Goal: Task Accomplishment & Management: Manage account settings

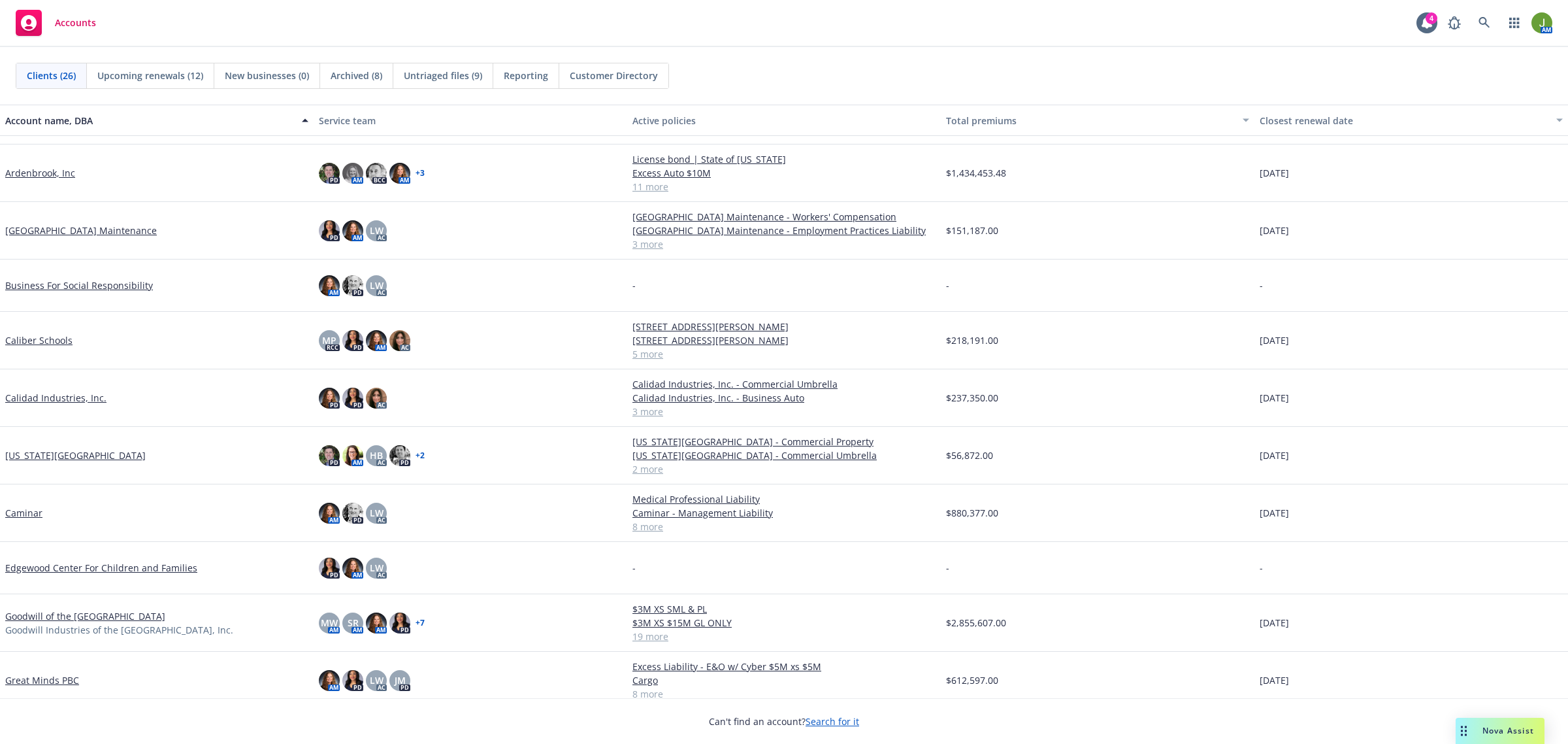
scroll to position [82, 0]
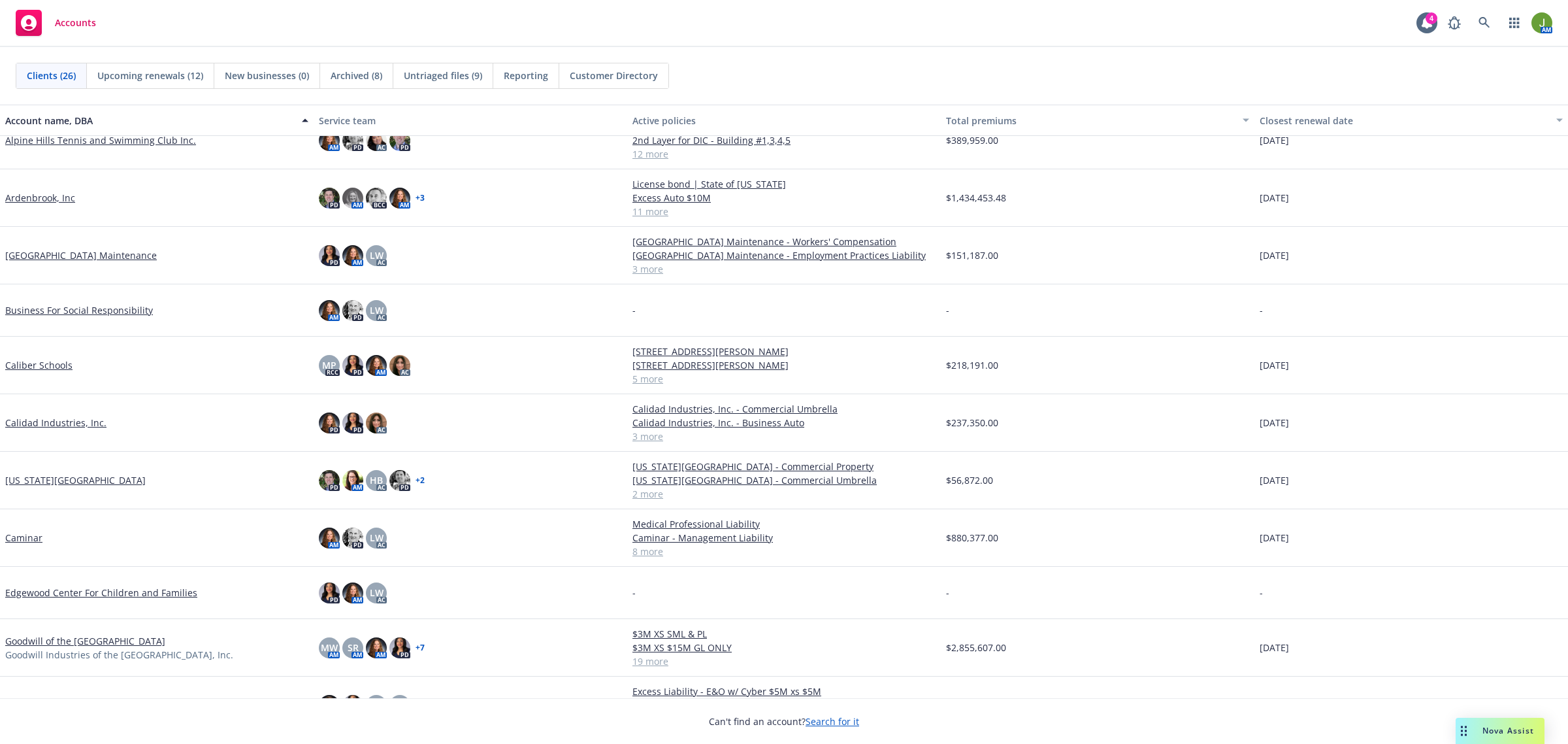
click at [26, 536] on link "Caminar" at bounding box center [24, 537] width 38 height 14
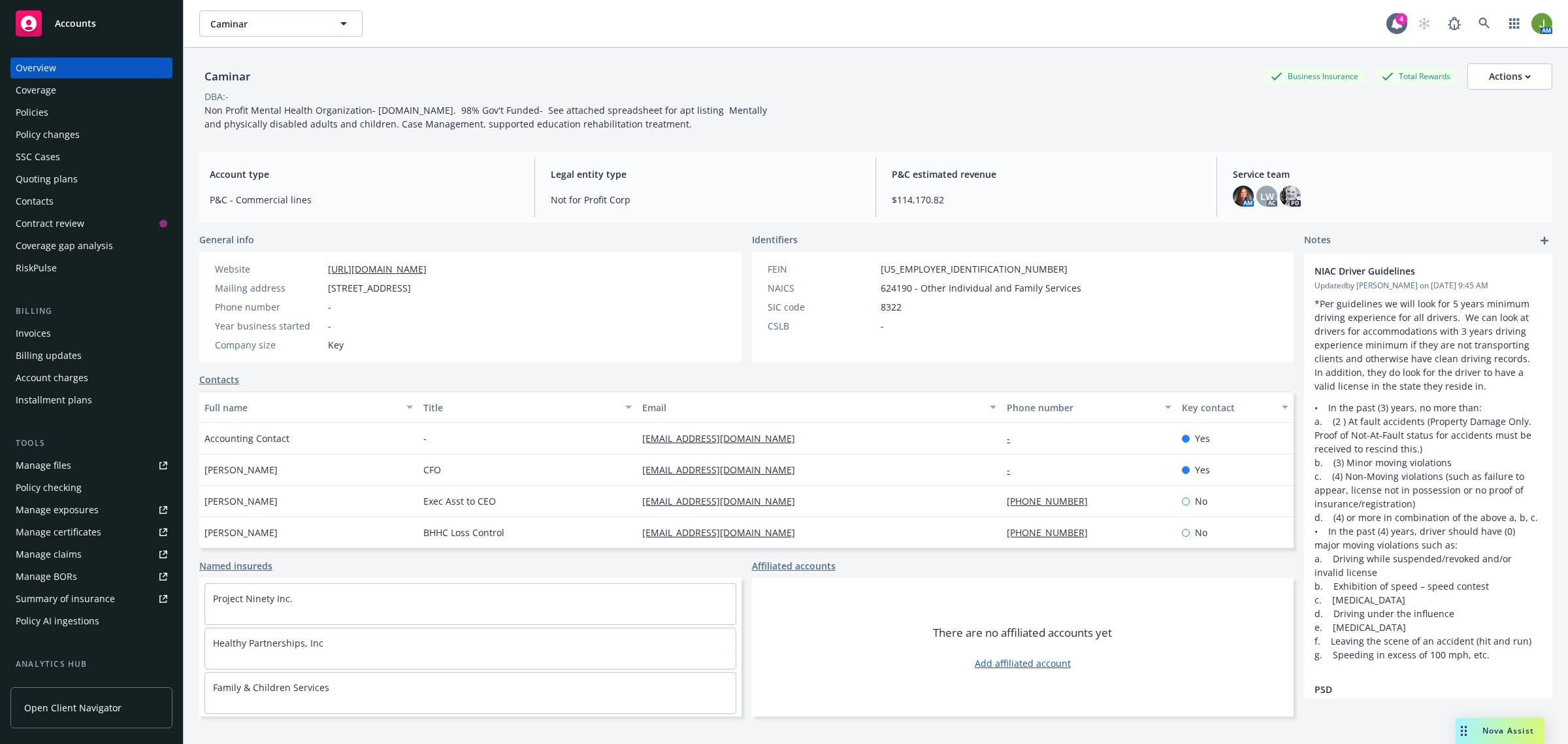
click at [84, 109] on div "Policies" at bounding box center [92, 113] width 152 height 21
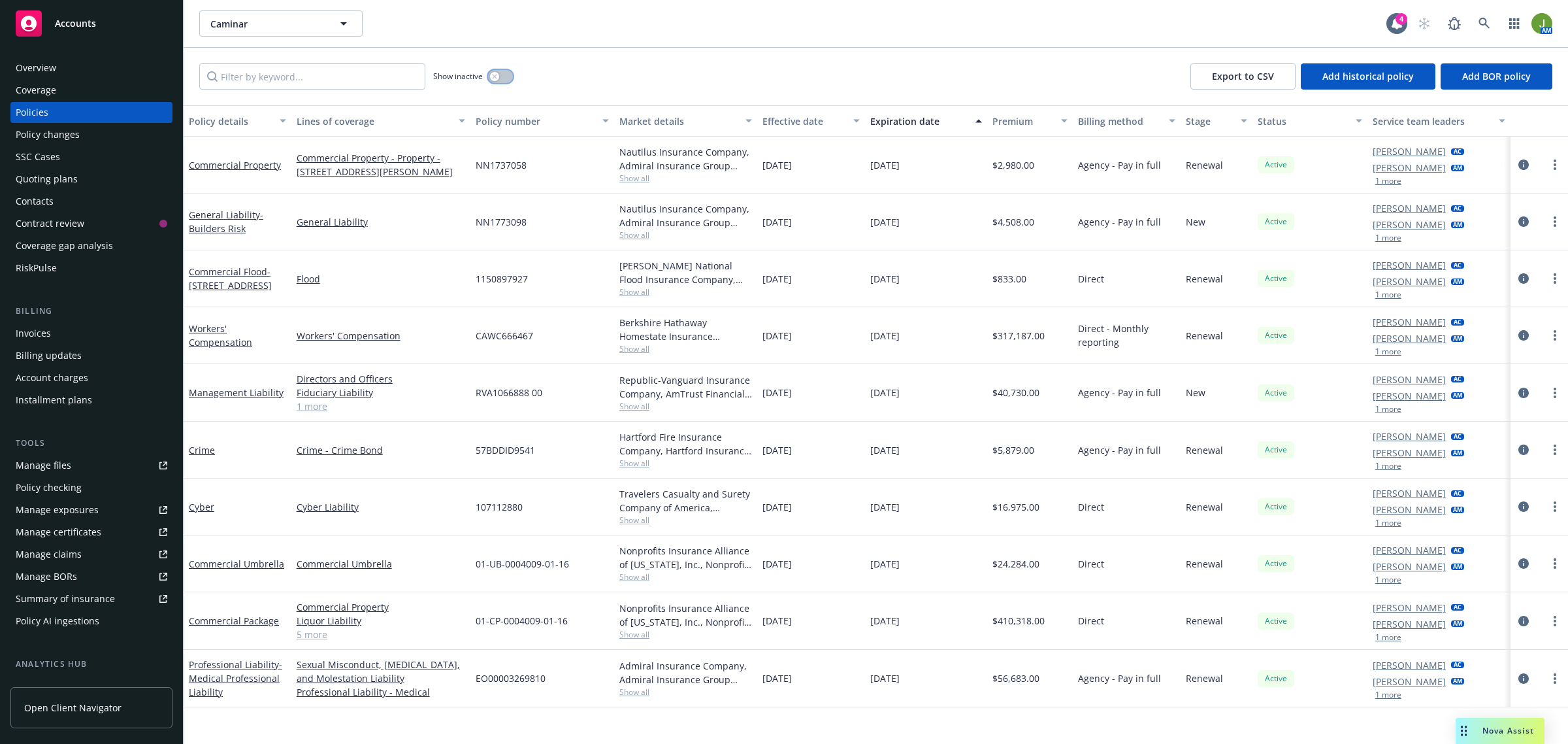
click at [506, 76] on button "button" at bounding box center [500, 77] width 25 height 13
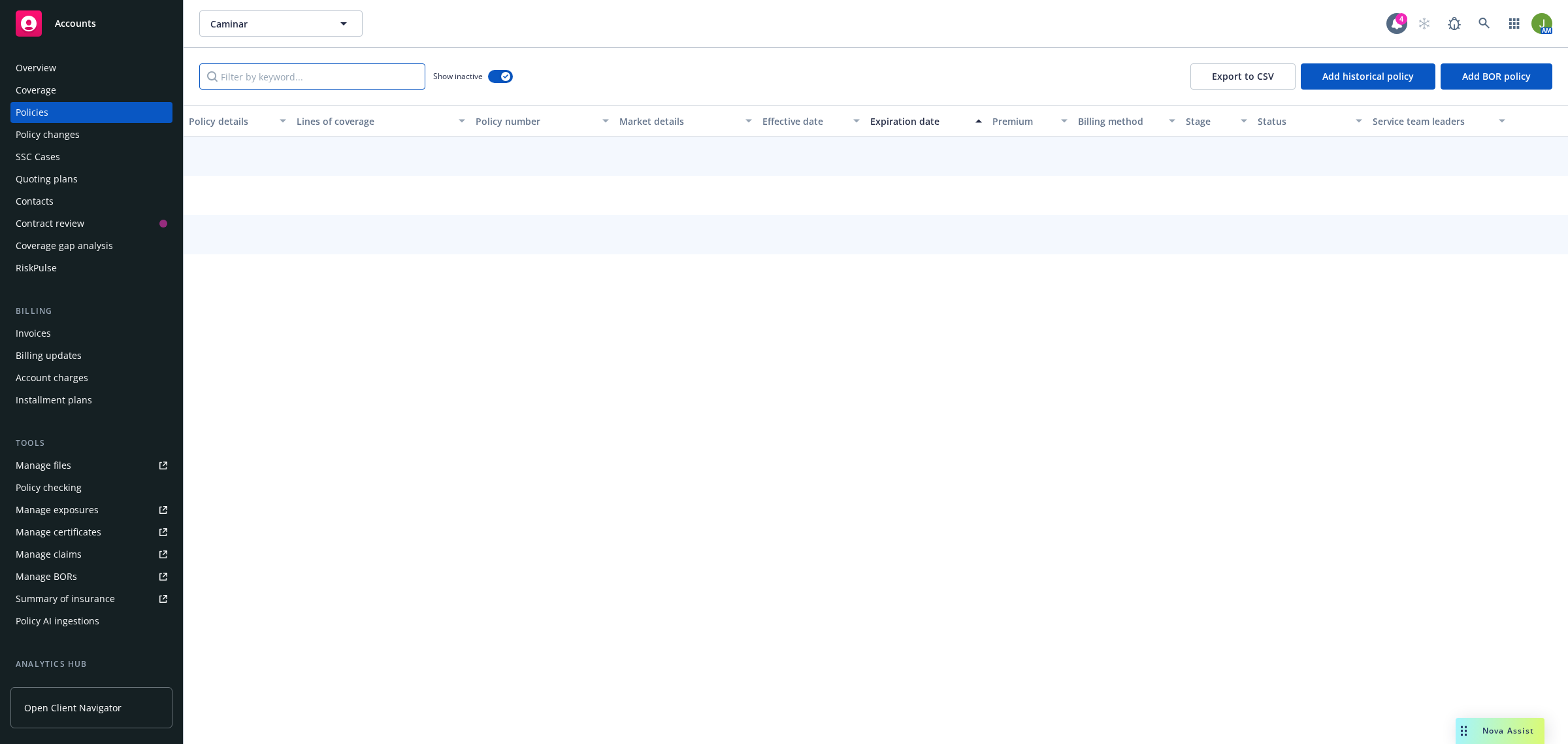
click at [365, 75] on input "Filter by keyword..." at bounding box center [312, 76] width 226 height 26
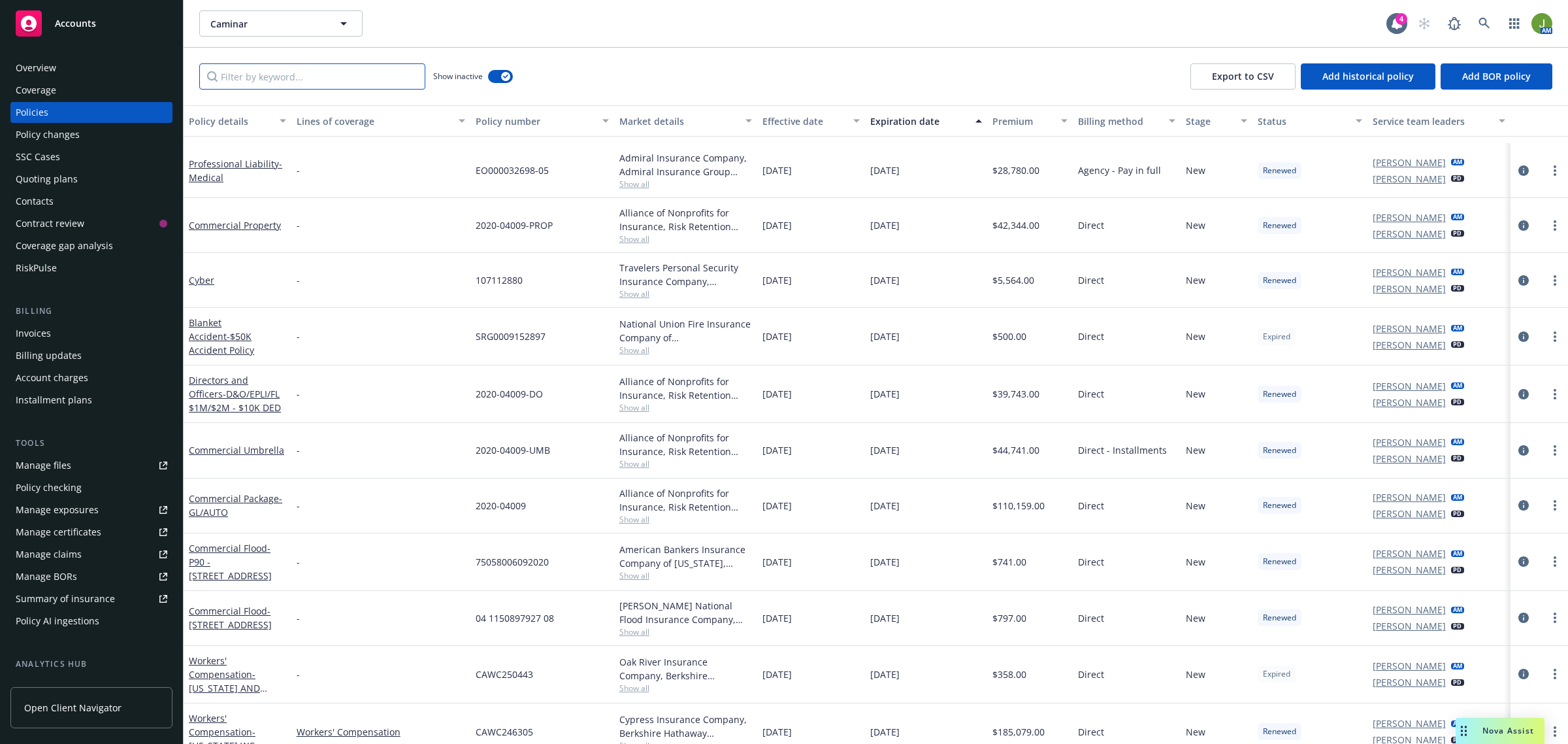
scroll to position [2860, 0]
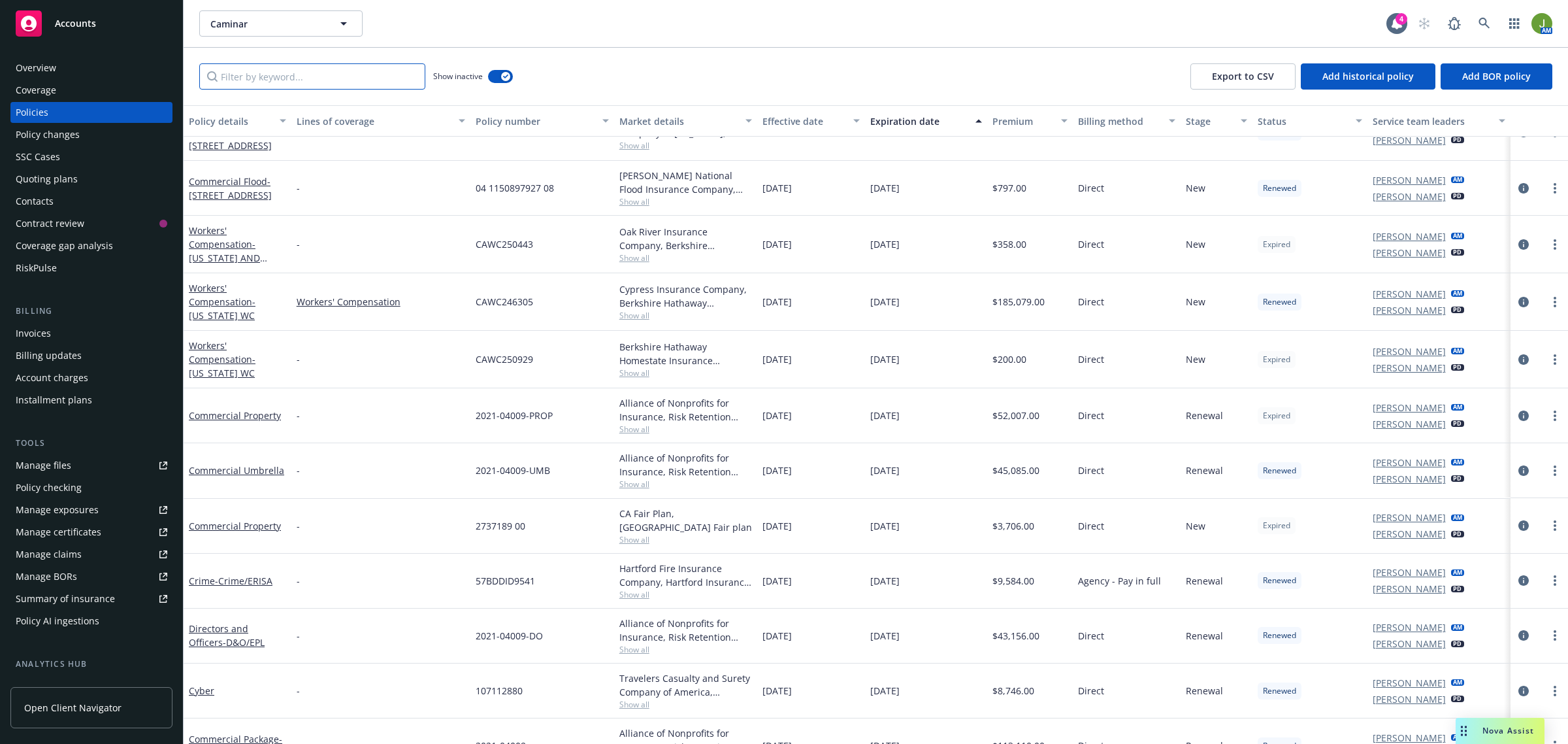
click at [315, 78] on input "Filter by keyword..." at bounding box center [312, 76] width 226 height 26
type input "e"
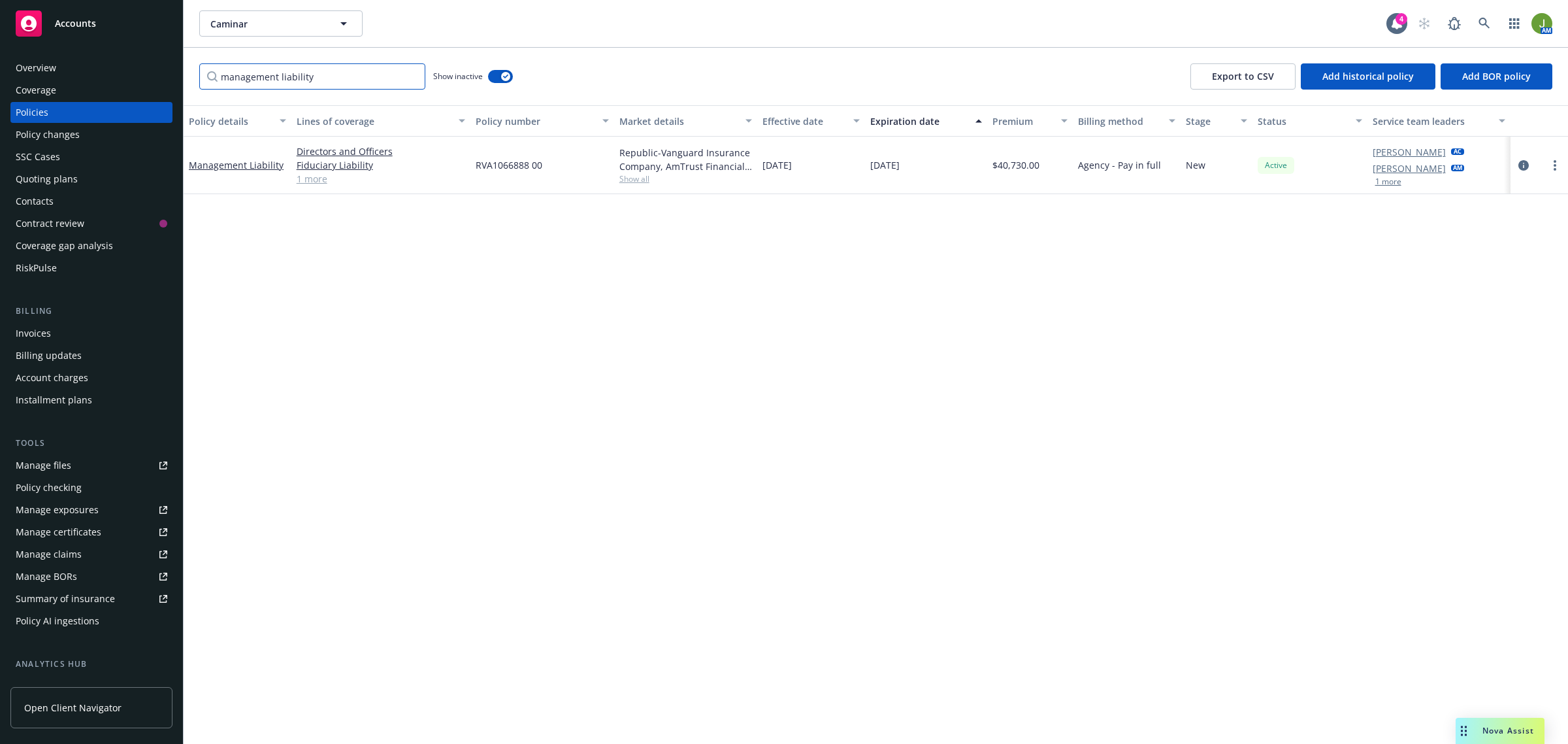
scroll to position [0, 0]
drag, startPoint x: 322, startPoint y: 82, endPoint x: 100, endPoint y: 96, distance: 222.4
click at [129, 92] on div "Accounts Overview Coverage Policies Policy changes SSC Cases Quoting plans Cont…" at bounding box center [784, 372] width 1568 height 744
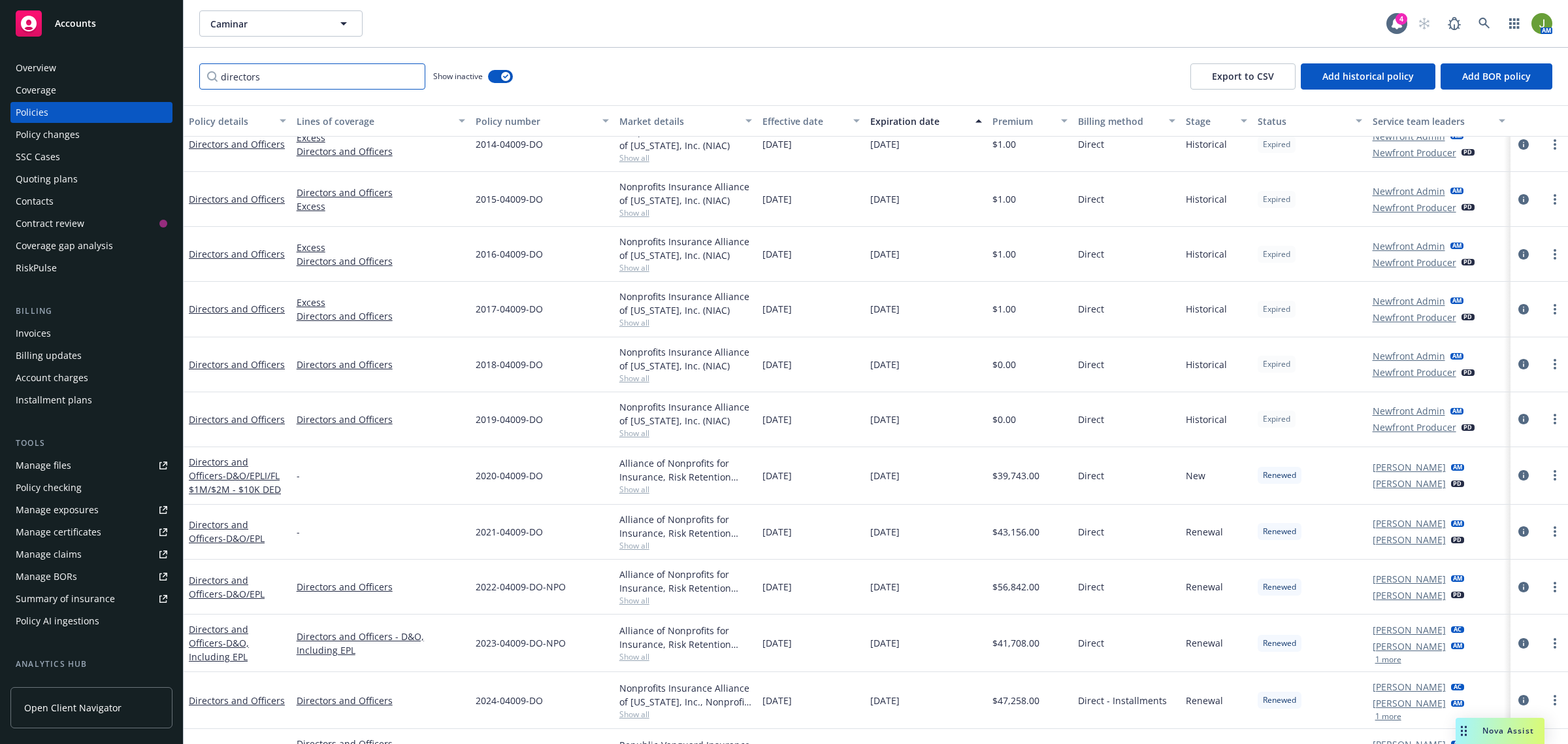
scroll to position [272, 0]
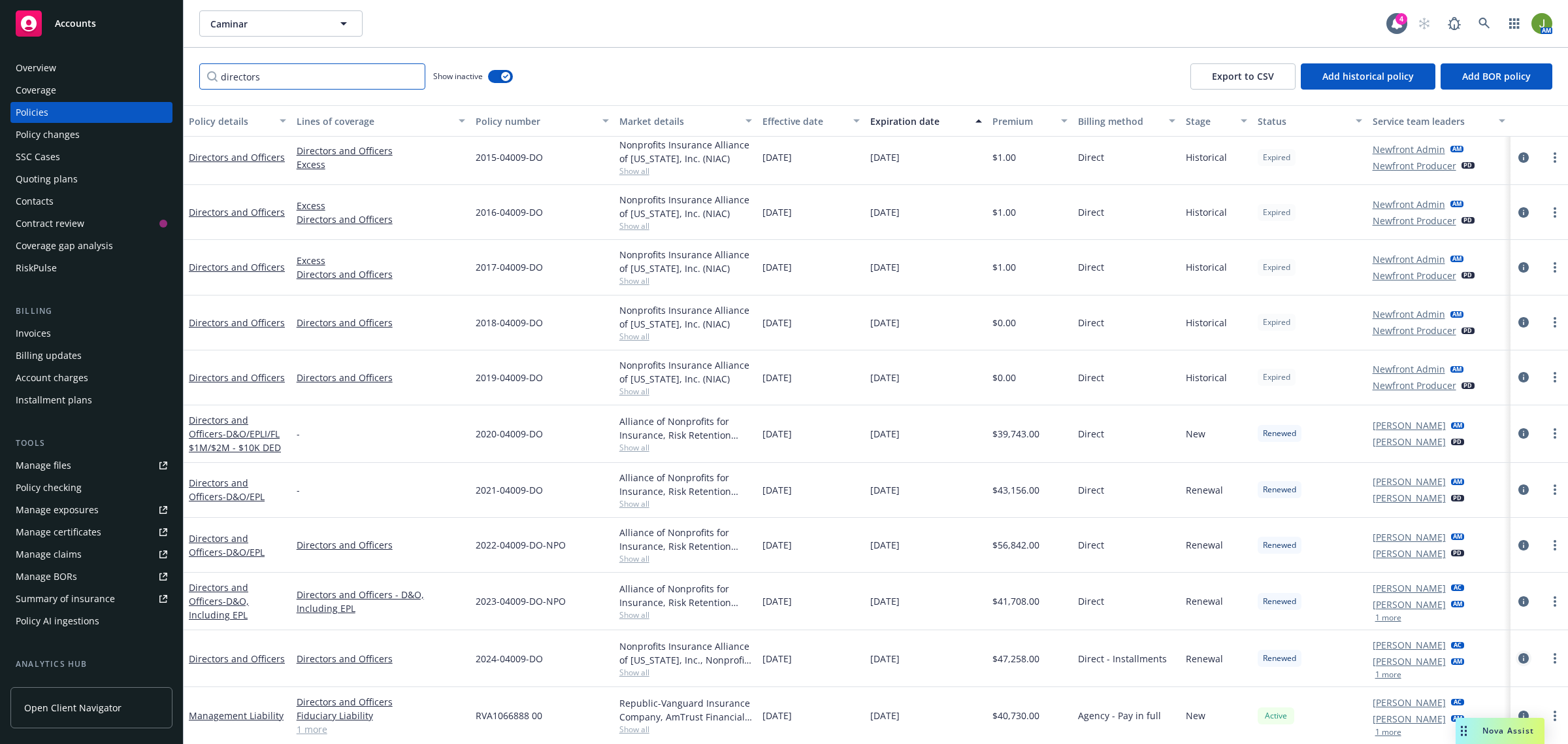
type input "directors"
click at [1518, 658] on link "circleInformation" at bounding box center [1524, 658] width 16 height 16
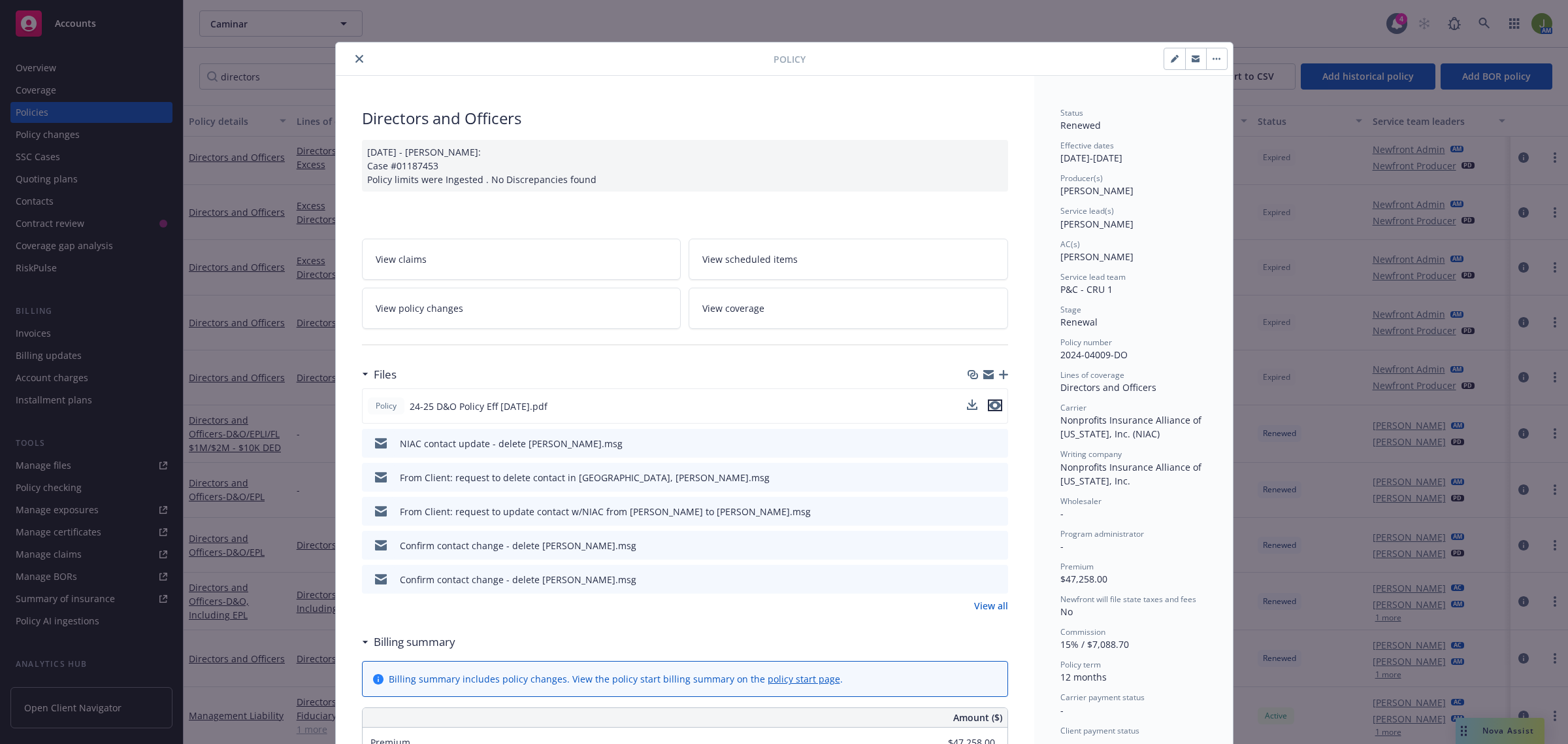
click at [990, 400] on icon "preview file" at bounding box center [995, 404] width 12 height 9
click at [983, 602] on link "View all" at bounding box center [991, 605] width 34 height 14
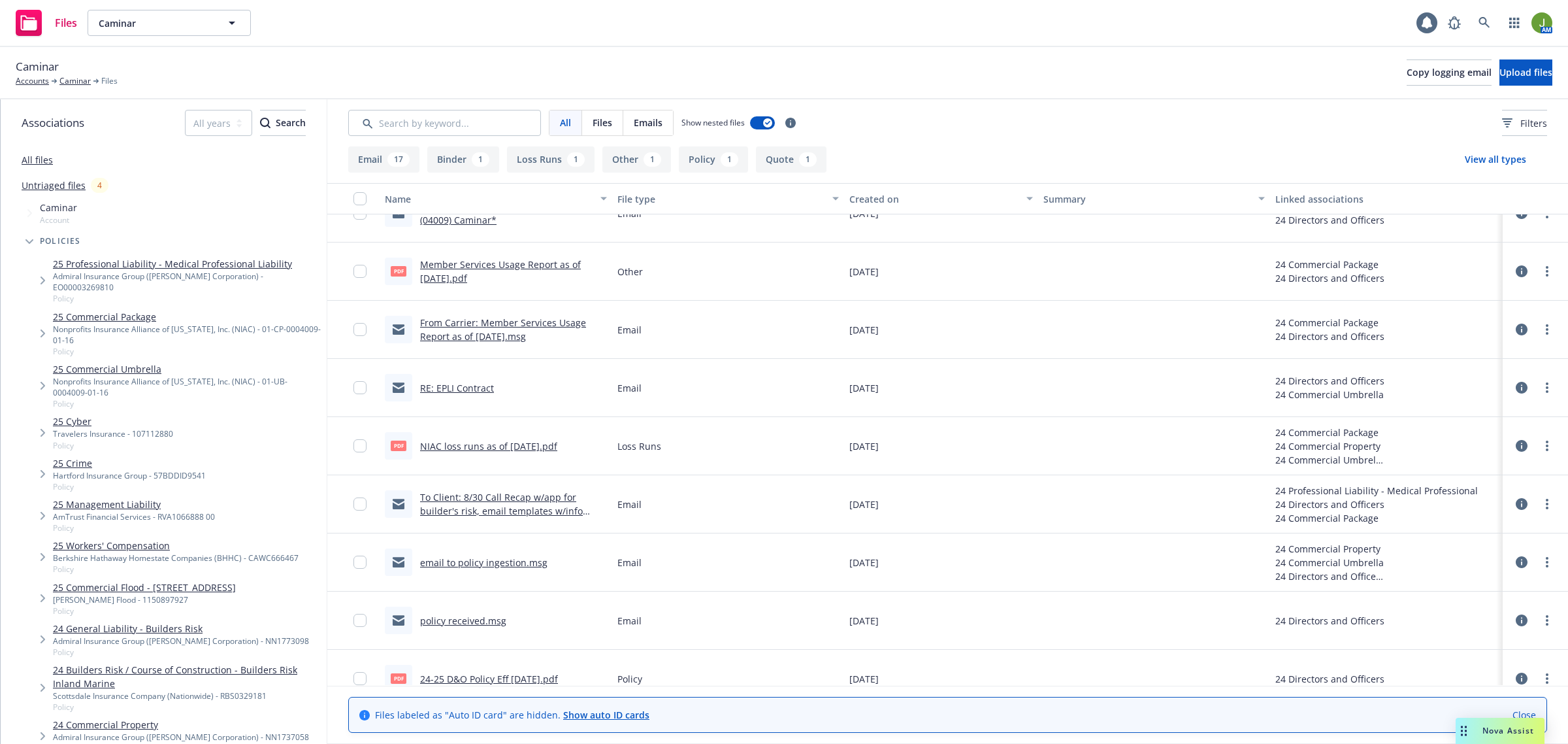
scroll to position [802, 0]
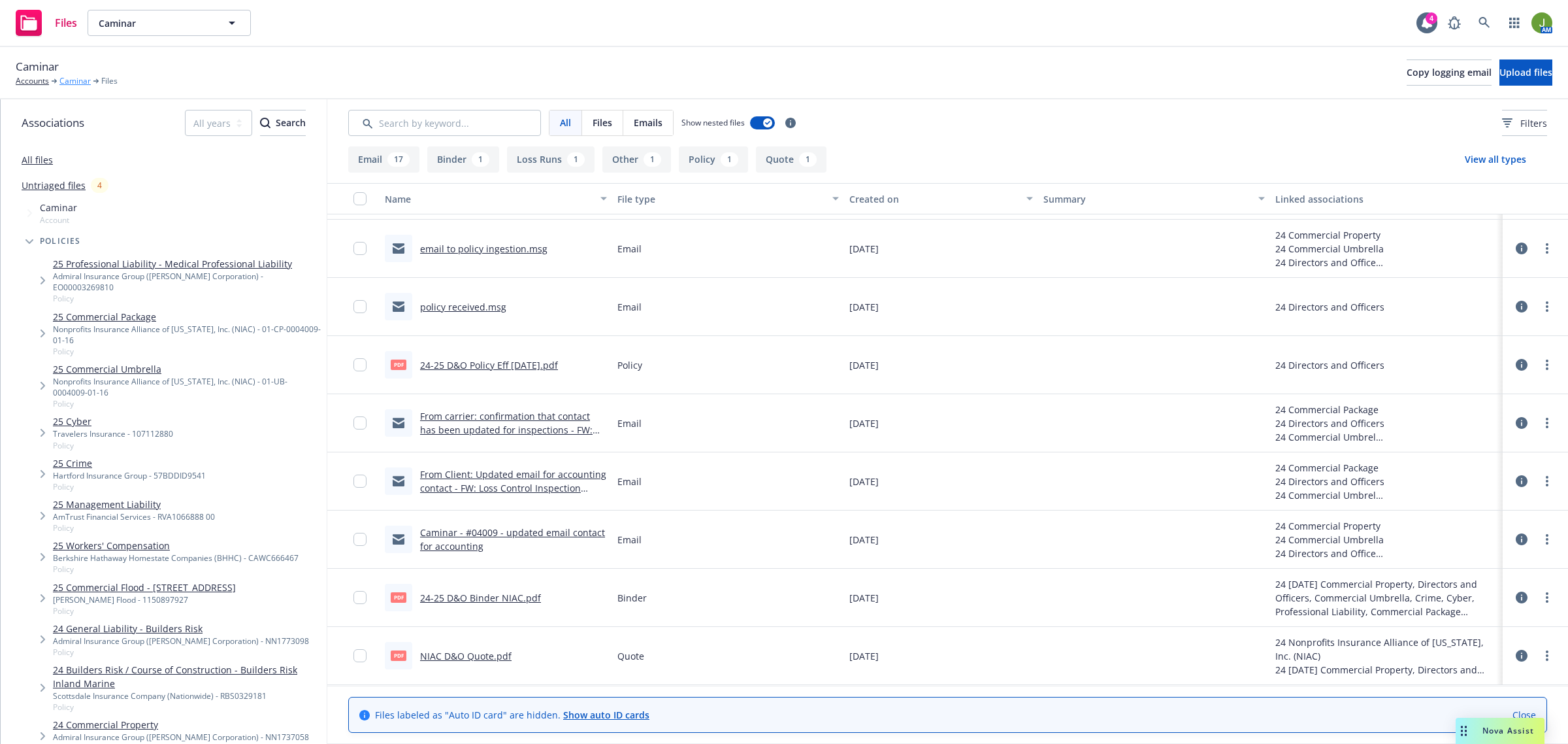
click at [77, 77] on link "Caminar" at bounding box center [74, 81] width 31 height 12
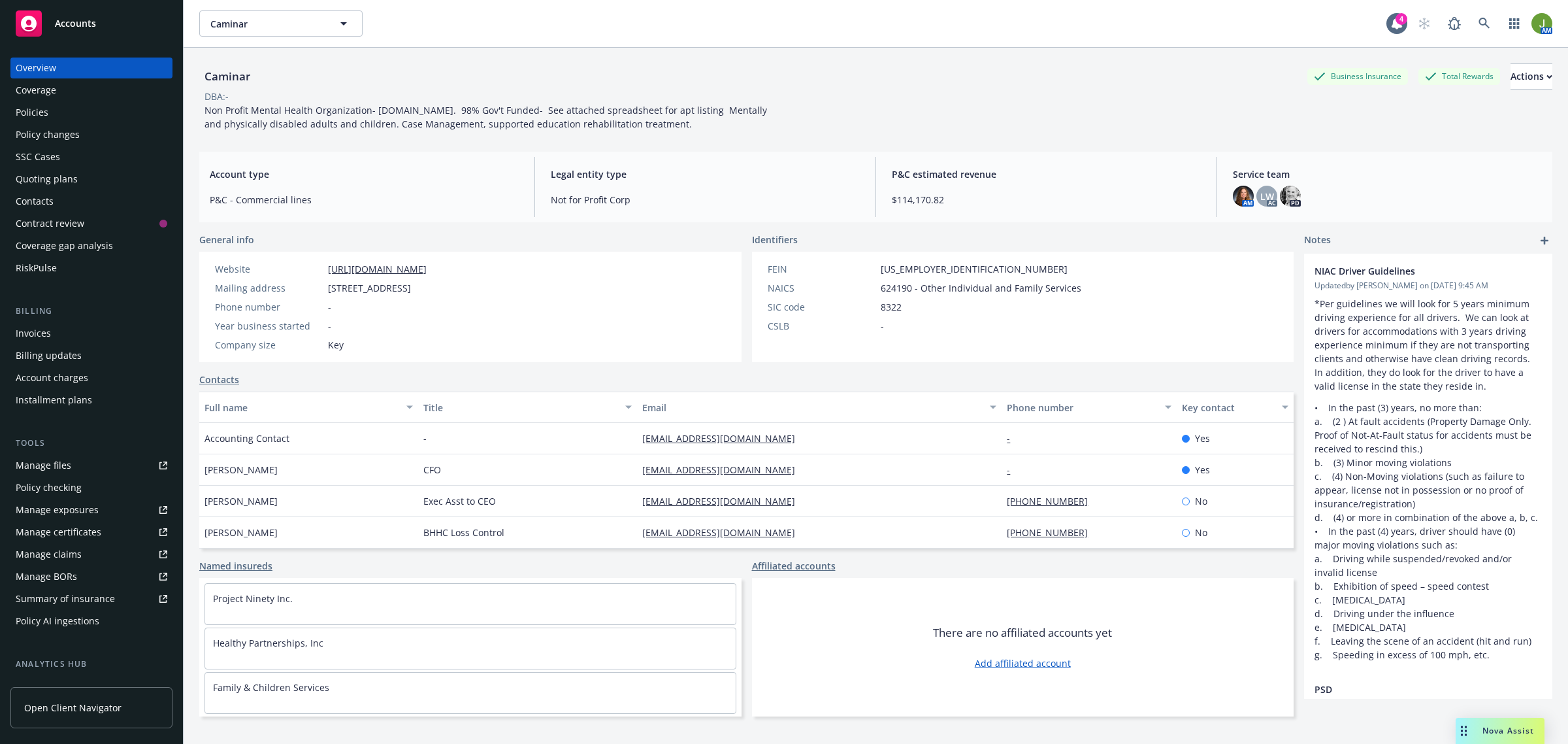
click at [90, 112] on div "Policies" at bounding box center [92, 113] width 152 height 21
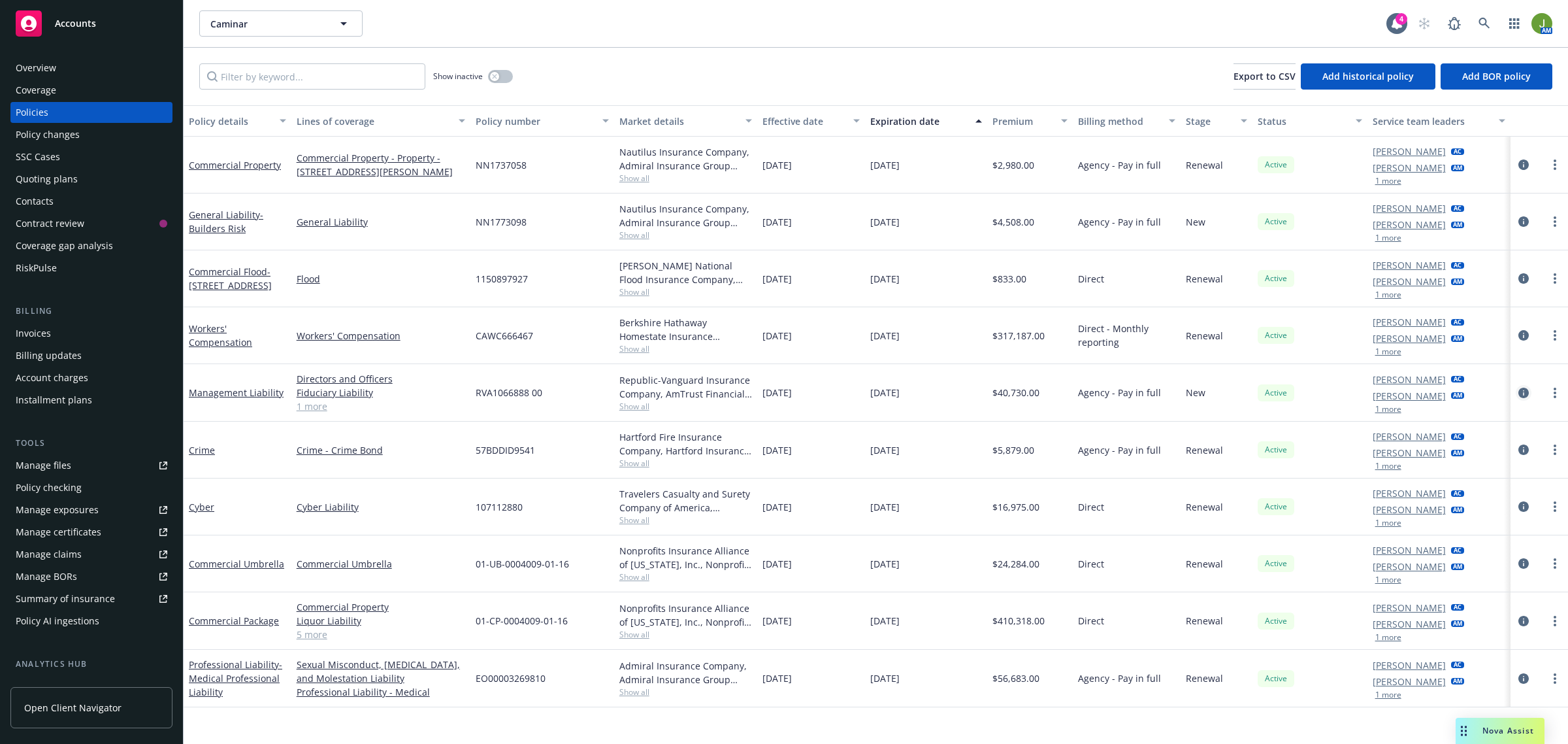
click at [1522, 390] on icon "circleInformation" at bounding box center [1523, 392] width 10 height 10
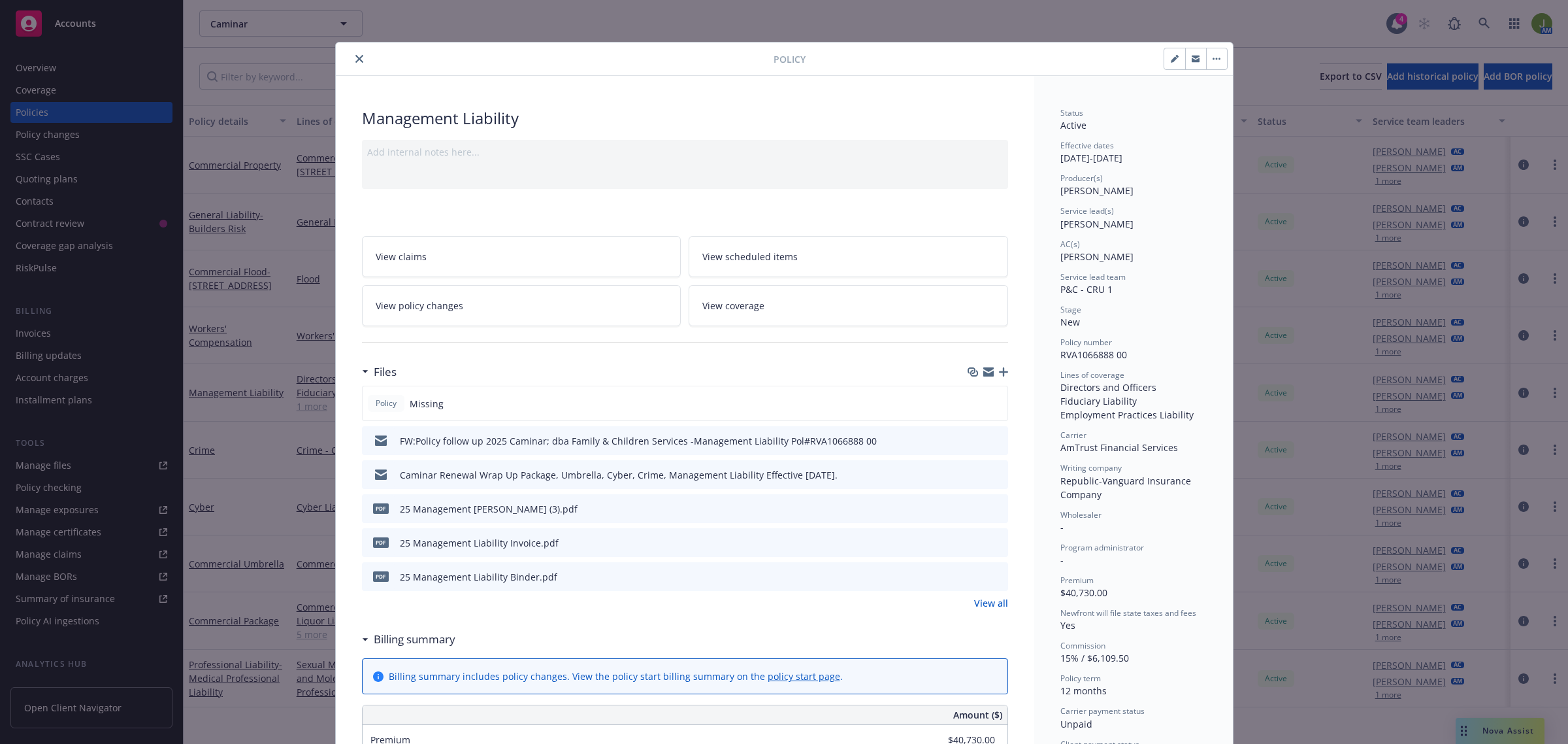
click at [355, 57] on icon "close" at bounding box center [359, 59] width 8 height 8
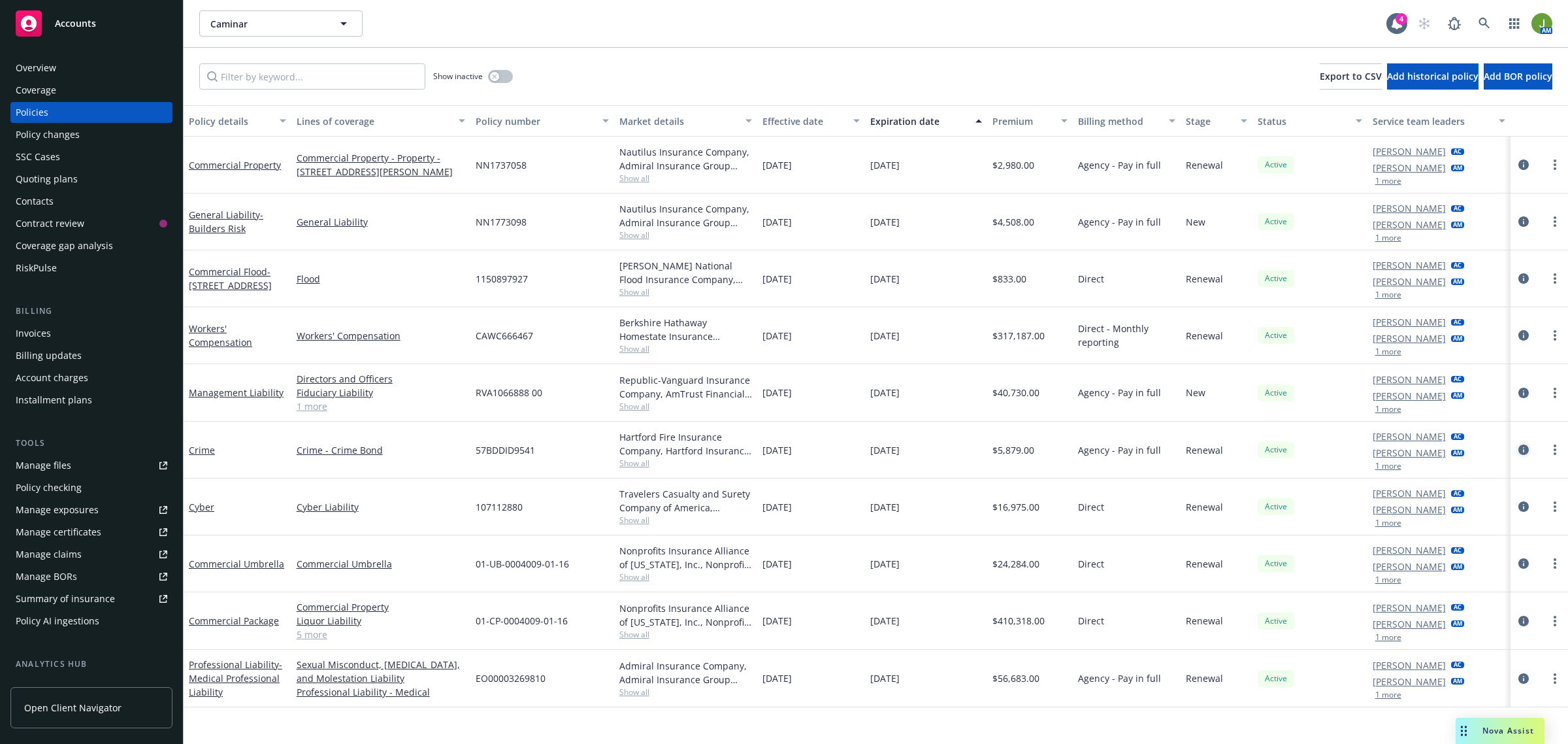
click at [1520, 448] on icon "circleInformation" at bounding box center [1523, 449] width 10 height 10
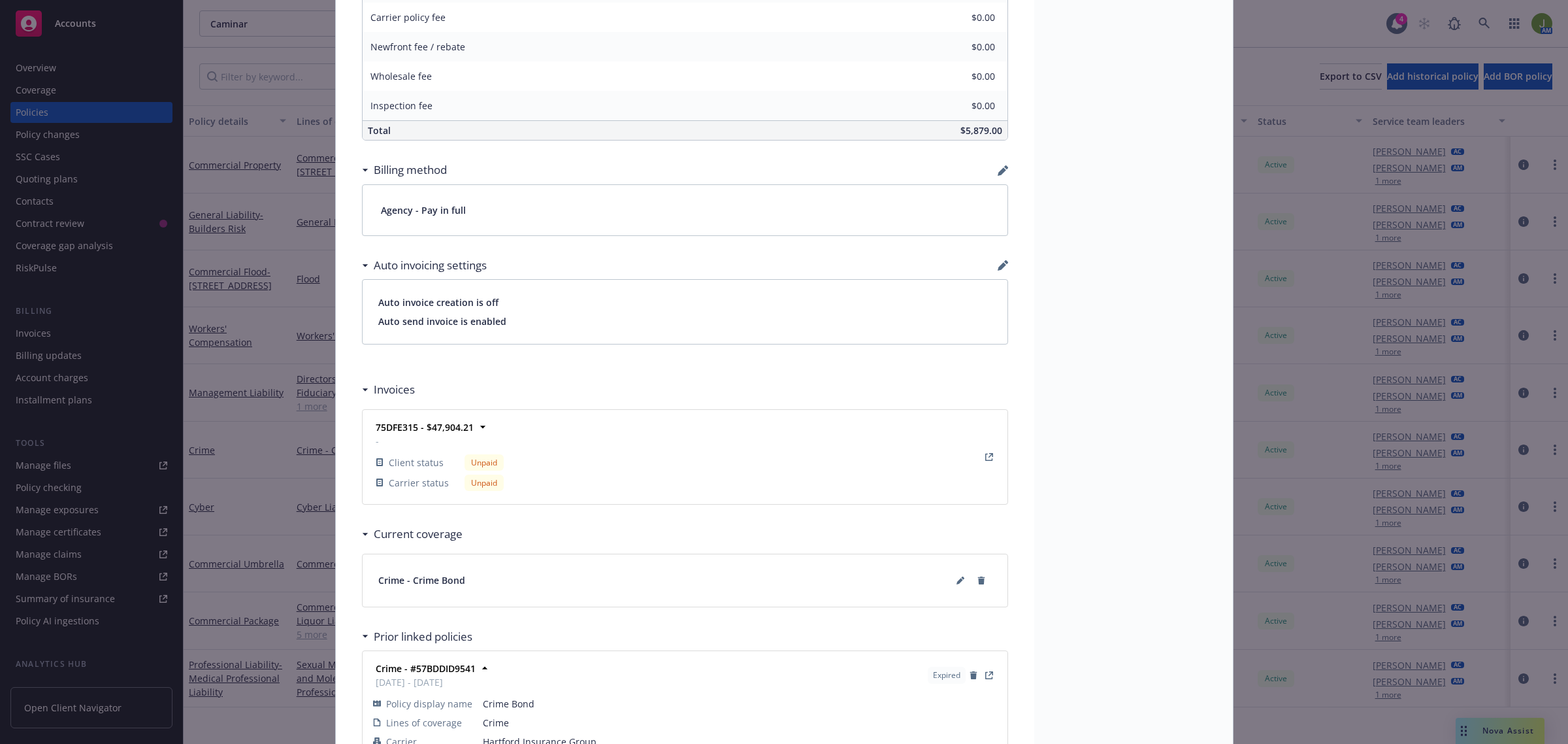
scroll to position [818, 0]
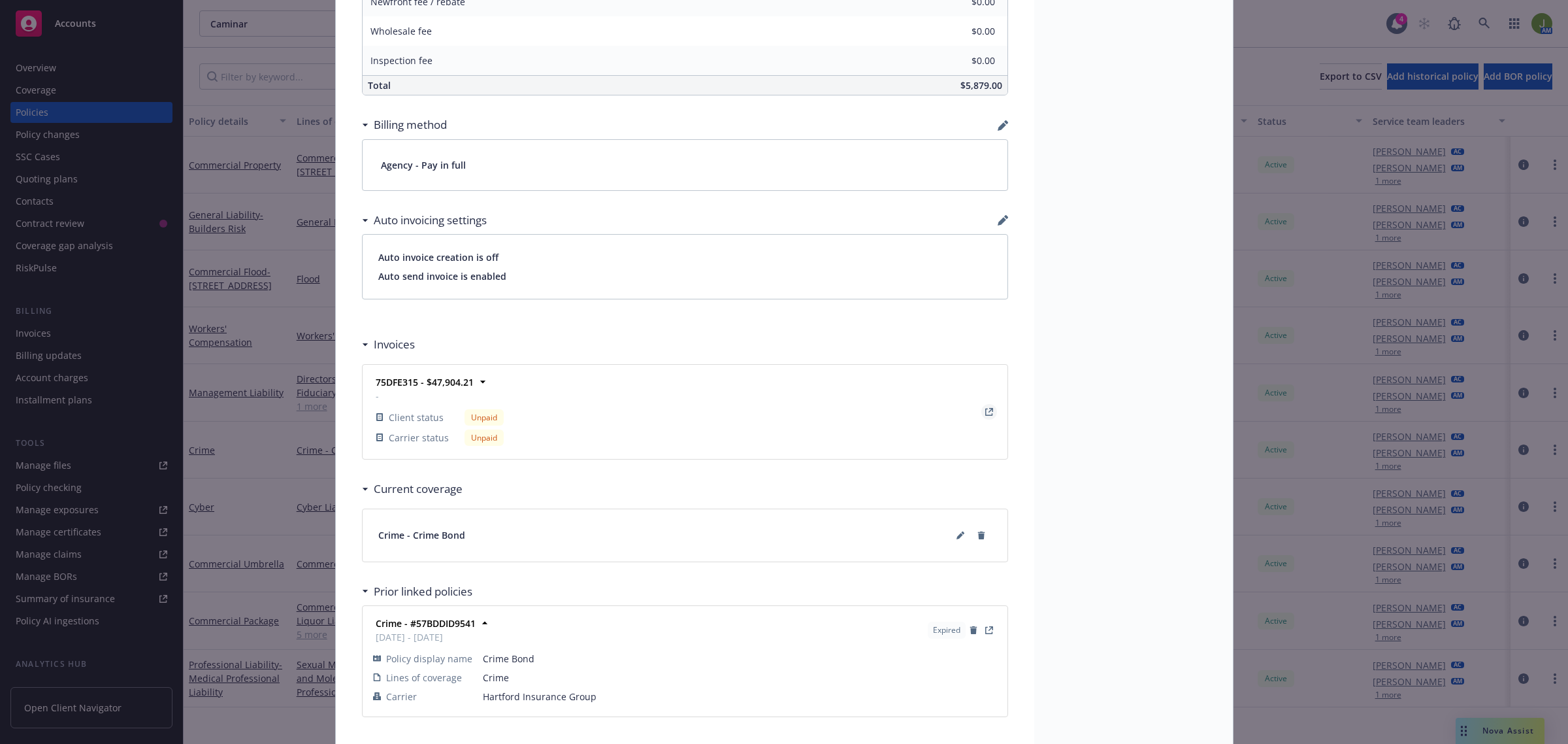
click at [986, 412] on icon "View Invoice" at bounding box center [989, 412] width 7 height 7
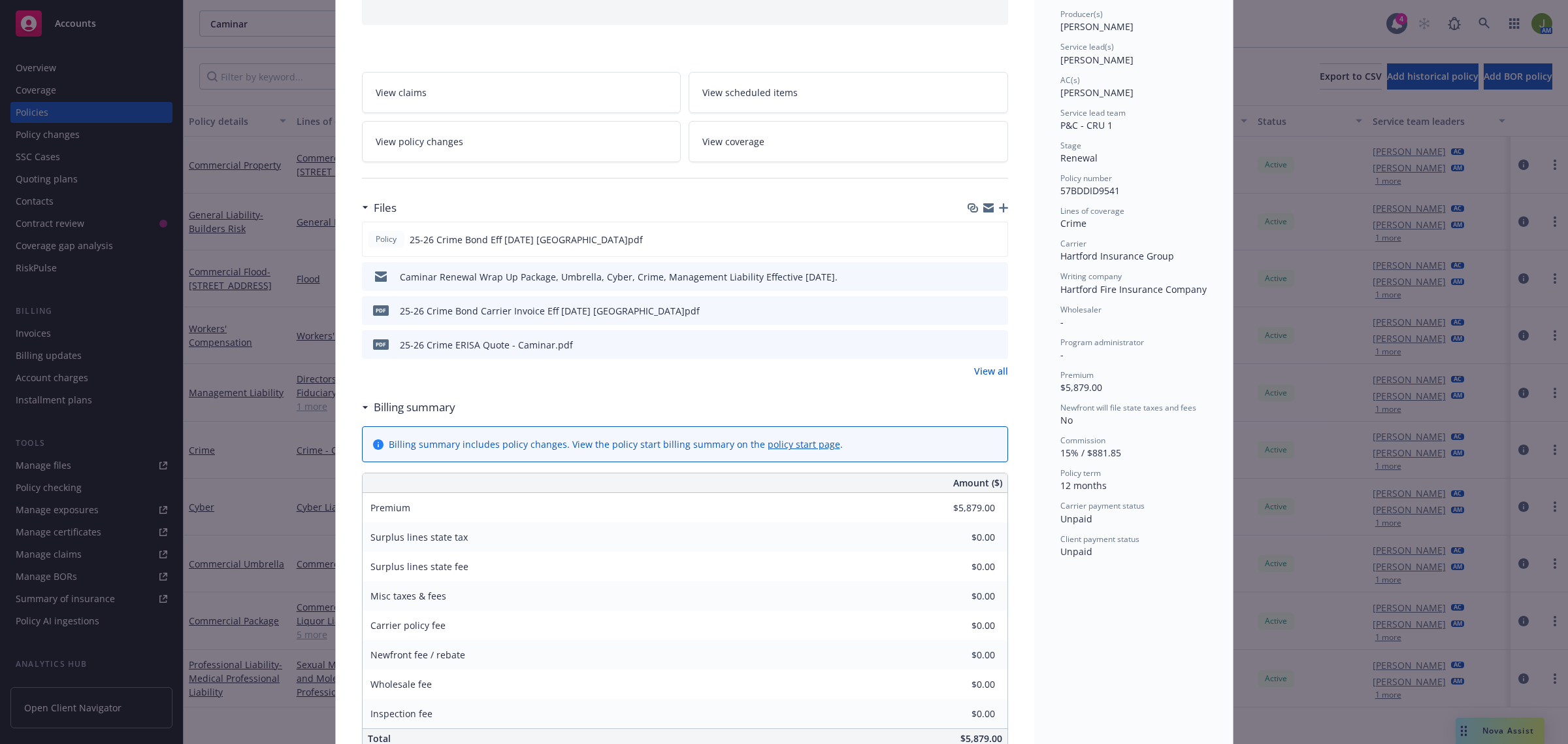
scroll to position [0, 0]
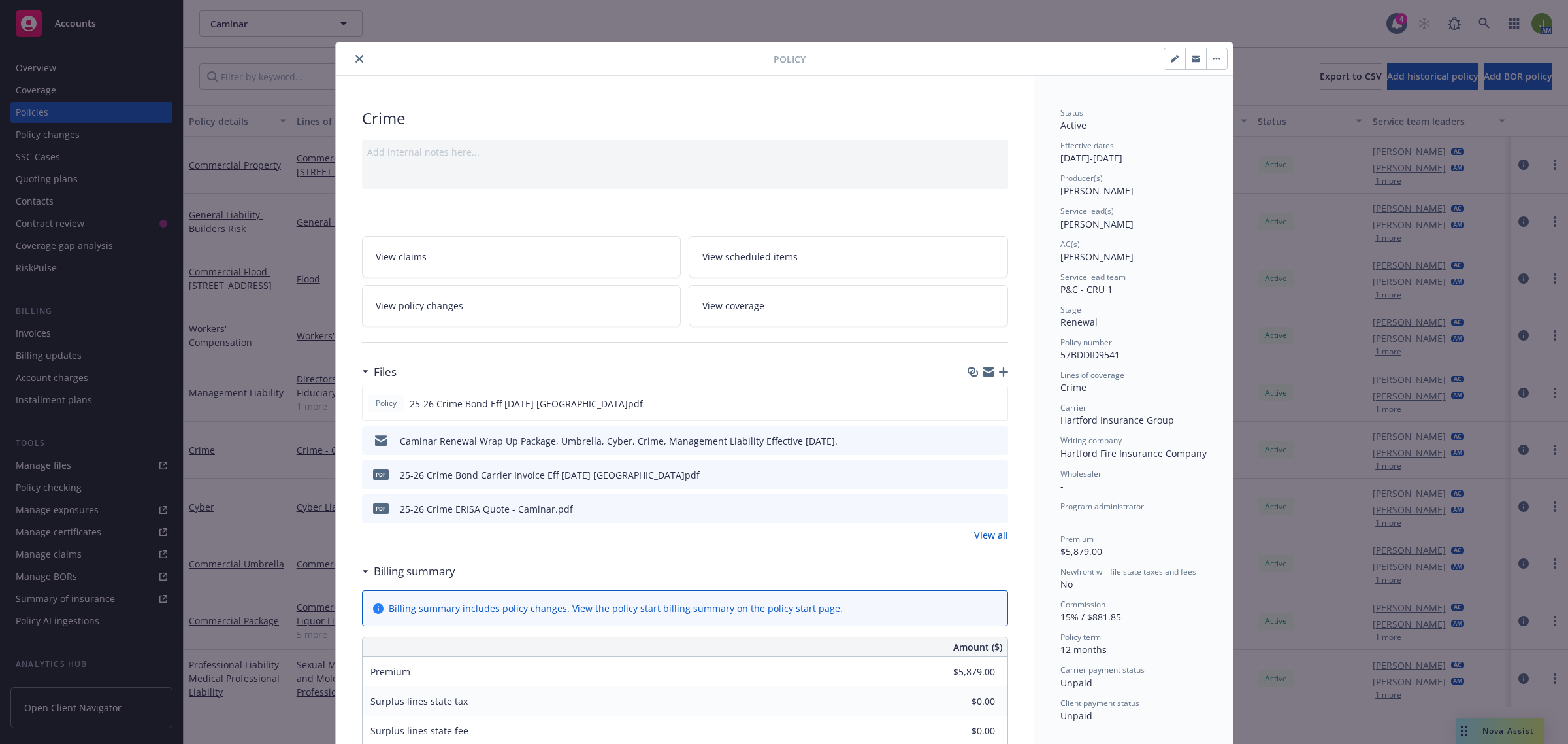
click at [355, 58] on icon "close" at bounding box center [359, 59] width 8 height 8
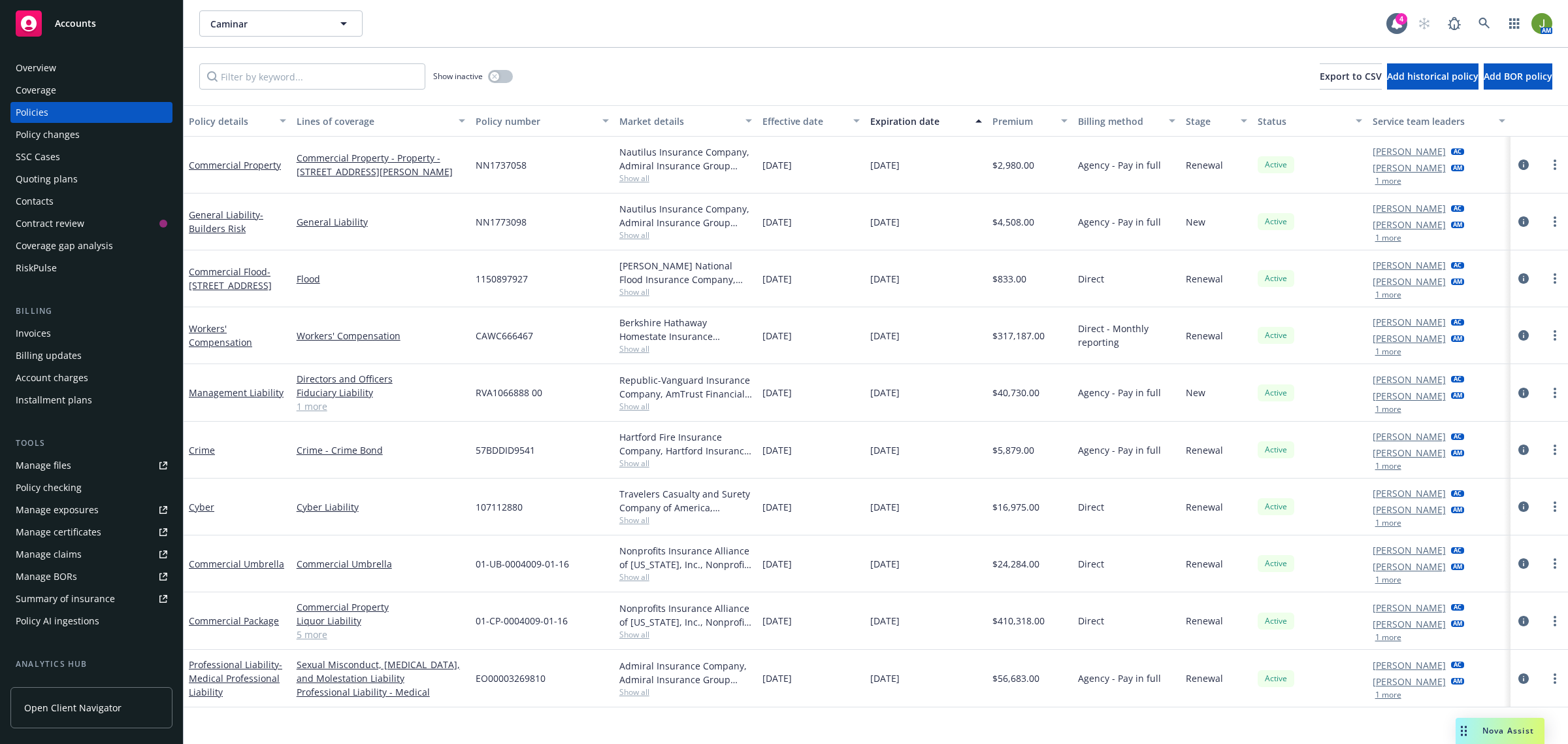
click at [46, 335] on div "Invoices" at bounding box center [34, 333] width 35 height 21
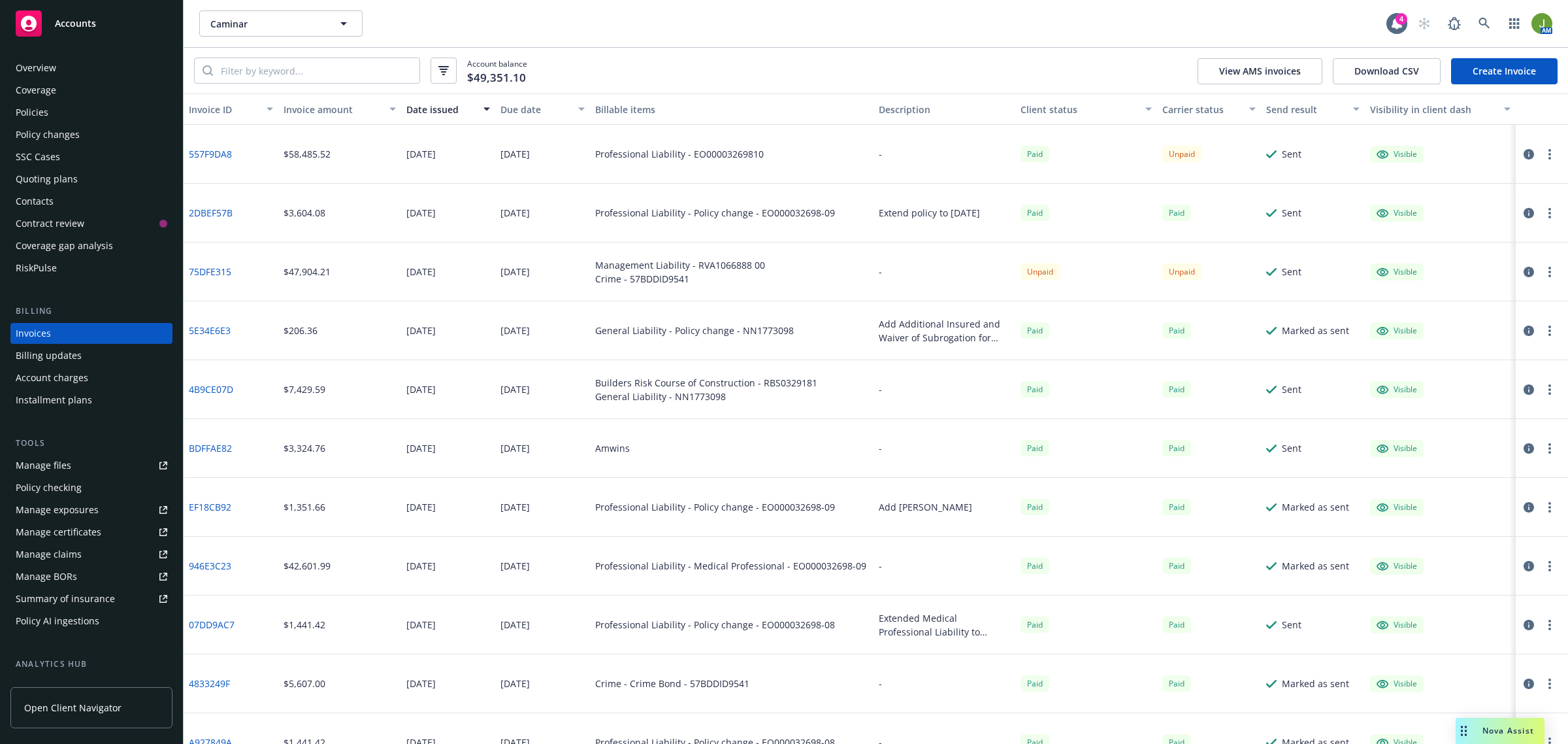
click at [1522, 269] on button "button" at bounding box center [1530, 273] width 16 height 16
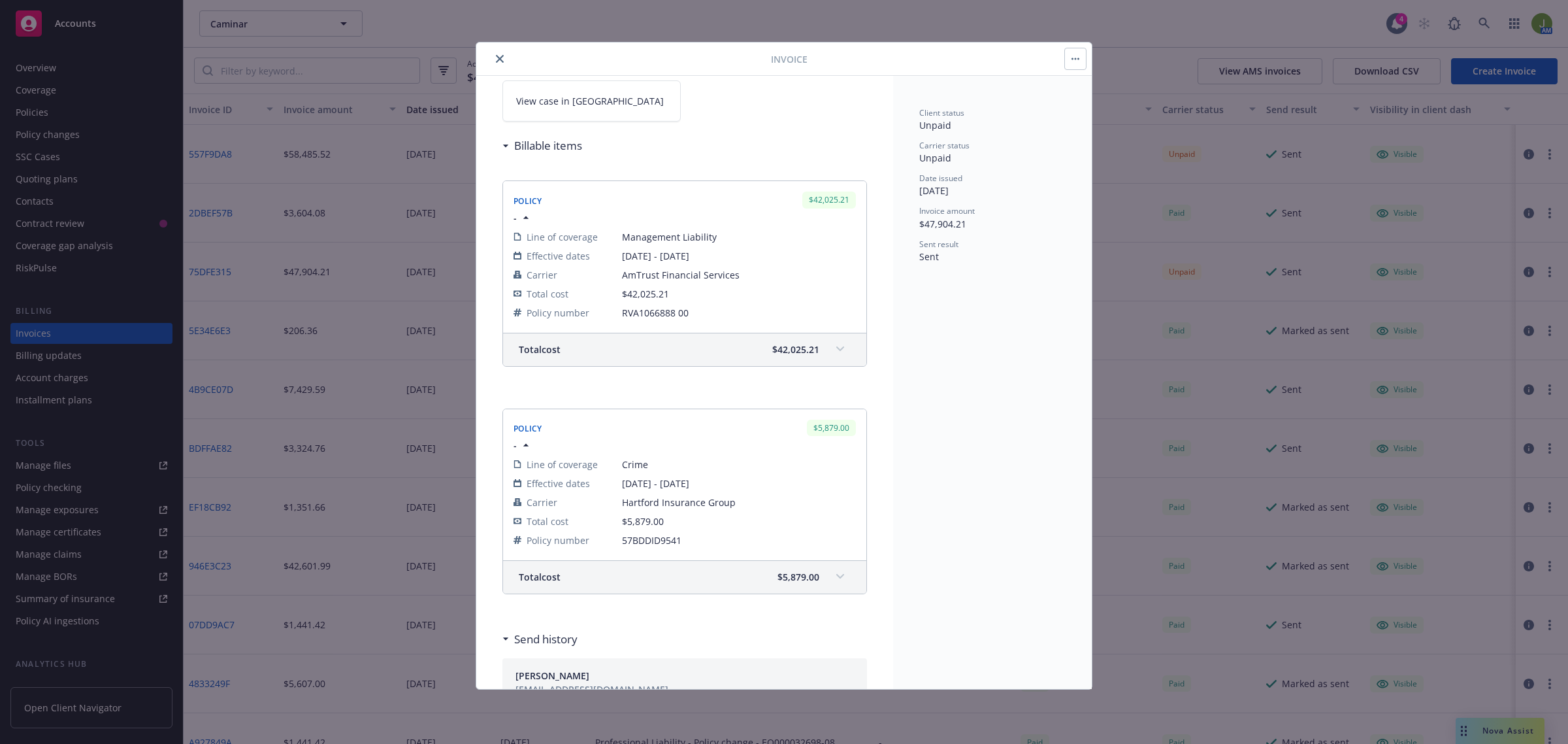
scroll to position [82, 0]
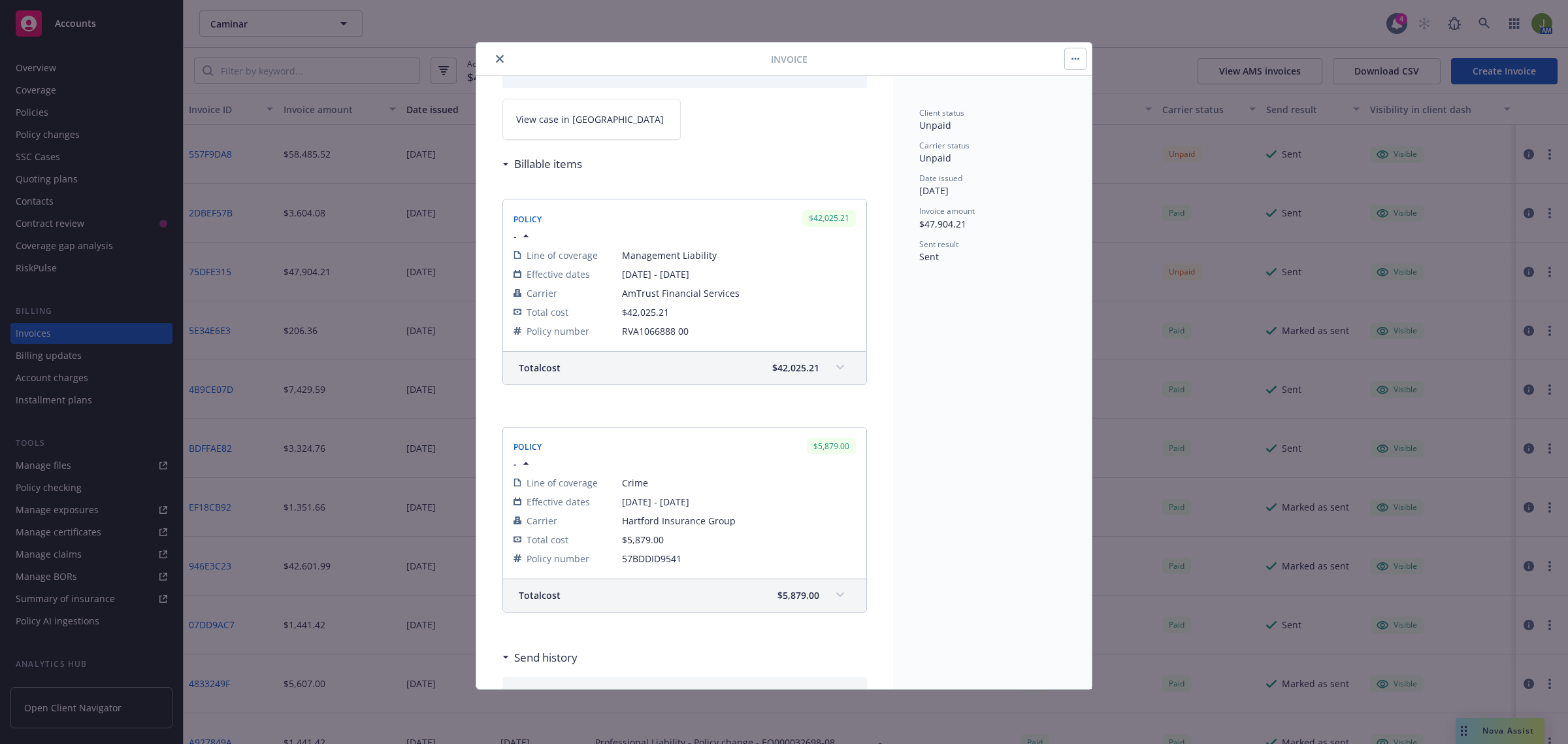
click at [494, 59] on button "close" at bounding box center [500, 59] width 16 height 16
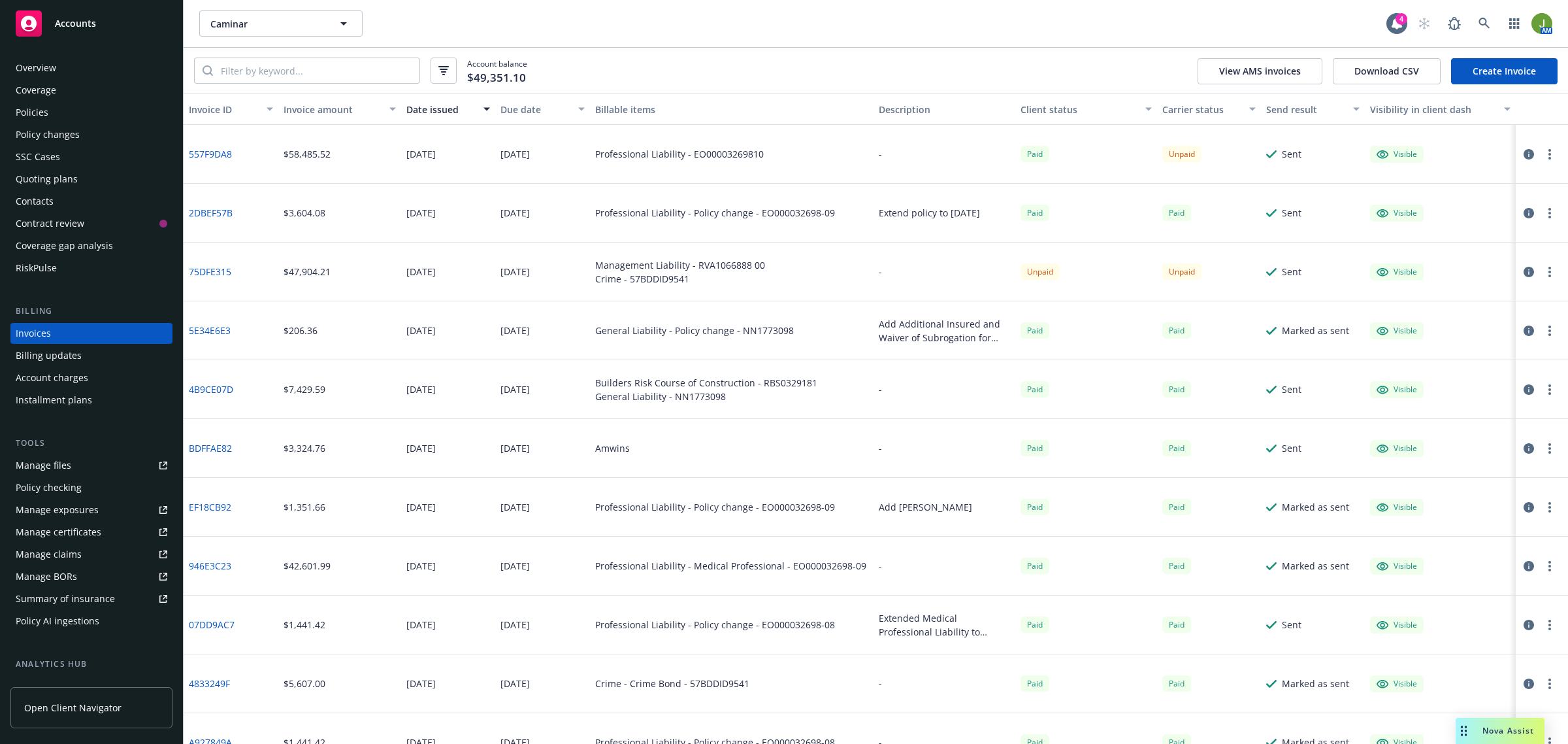
click at [1524, 149] on icon "button" at bounding box center [1529, 154] width 10 height 10
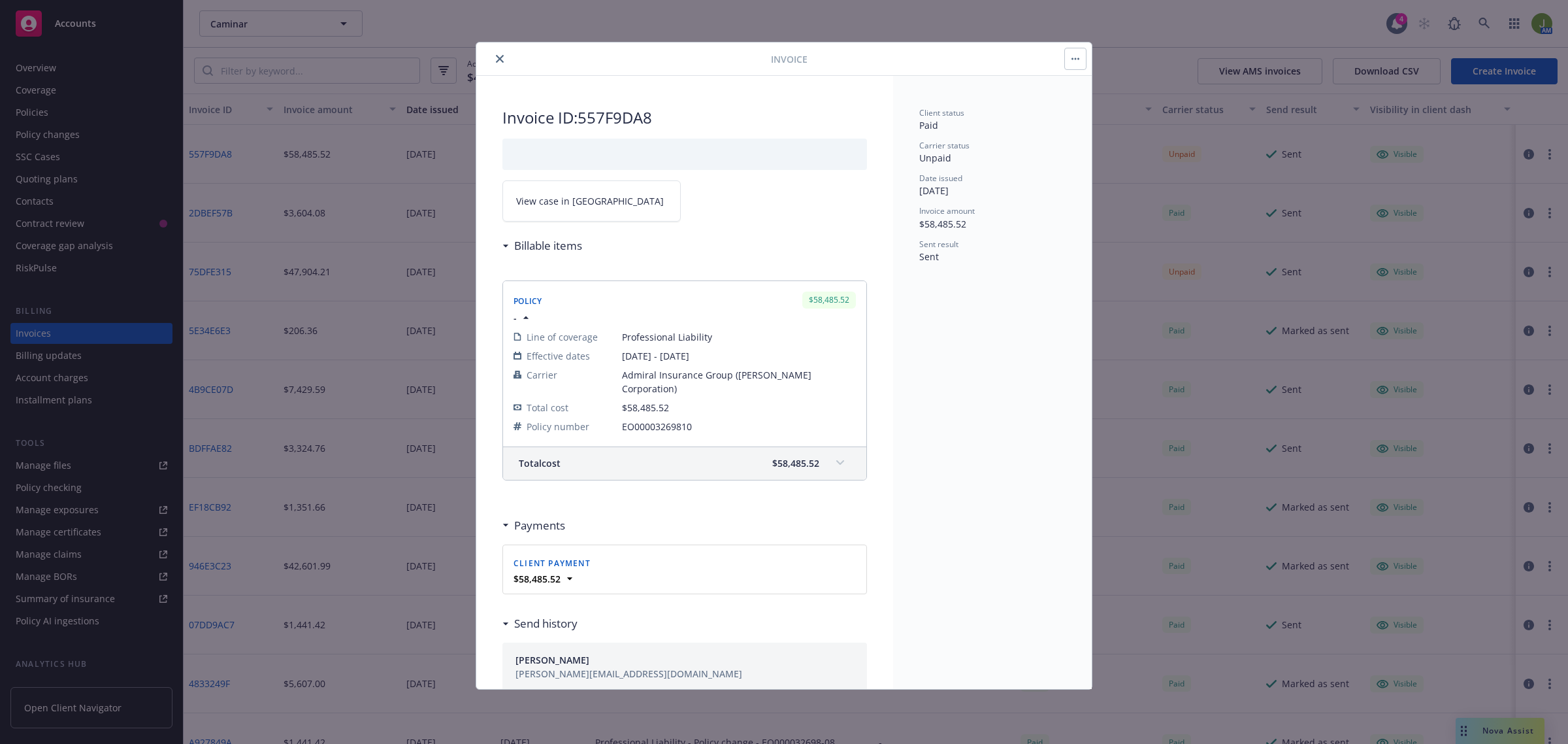
click at [500, 61] on icon "close" at bounding box center [500, 59] width 8 height 8
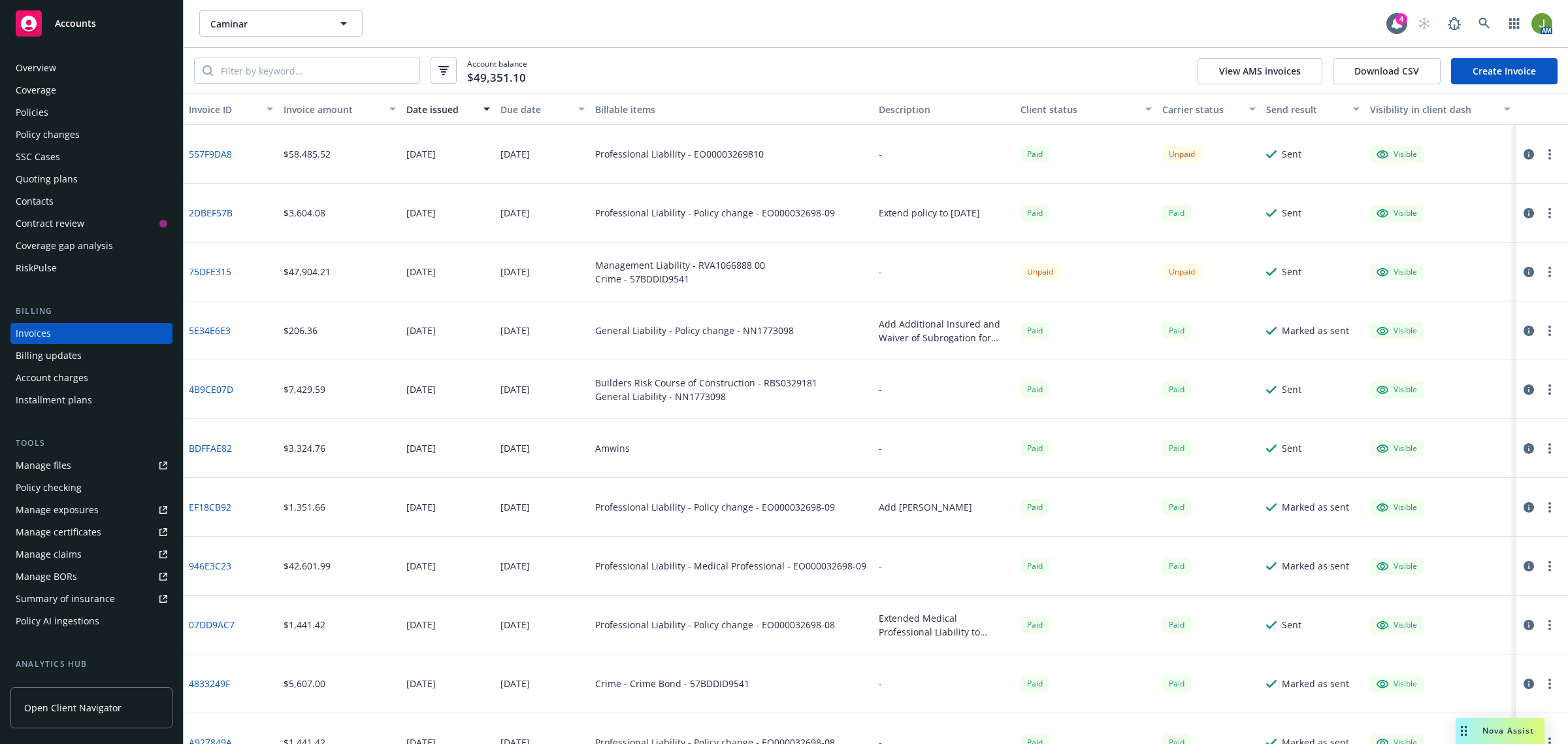
click at [69, 456] on link "Manage files" at bounding box center [91, 465] width 162 height 21
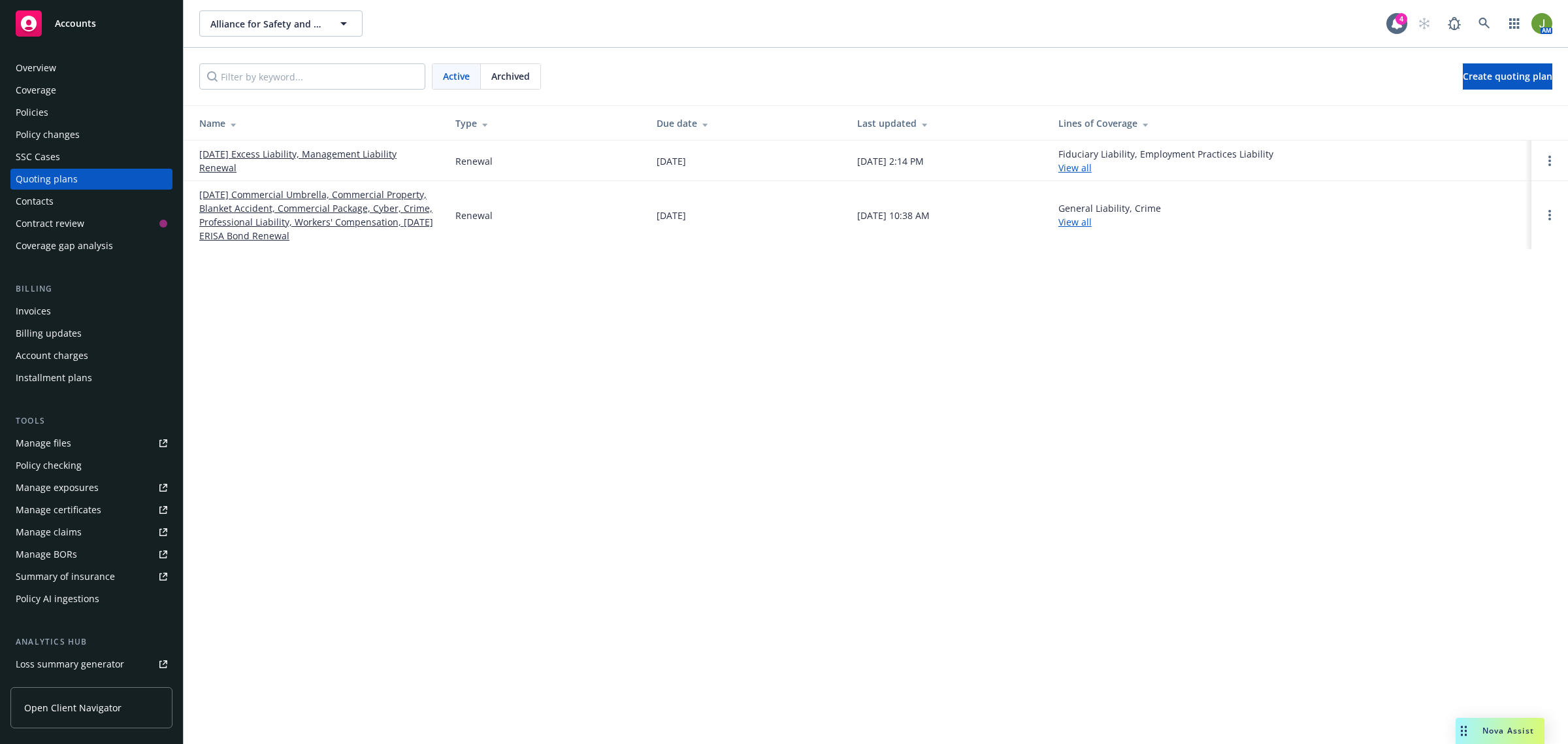
click at [264, 201] on link "[DATE] Commercial Umbrella, Commercial Property, Blanket Accident, Commercial P…" at bounding box center [317, 215] width 236 height 55
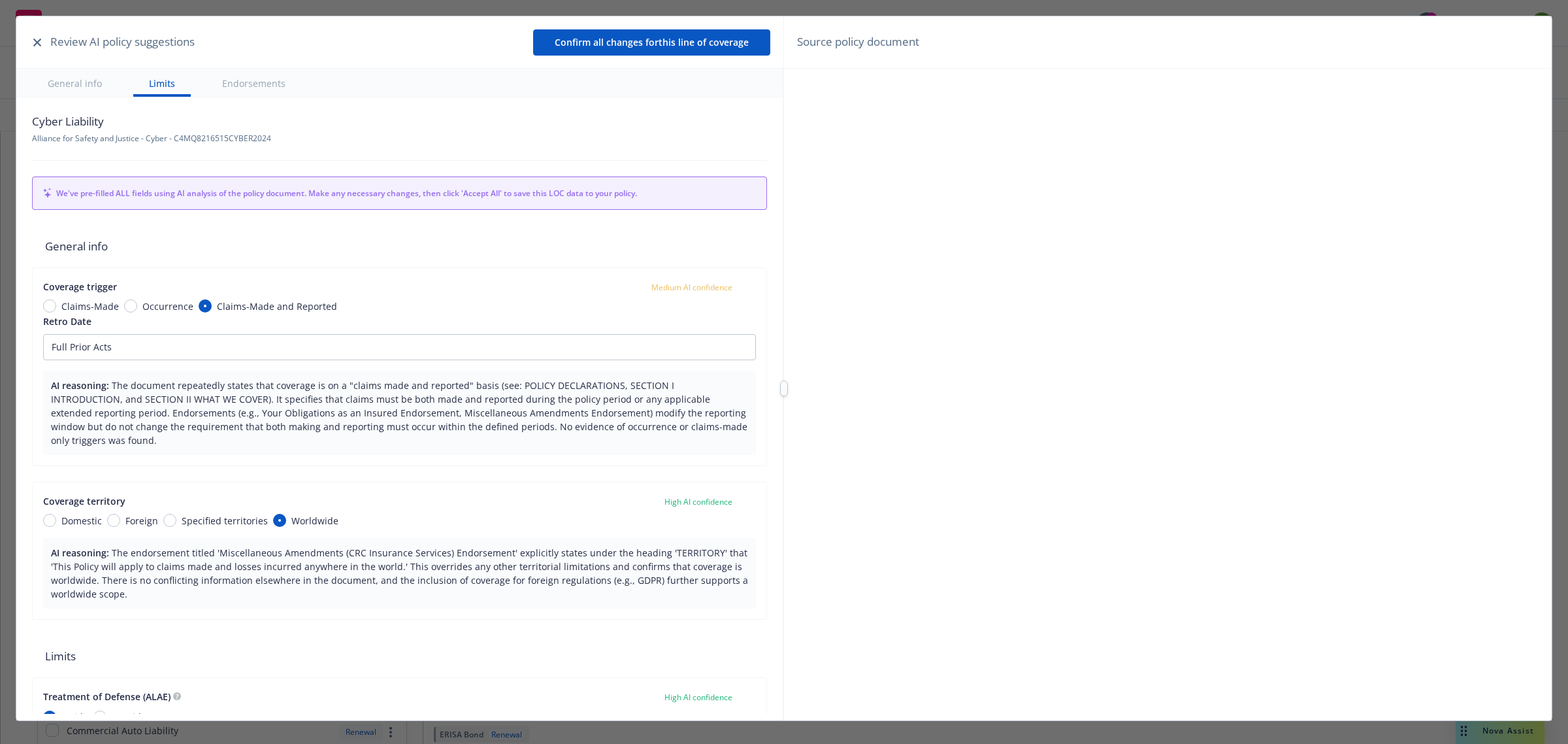
click at [36, 43] on icon "button" at bounding box center [38, 42] width 8 height 8
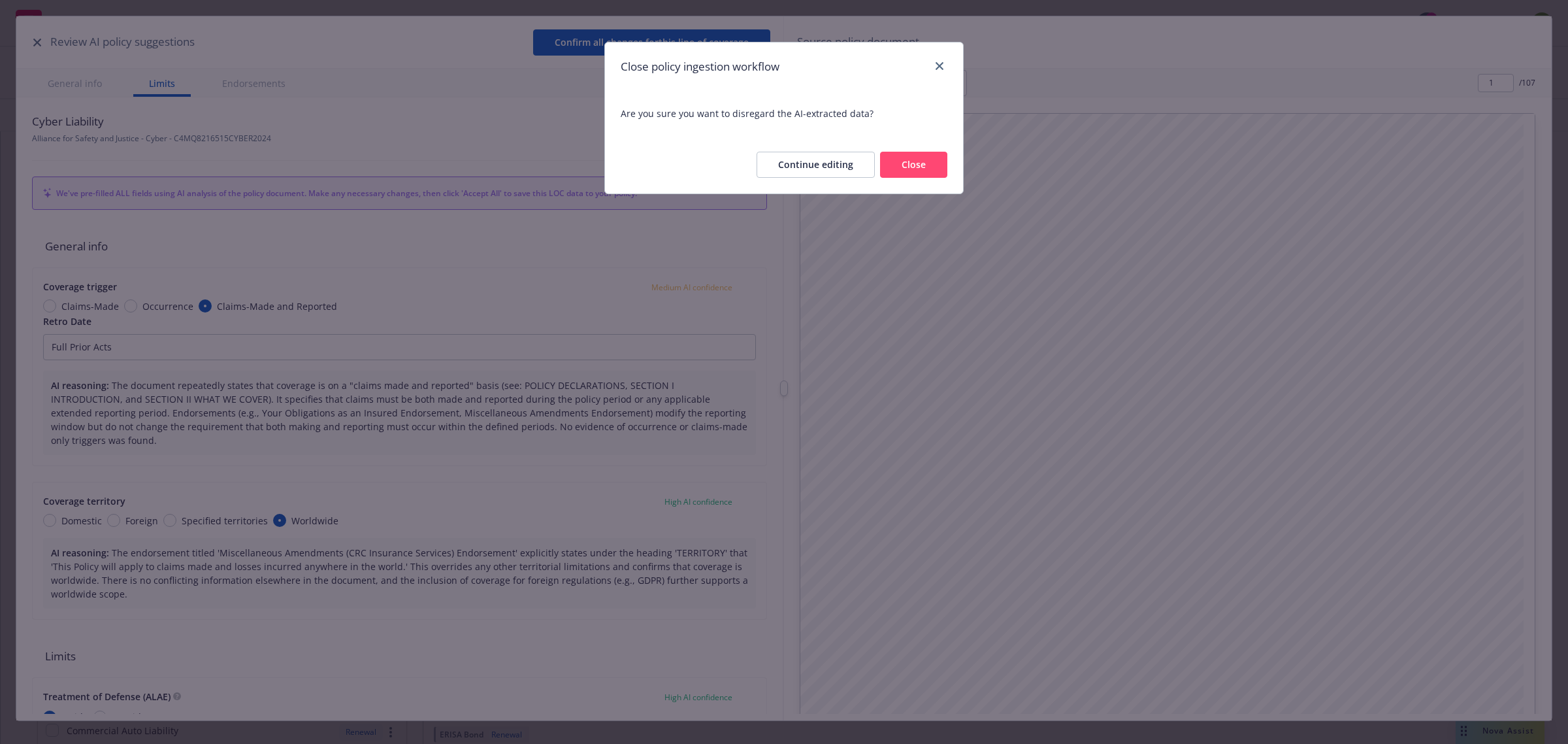
click at [913, 164] on button "Close" at bounding box center [914, 165] width 67 height 26
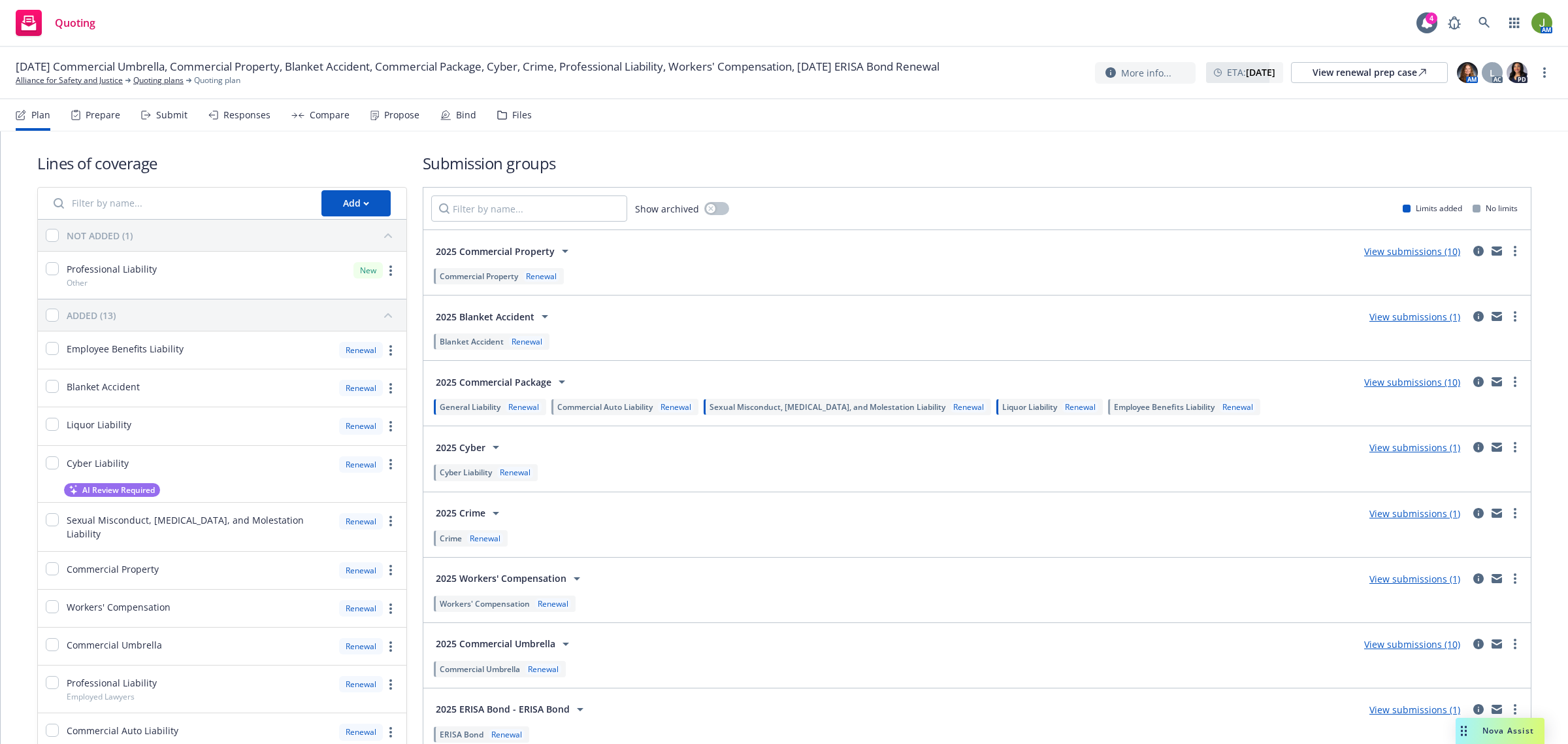
click at [1419, 448] on link "View submissions (1)" at bounding box center [1415, 448] width 91 height 13
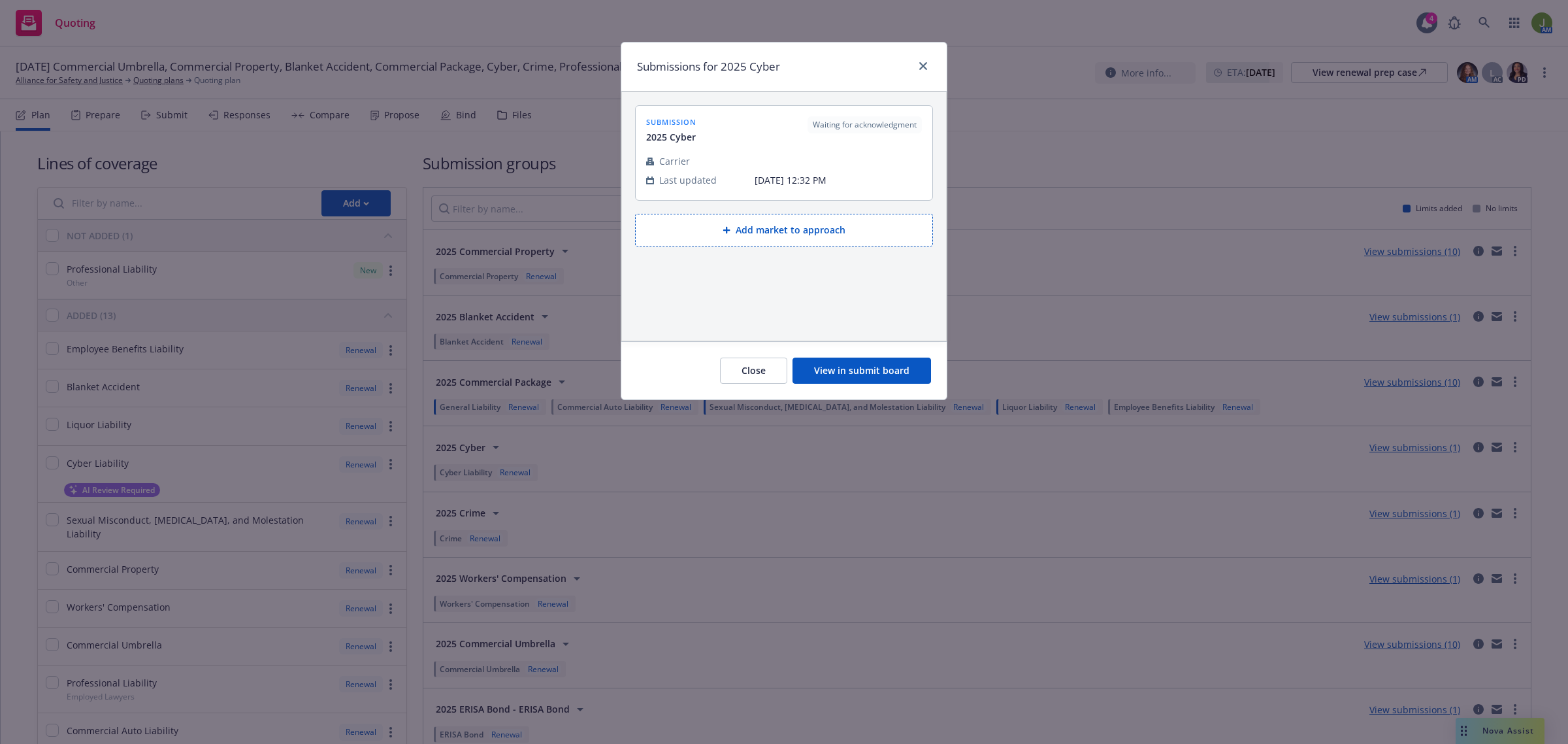
click at [867, 368] on button "View in submit board" at bounding box center [861, 371] width 138 height 26
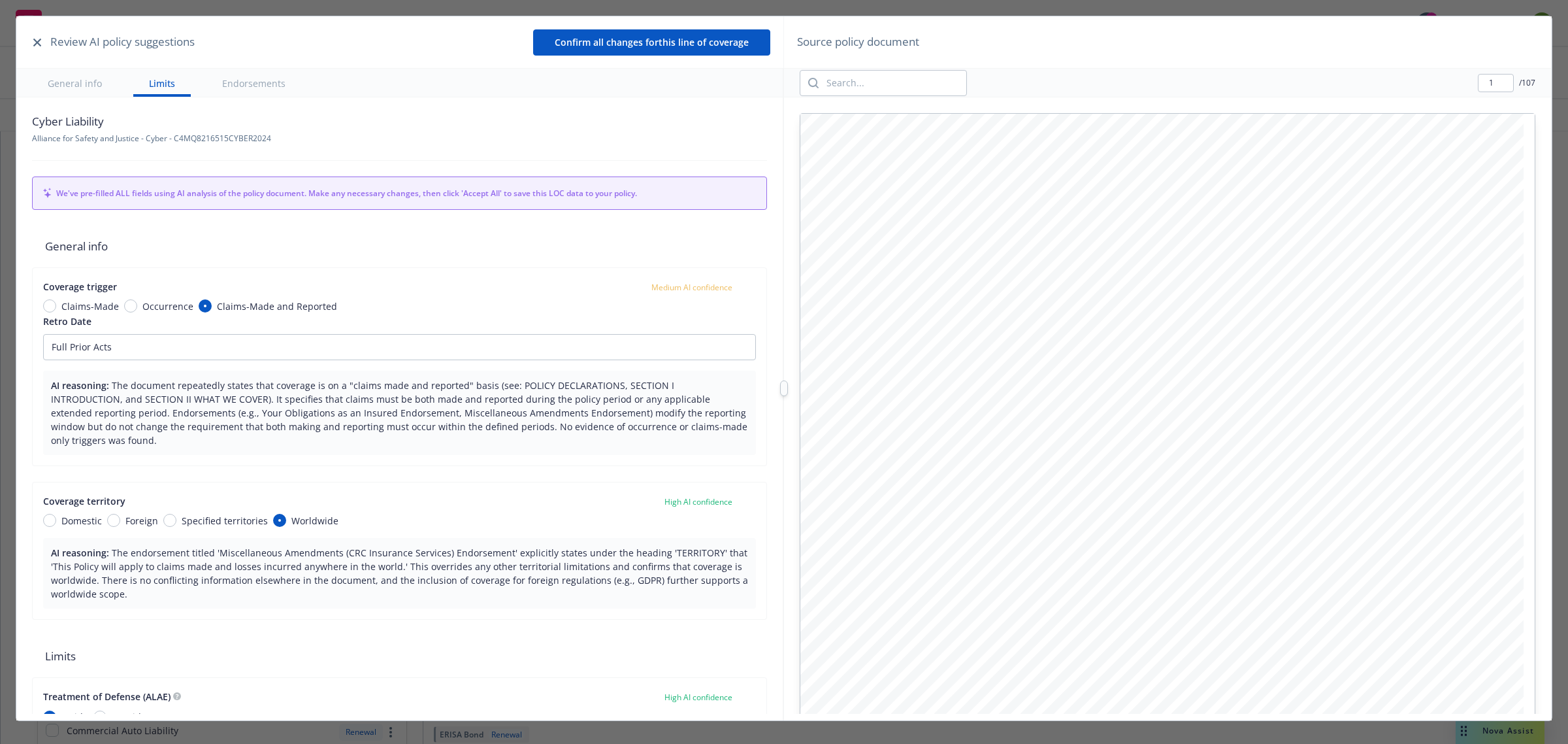
click at [41, 40] on icon "button" at bounding box center [38, 42] width 8 height 8
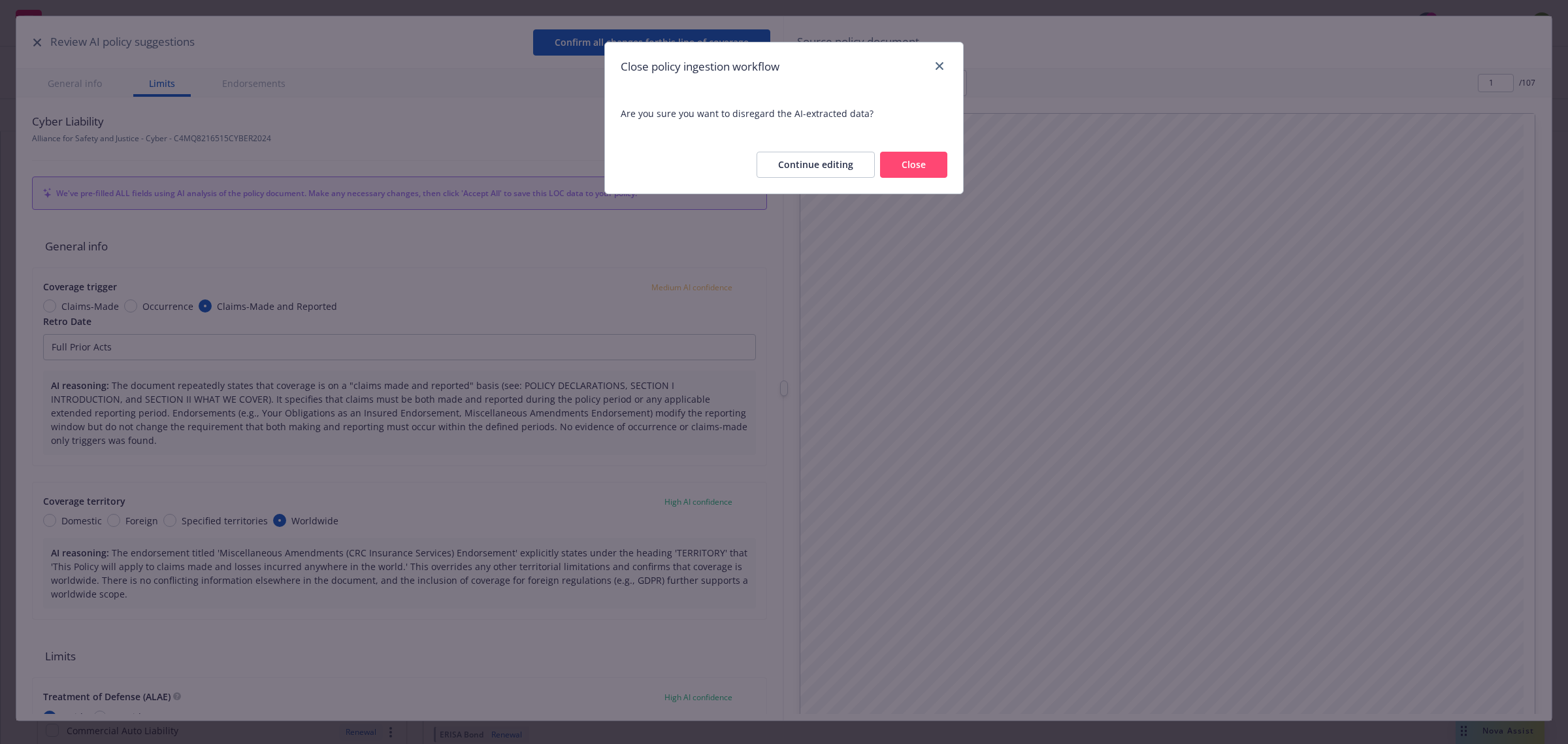
click at [923, 167] on button "Close" at bounding box center [914, 165] width 67 height 26
click at [923, 167] on h1 "Submission groups" at bounding box center [977, 163] width 1109 height 22
click at [939, 61] on span "[DATE] Commercial Umbrella, Commercial Property, Blanket Accident, Commercial P…" at bounding box center [478, 67] width 924 height 16
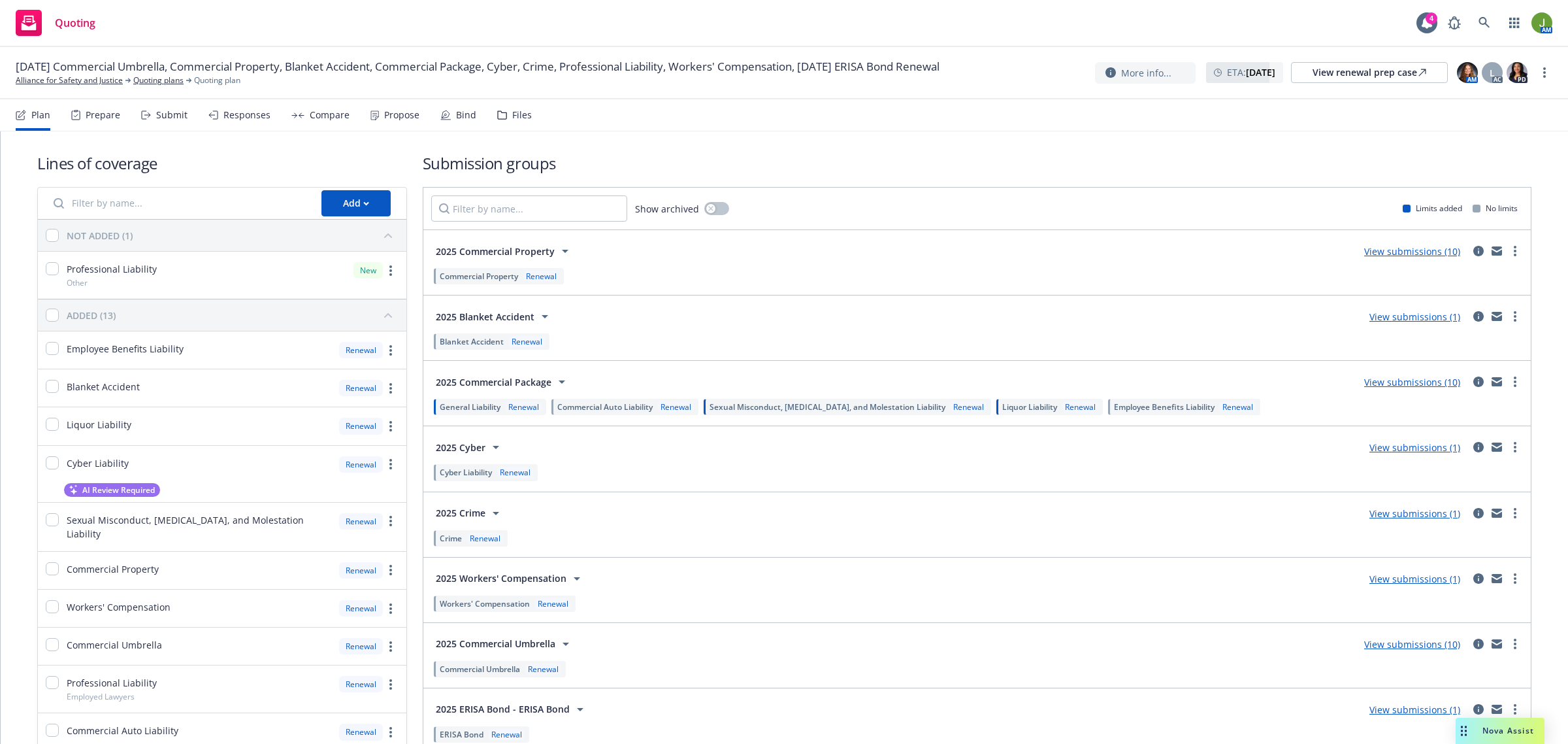
click at [929, 162] on h1 "Submission groups" at bounding box center [977, 163] width 1109 height 22
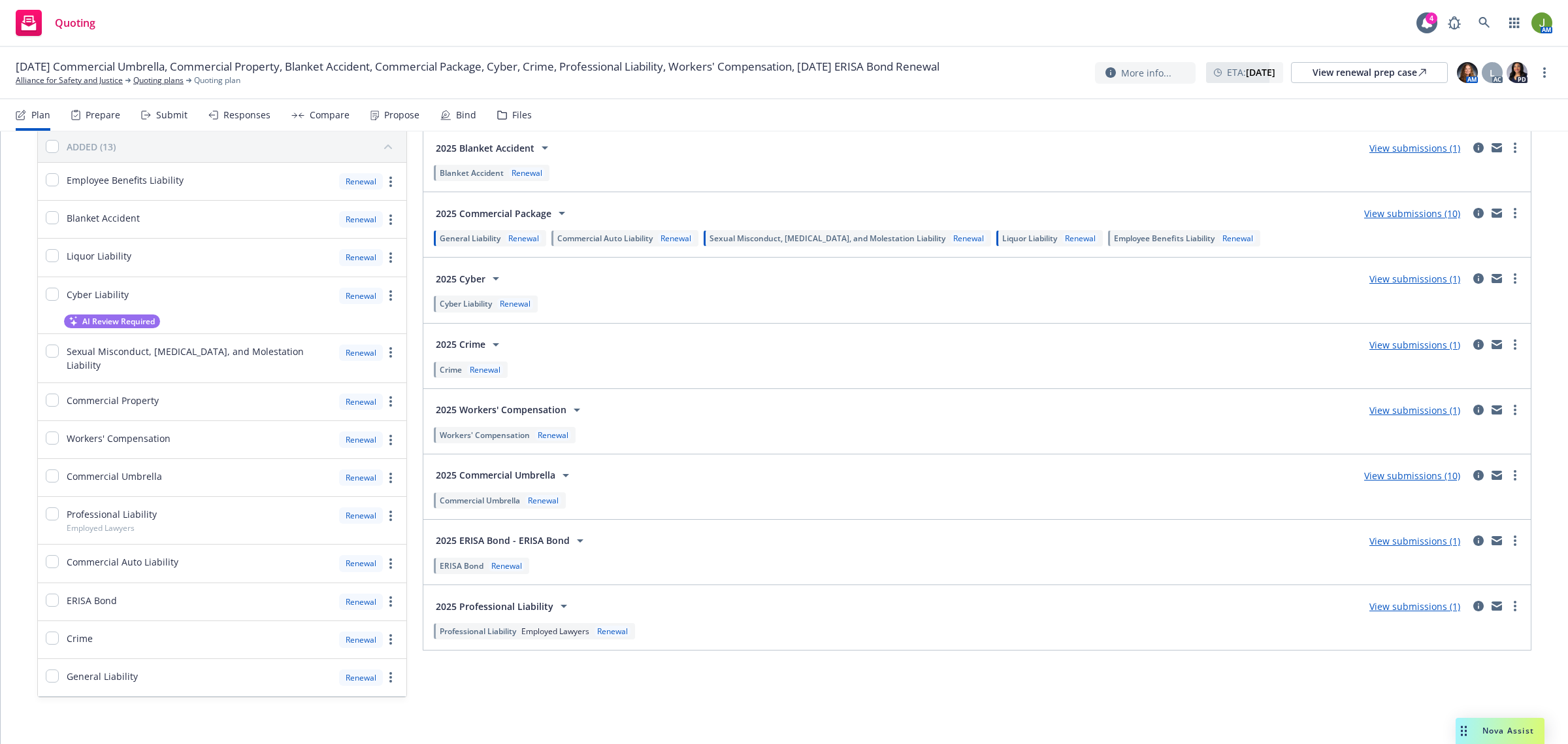
scroll to position [171, 0]
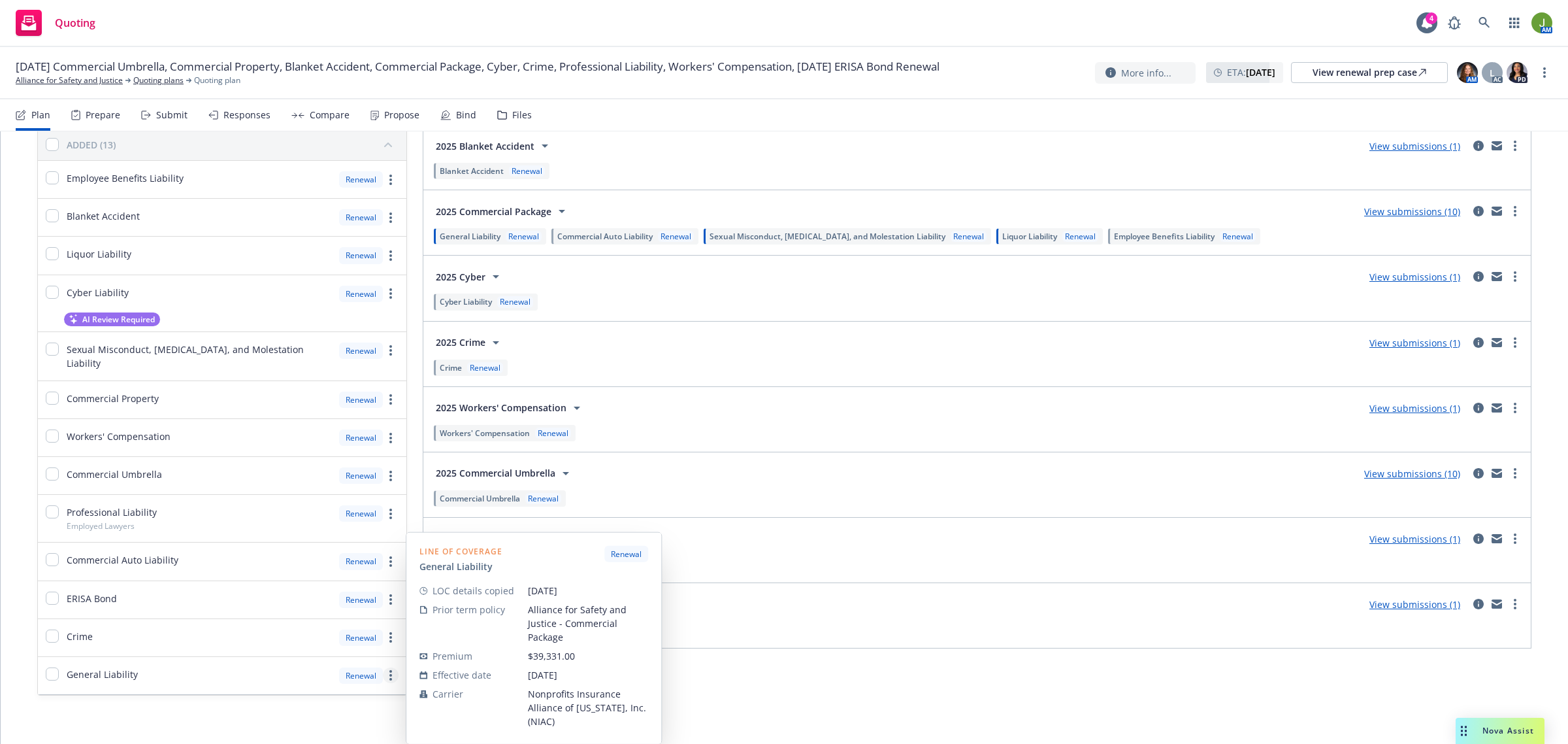
click at [390, 670] on icon "more" at bounding box center [391, 675] width 2 height 10
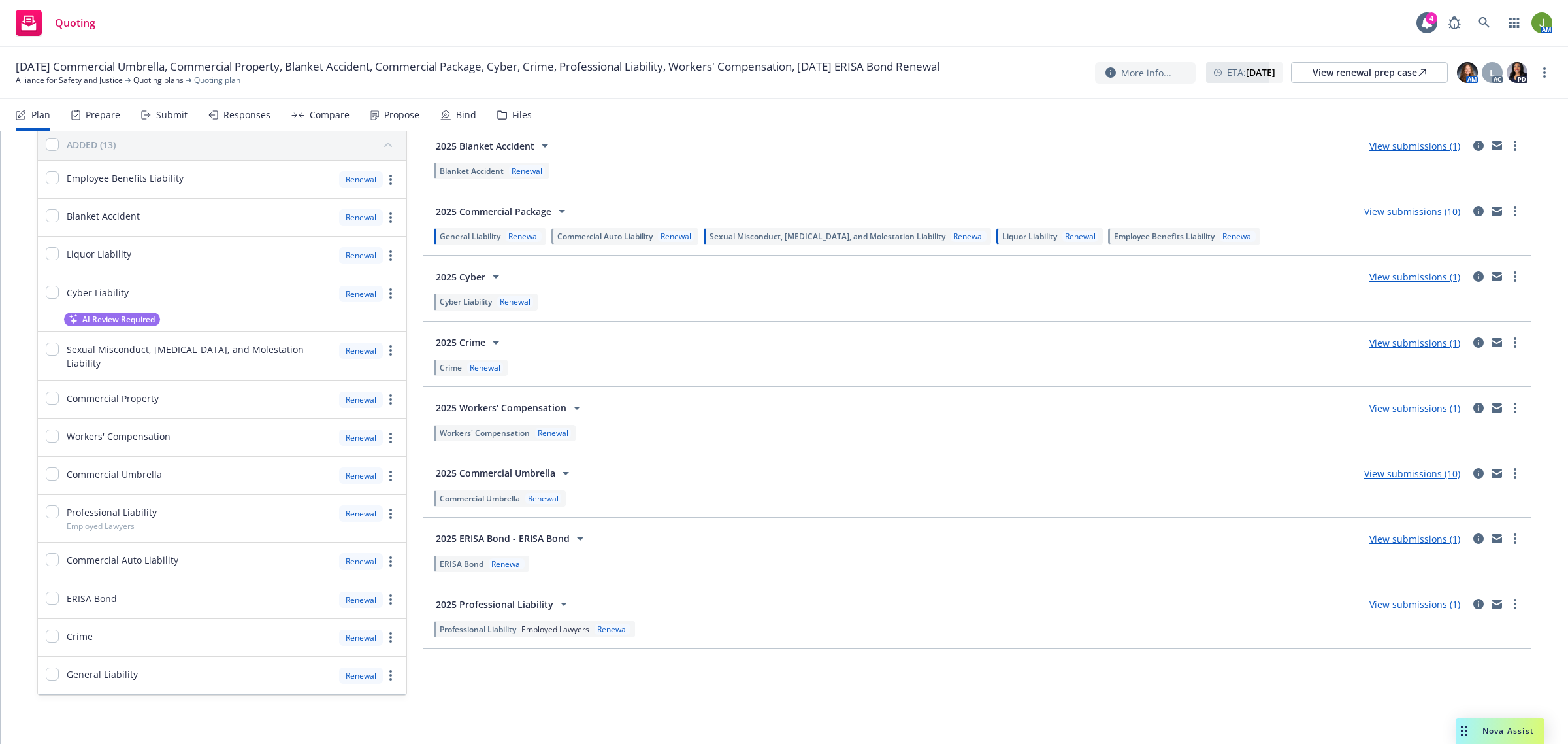
click at [903, 681] on div "Submission groups Show archived Limits added No limits 2025 Commercial Property…" at bounding box center [977, 338] width 1109 height 714
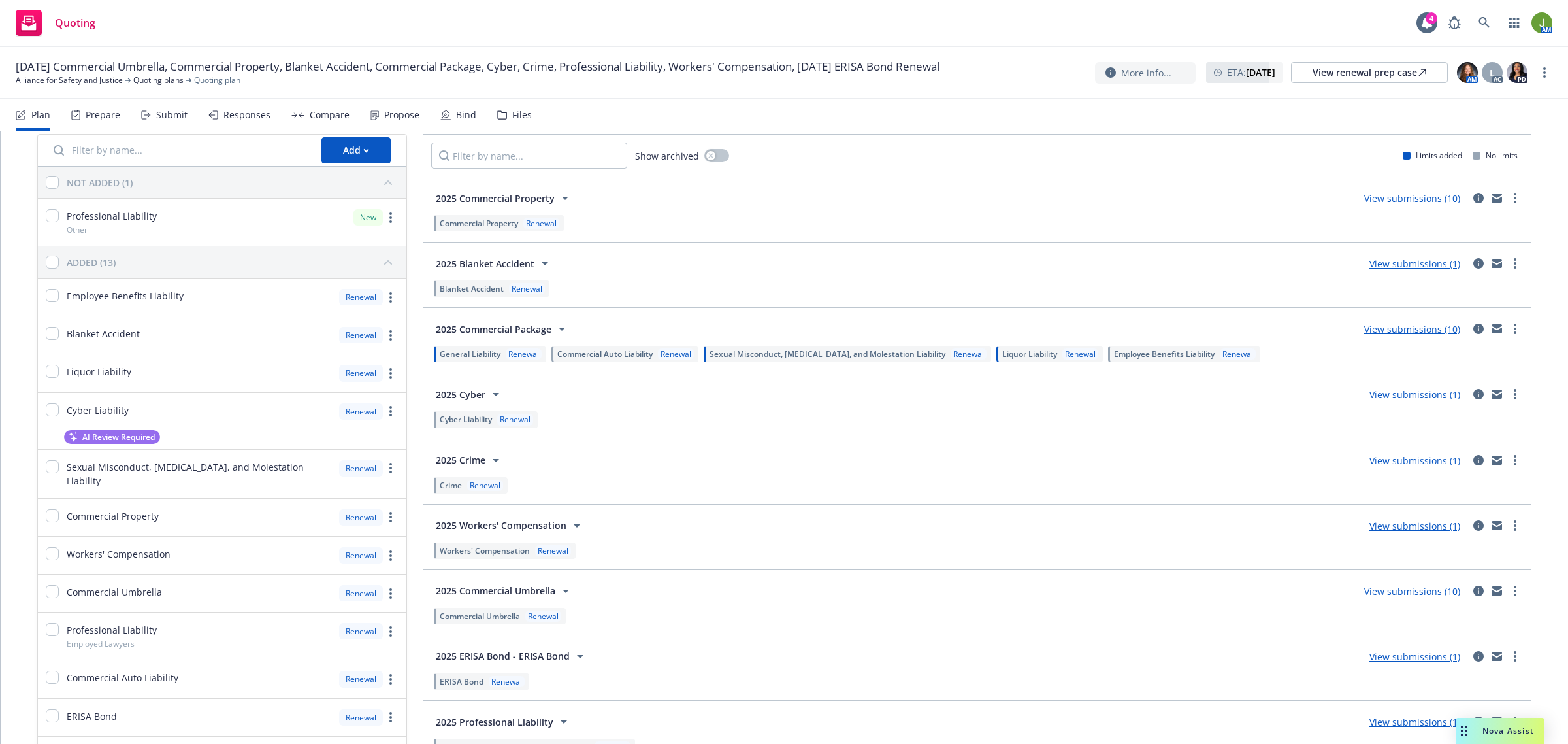
scroll to position [82, 0]
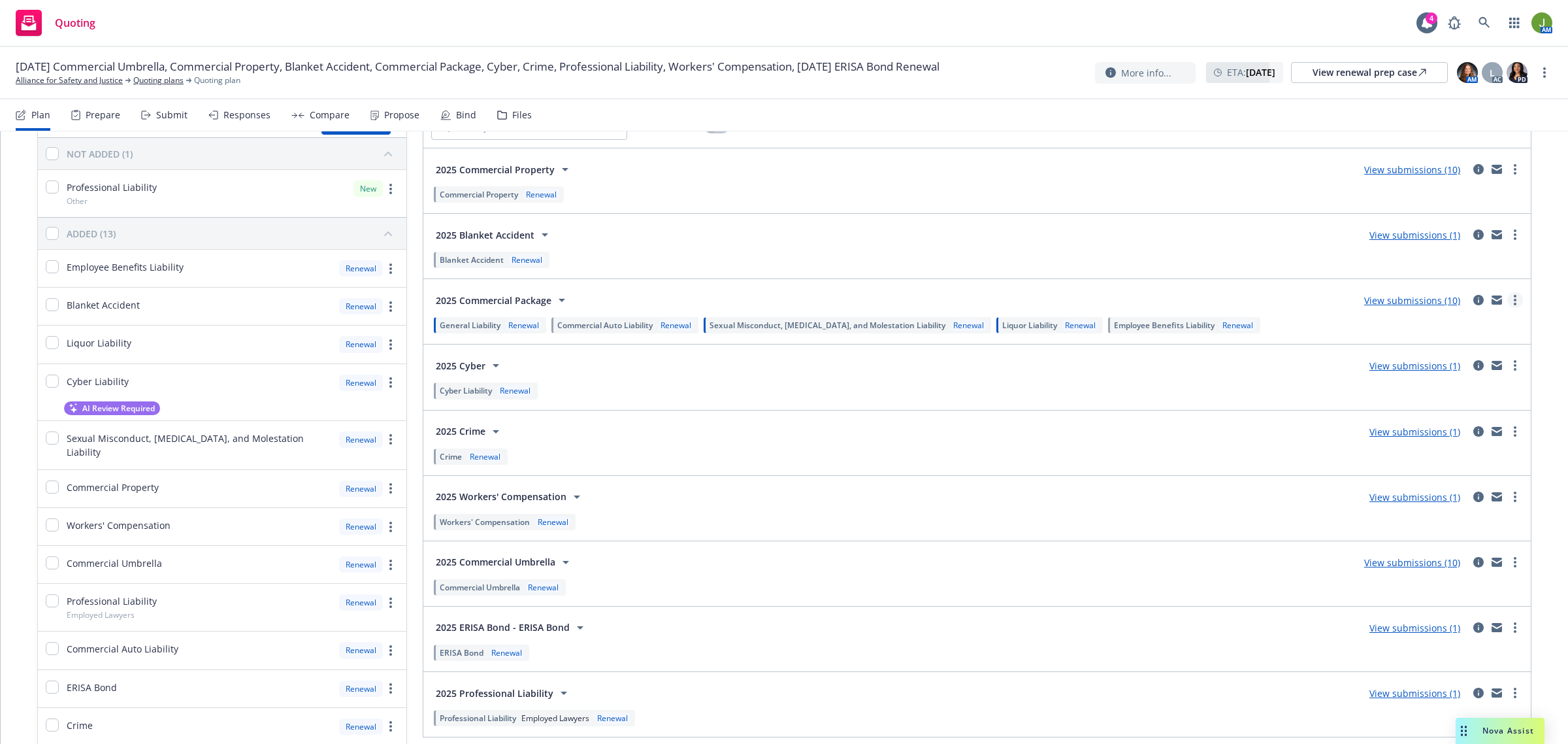
click at [1514, 302] on icon "more" at bounding box center [1515, 300] width 2 height 10
click at [1475, 380] on span "Export spec summary" at bounding box center [1436, 386] width 126 height 13
click at [96, 82] on link "Alliance for Safety and Justice" at bounding box center [69, 80] width 107 height 12
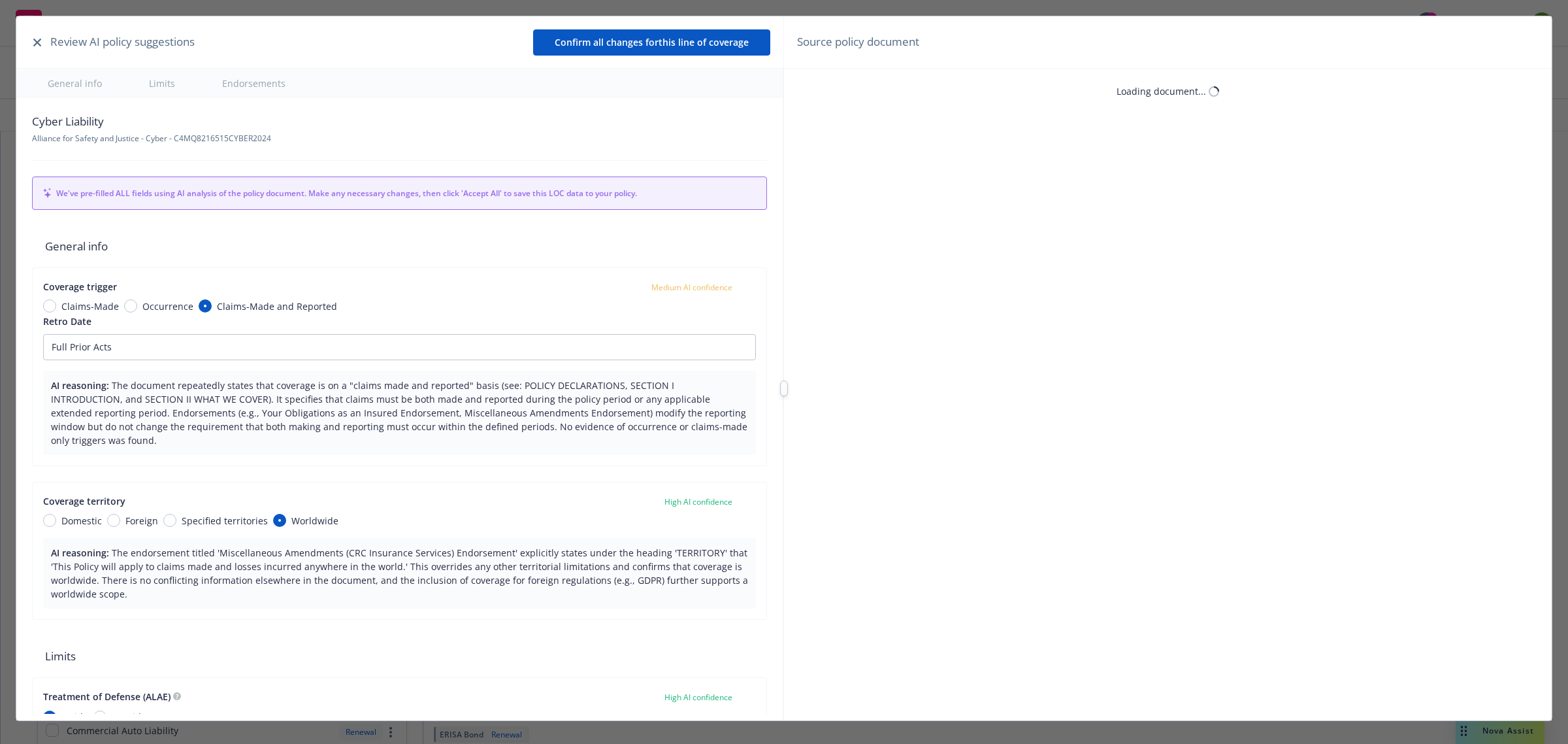
click at [37, 42] on div "Review AI policy suggestions Confirm all changes for this line of coverage" at bounding box center [399, 42] width 767 height 52
click at [38, 42] on icon "button" at bounding box center [38, 42] width 8 height 8
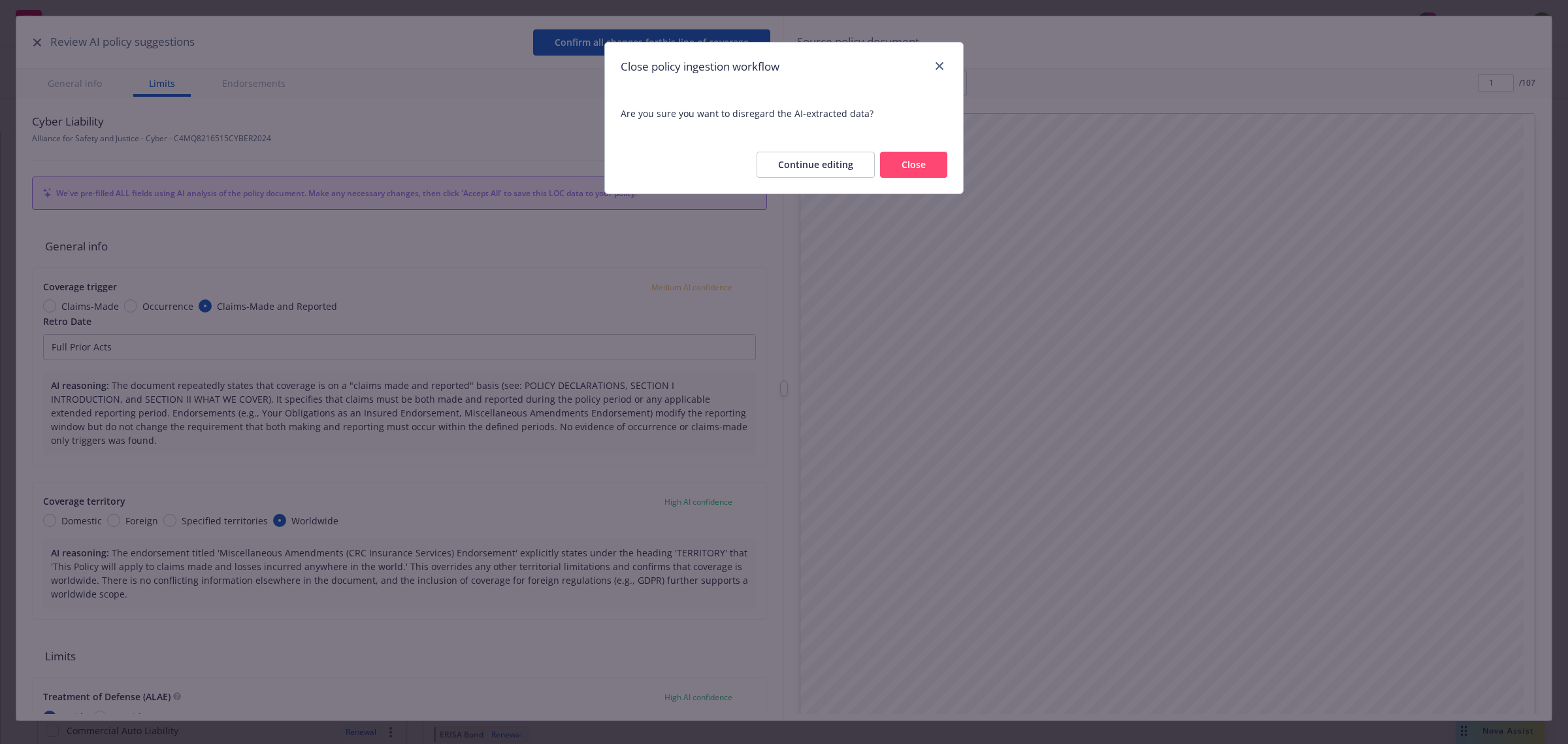
click at [914, 160] on button "Close" at bounding box center [914, 165] width 67 height 26
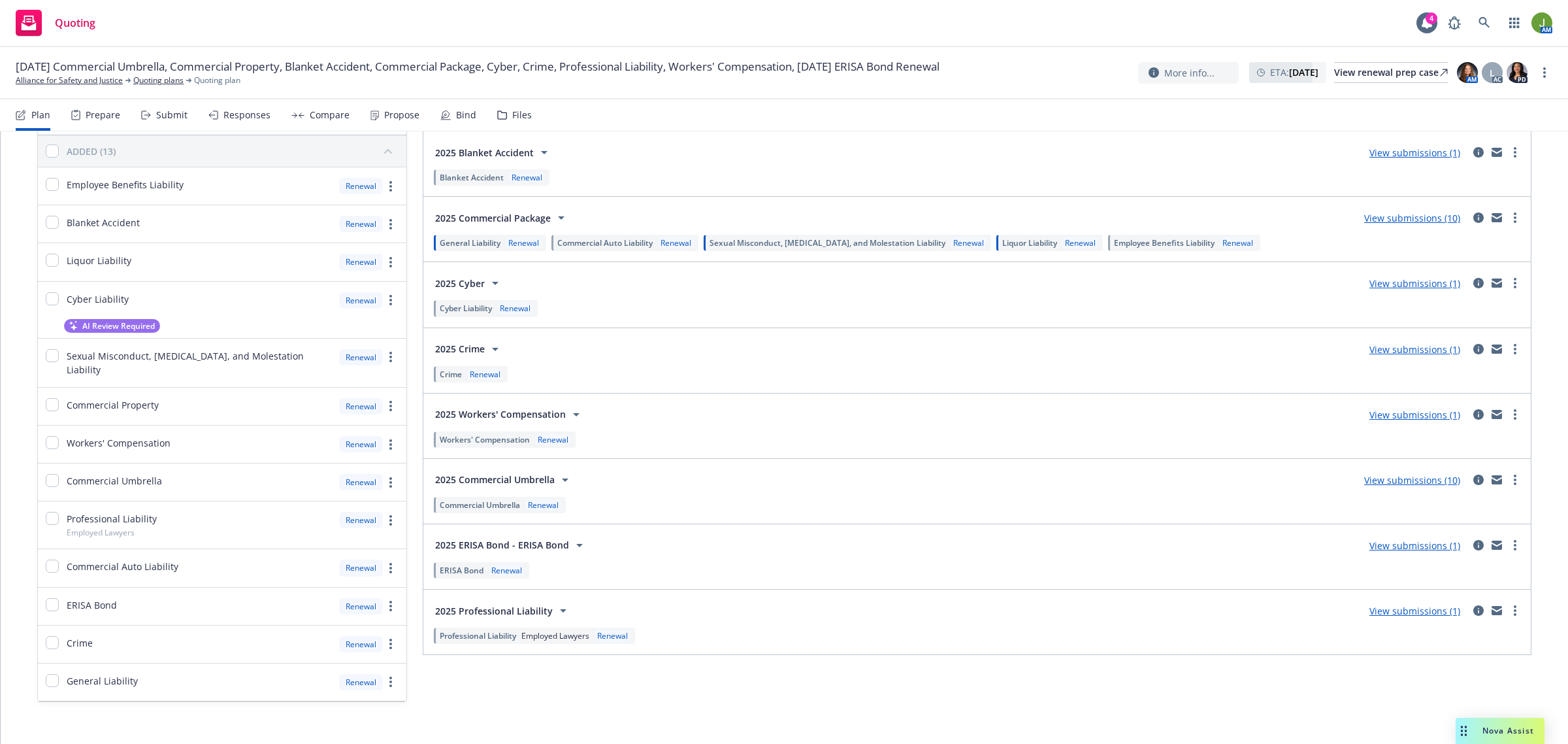
scroll to position [171, 0]
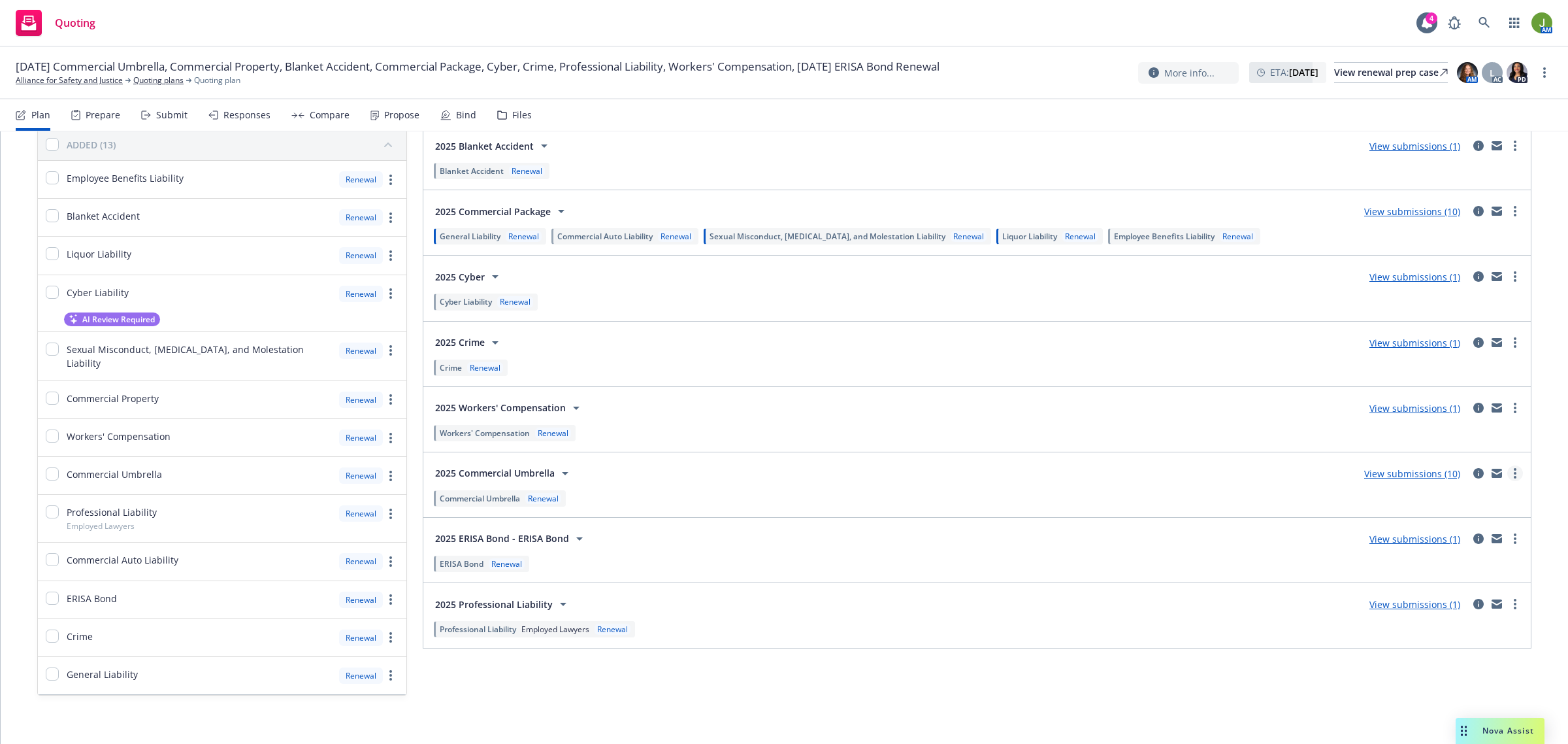
click at [1514, 474] on icon "more" at bounding box center [1515, 473] width 2 height 10
click at [1460, 558] on span "Export spec summary" at bounding box center [1436, 561] width 126 height 13
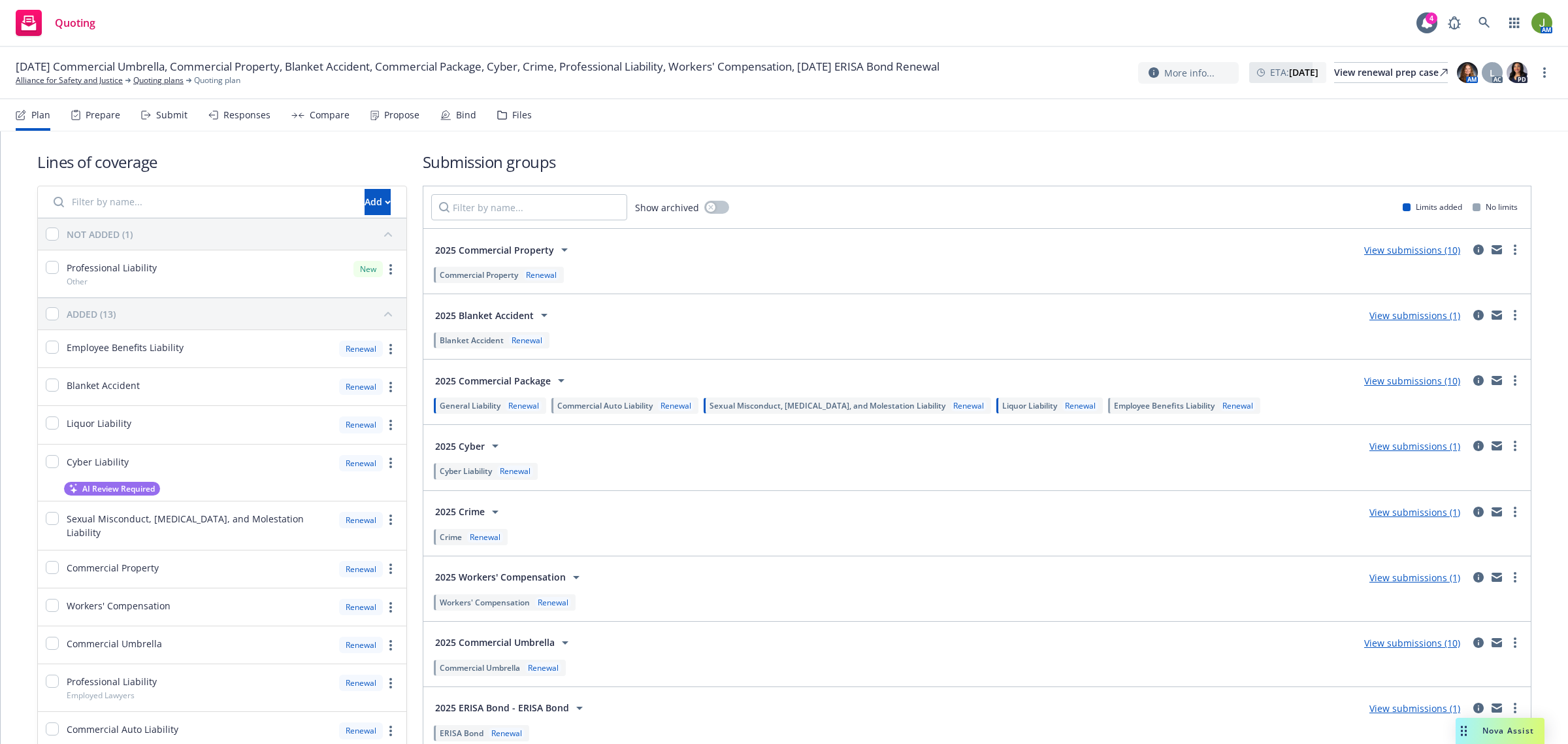
scroll to position [0, 0]
click at [1507, 315] on link "more" at bounding box center [1515, 316] width 16 height 16
click at [1453, 404] on span "Export spec summary" at bounding box center [1436, 401] width 126 height 13
click at [1507, 256] on link "more" at bounding box center [1515, 251] width 16 height 16
click at [1459, 335] on span "Export spec summary" at bounding box center [1436, 336] width 126 height 13
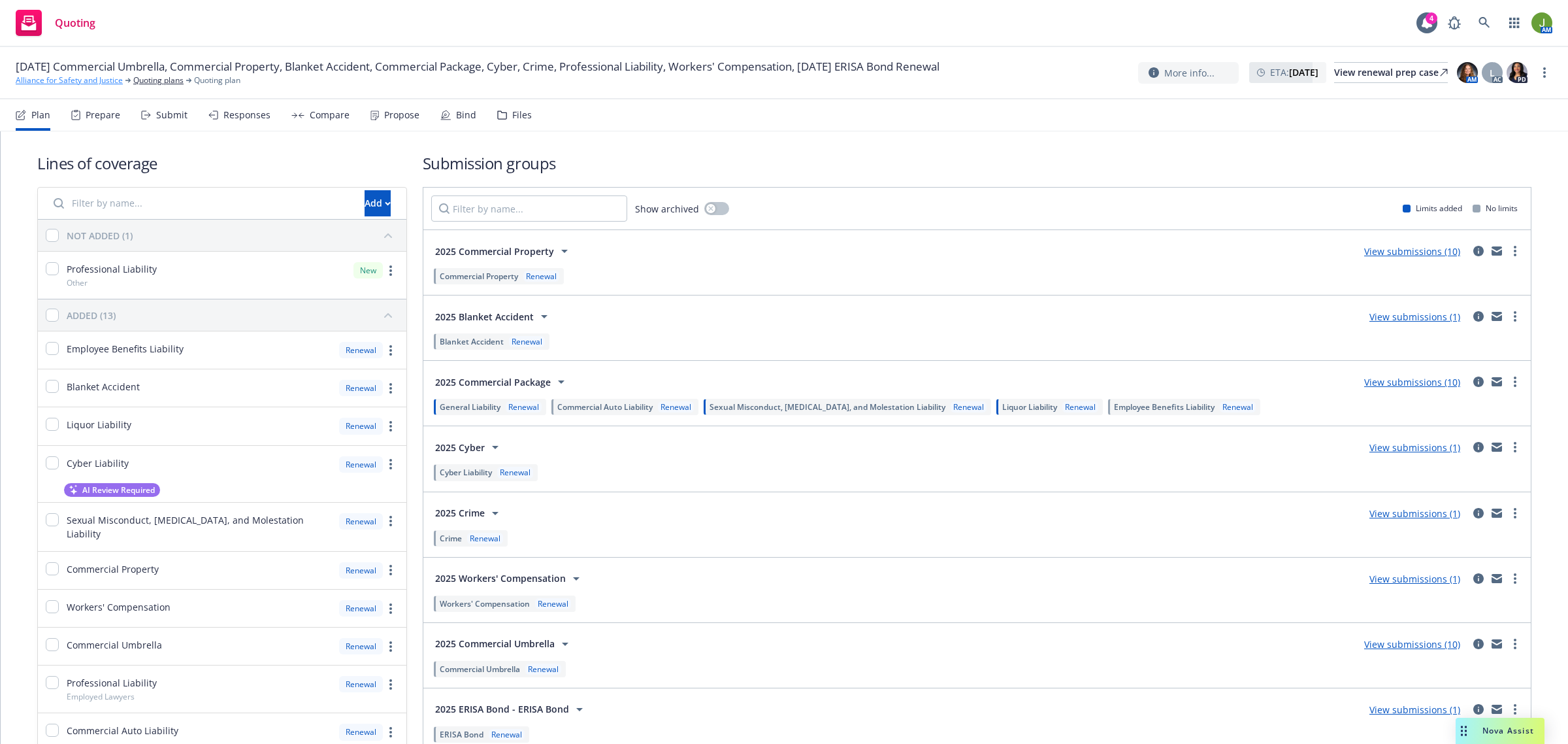
click at [102, 78] on link "Alliance for Safety and Justice" at bounding box center [69, 80] width 107 height 12
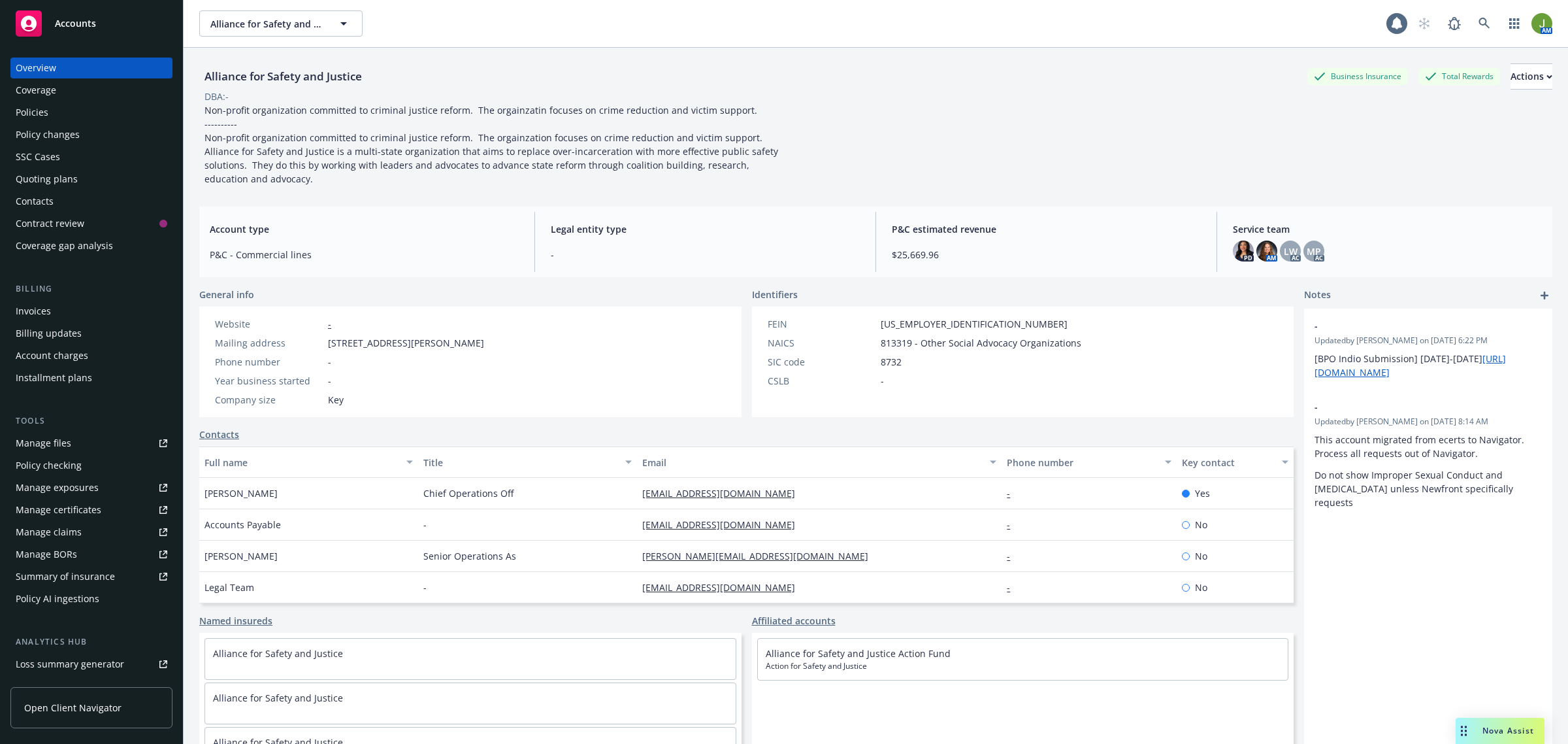
click at [56, 117] on div "Policies" at bounding box center [92, 113] width 152 height 21
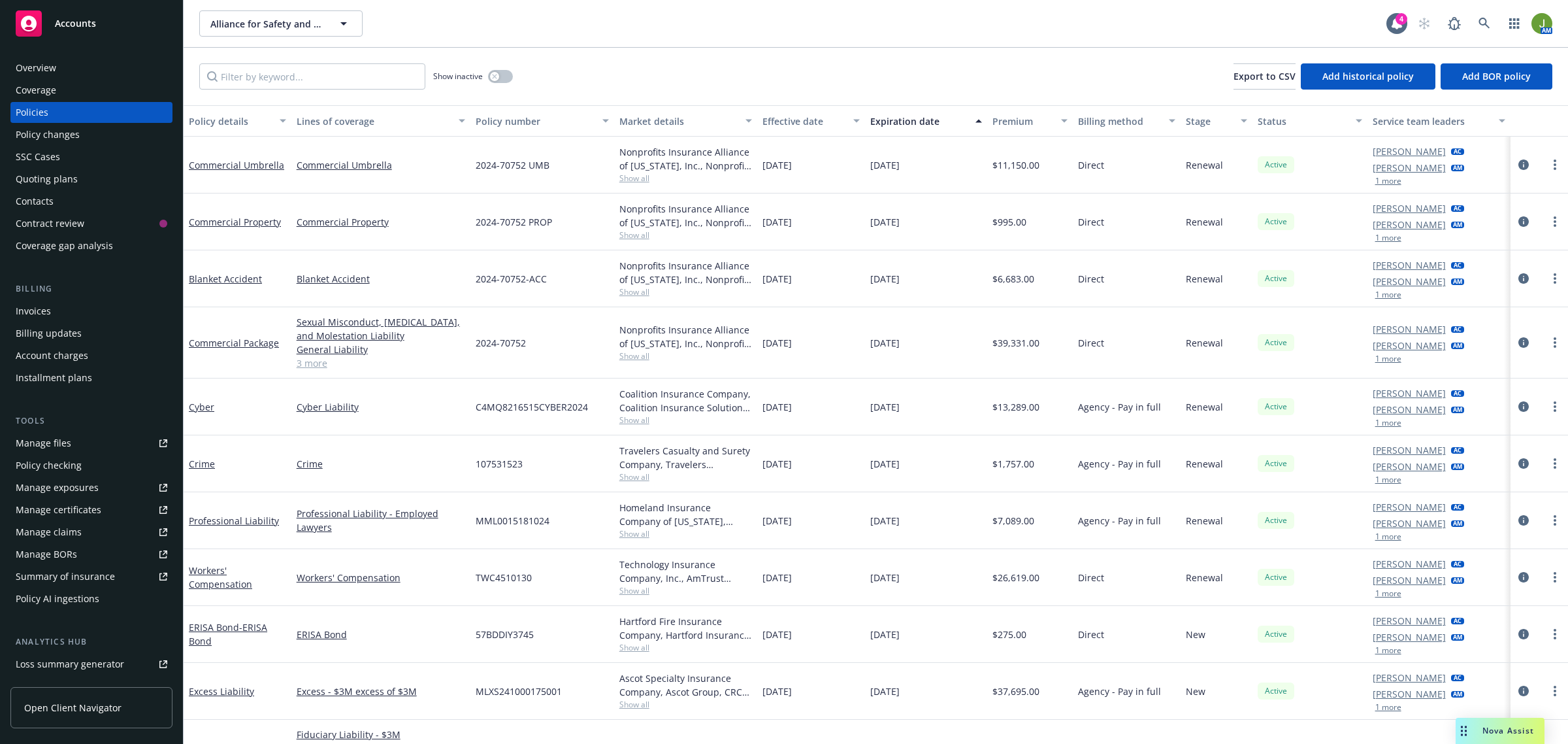
click at [73, 183] on div "Quoting plans" at bounding box center [47, 179] width 62 height 21
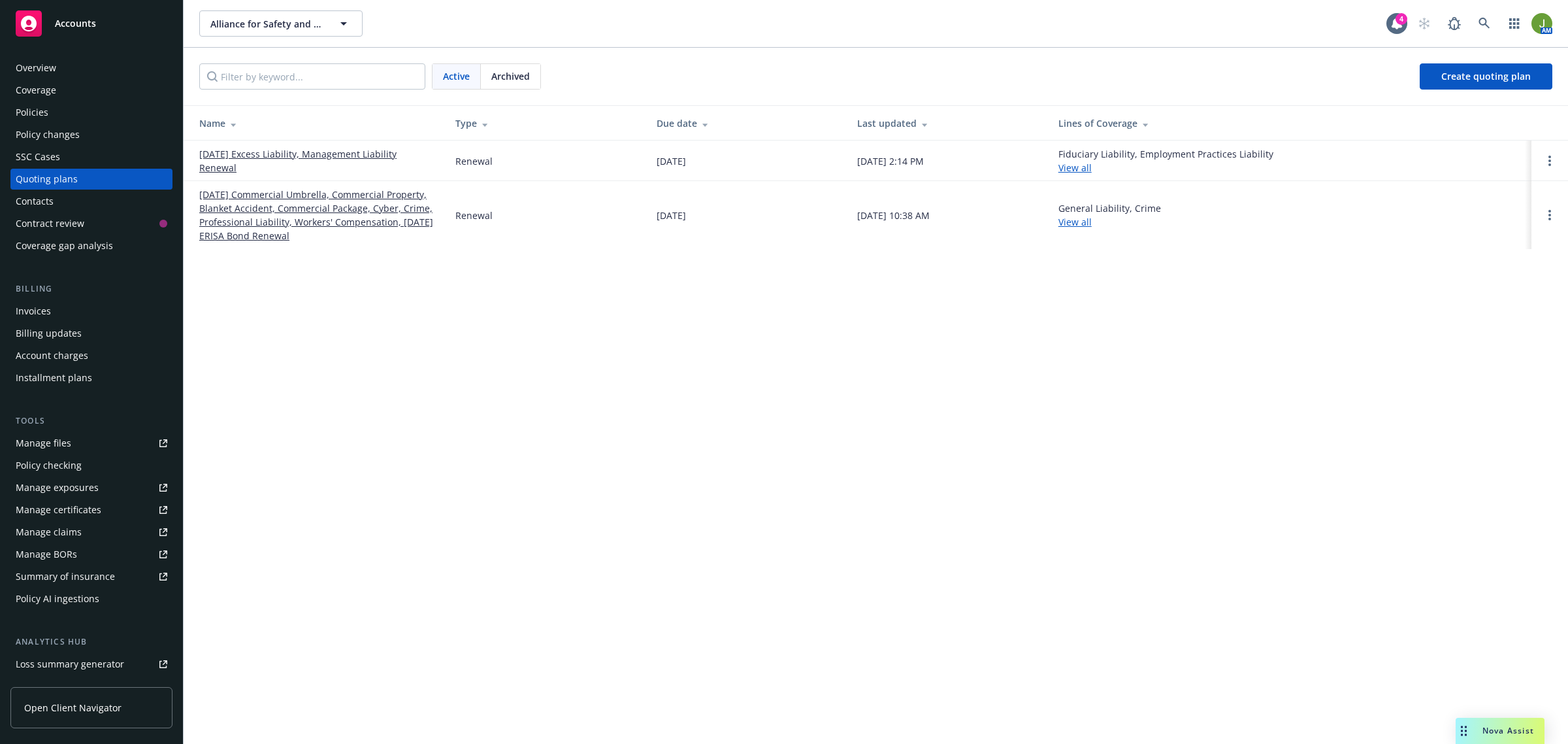
click at [243, 207] on link "[DATE] Commercial Umbrella, Commercial Property, Blanket Accident, Commercial P…" at bounding box center [317, 215] width 236 height 55
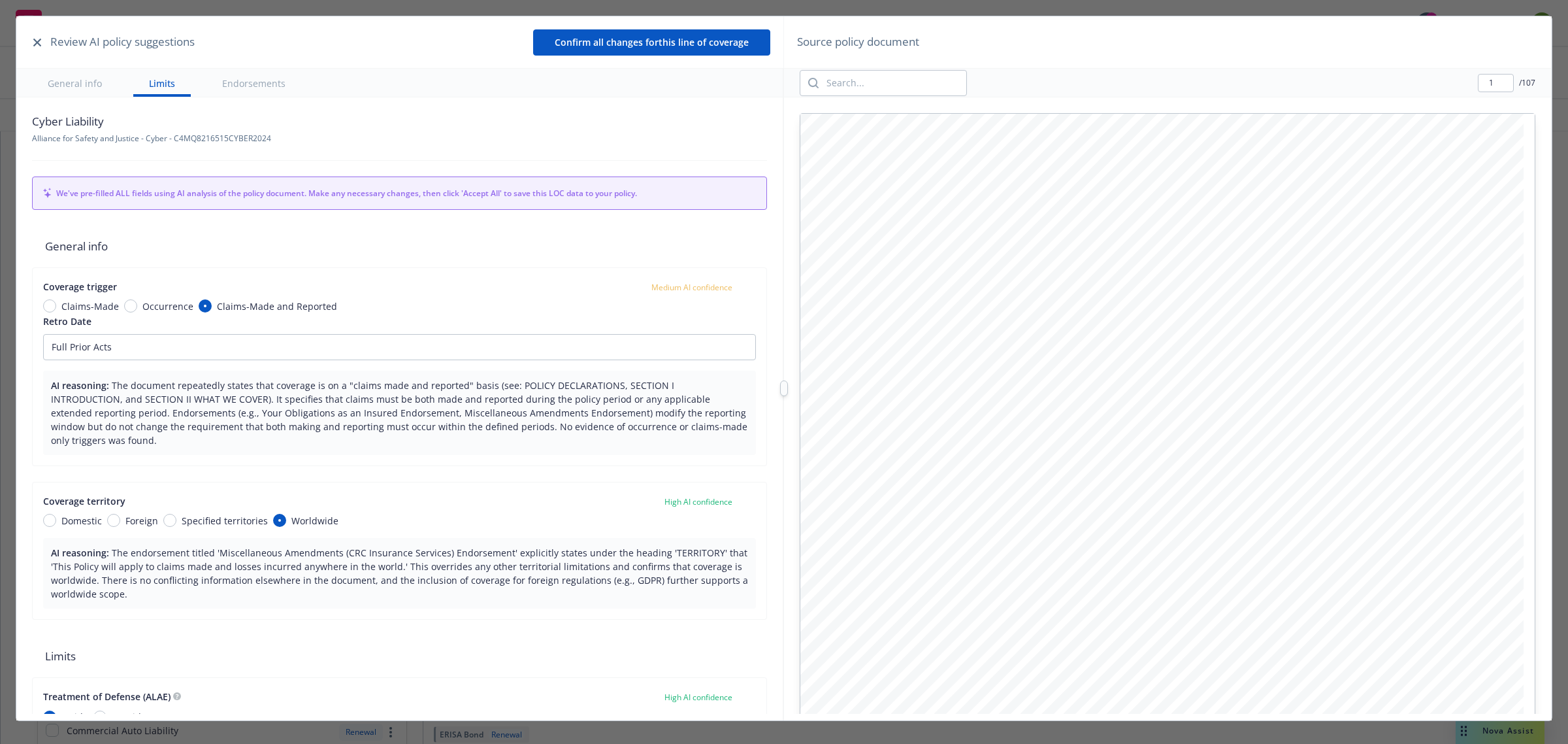
click at [34, 38] on icon "button" at bounding box center [38, 42] width 8 height 8
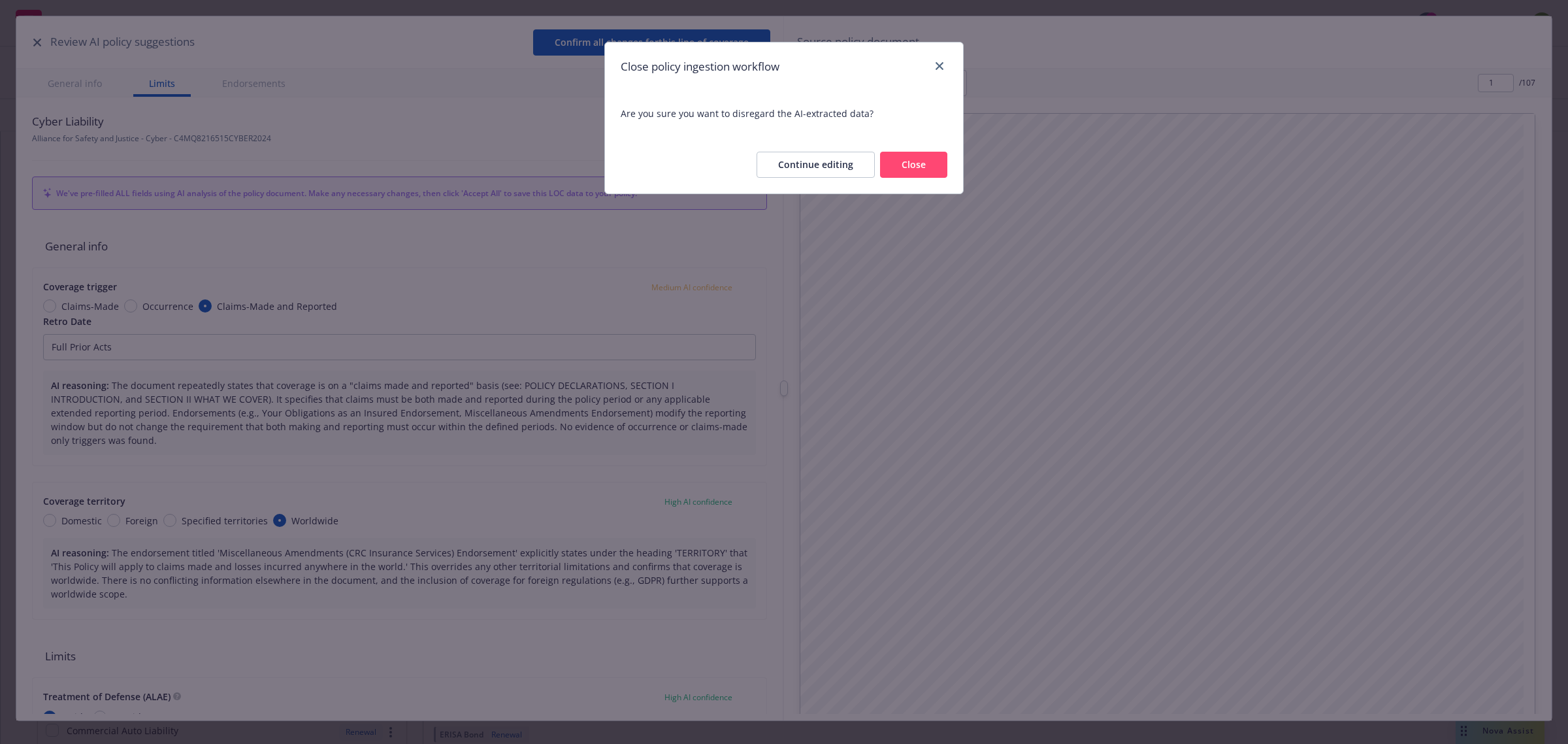
click at [914, 181] on div "Continue editing Close" at bounding box center [784, 165] width 358 height 58
click at [913, 168] on button "Close" at bounding box center [914, 165] width 67 height 26
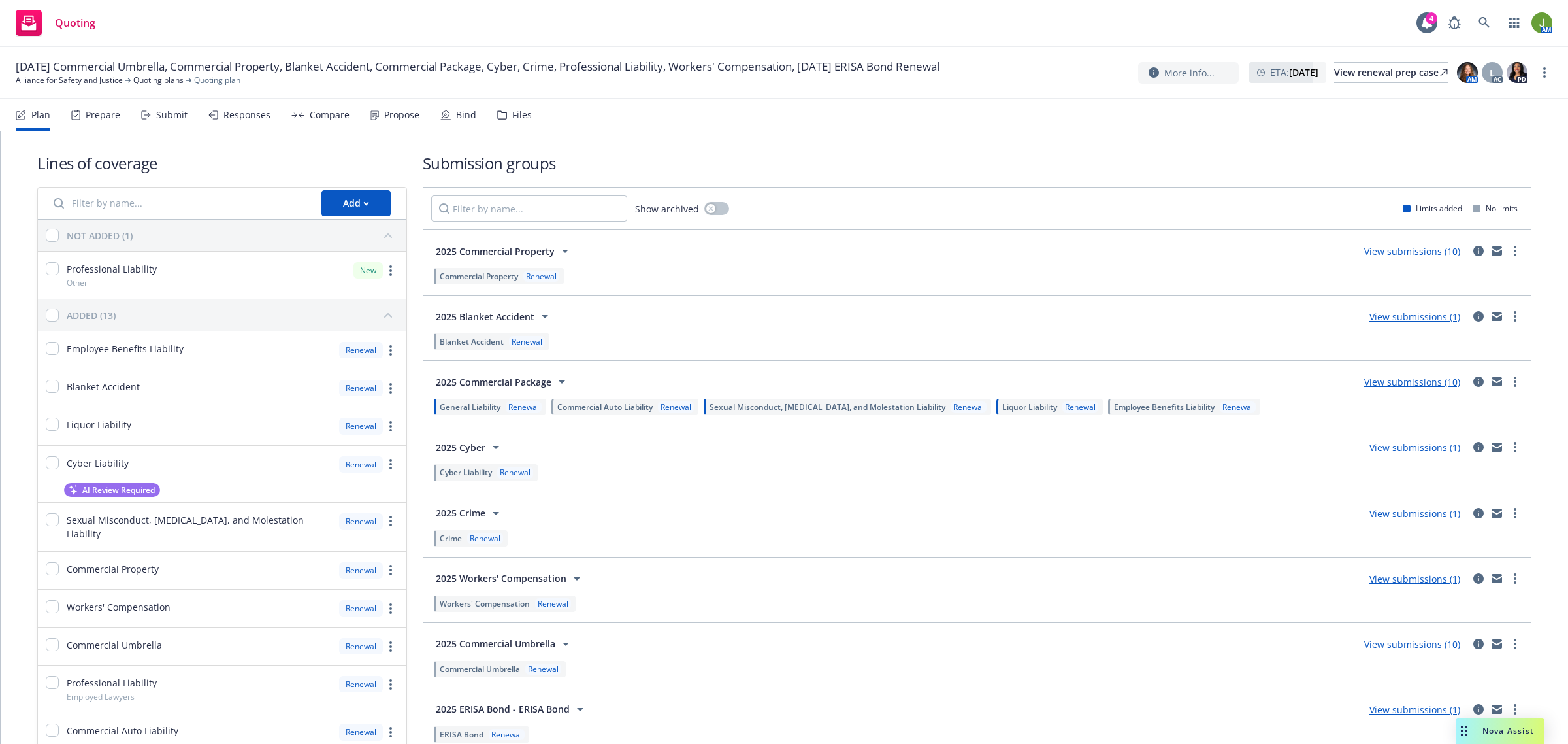
click at [1392, 445] on link "View submissions (1)" at bounding box center [1415, 448] width 91 height 13
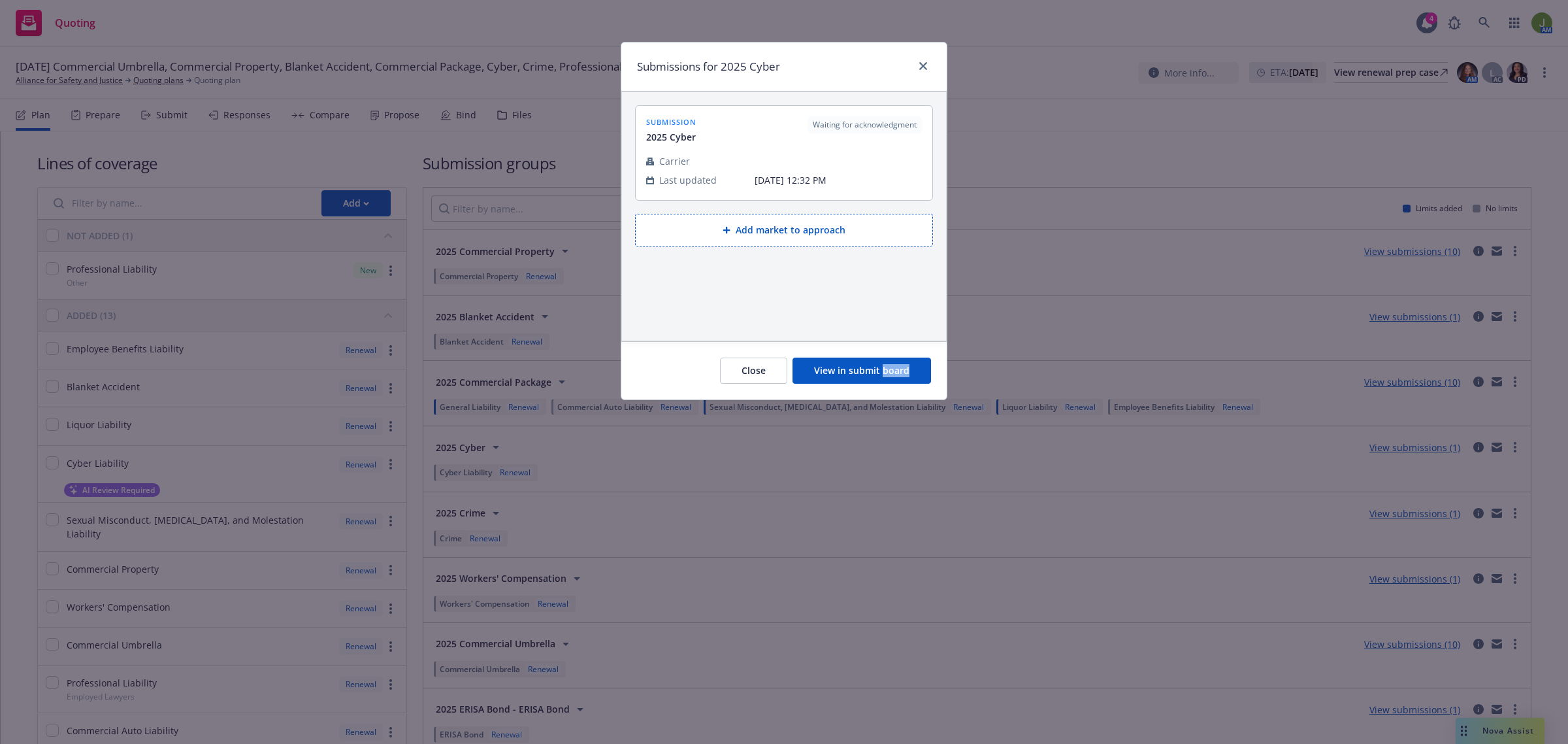
drag, startPoint x: 1392, startPoint y: 445, endPoint x: 1368, endPoint y: 442, distance: 24.2
click at [1373, 443] on div "Submissions for 2025 Cyber submission 2025 Cyber Waiting for acknowledgment Car…" at bounding box center [784, 372] width 1568 height 744
click at [915, 61] on div at bounding box center [921, 66] width 21 height 17
click at [922, 64] on icon "close" at bounding box center [923, 66] width 8 height 8
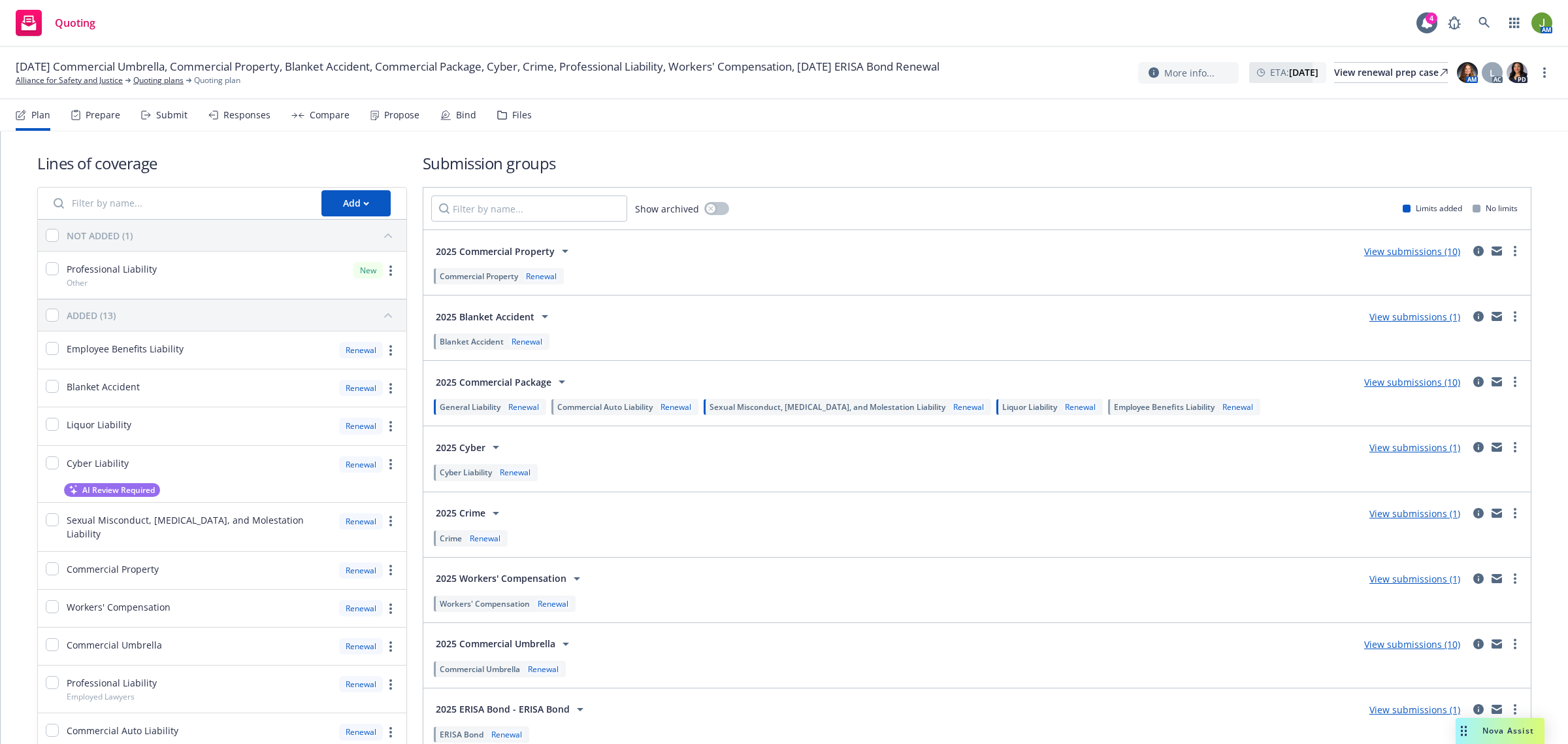
click at [1395, 384] on link "View submissions (10)" at bounding box center [1412, 382] width 96 height 13
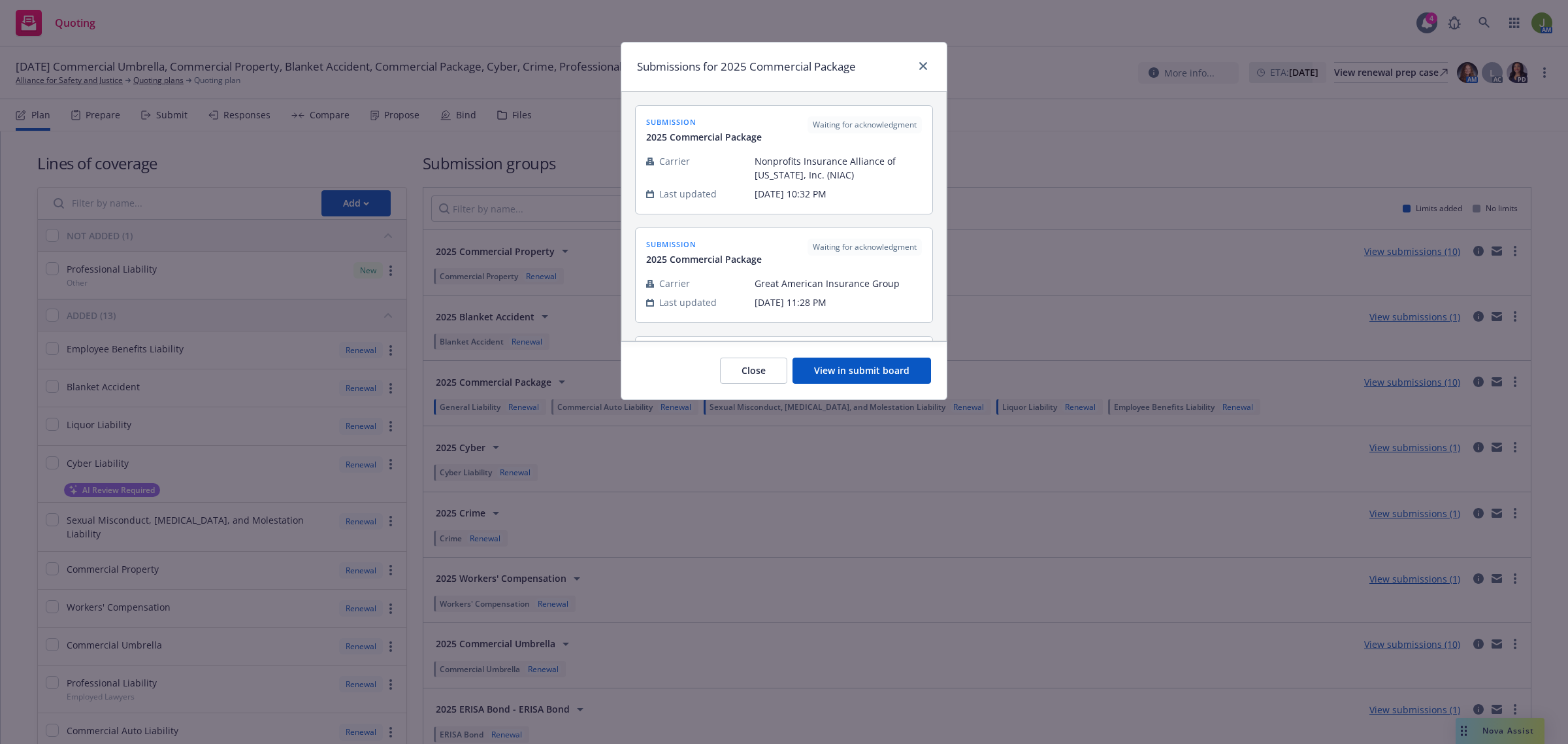
click at [830, 370] on button "View in submit board" at bounding box center [861, 371] width 138 height 26
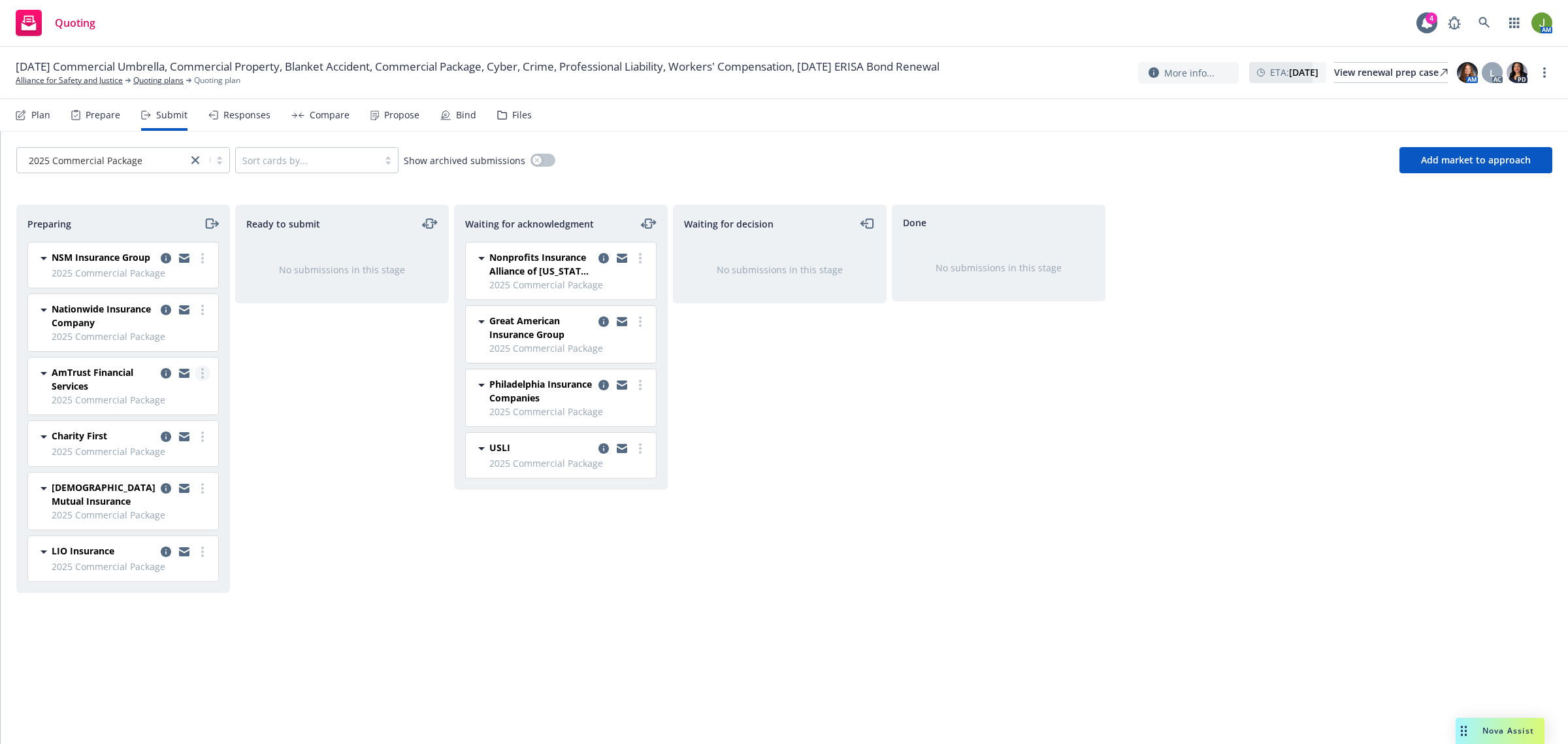
click at [200, 373] on link "more" at bounding box center [203, 373] width 16 height 16
click at [185, 551] on span "Copy logging email" at bounding box center [135, 558] width 114 height 13
click at [167, 485] on icon "copy logging email" at bounding box center [165, 488] width 10 height 10
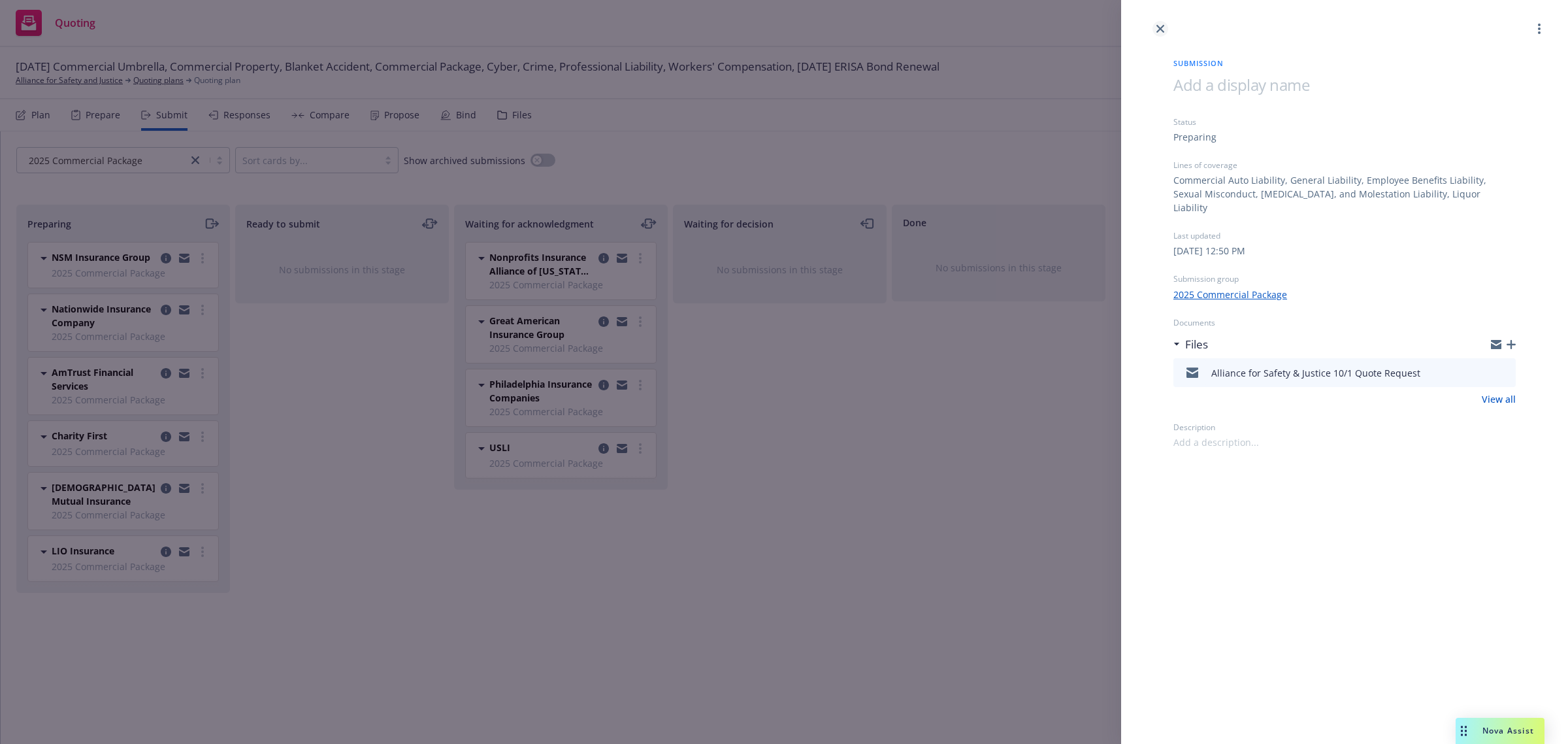
click at [1159, 25] on icon "close" at bounding box center [1161, 29] width 8 height 8
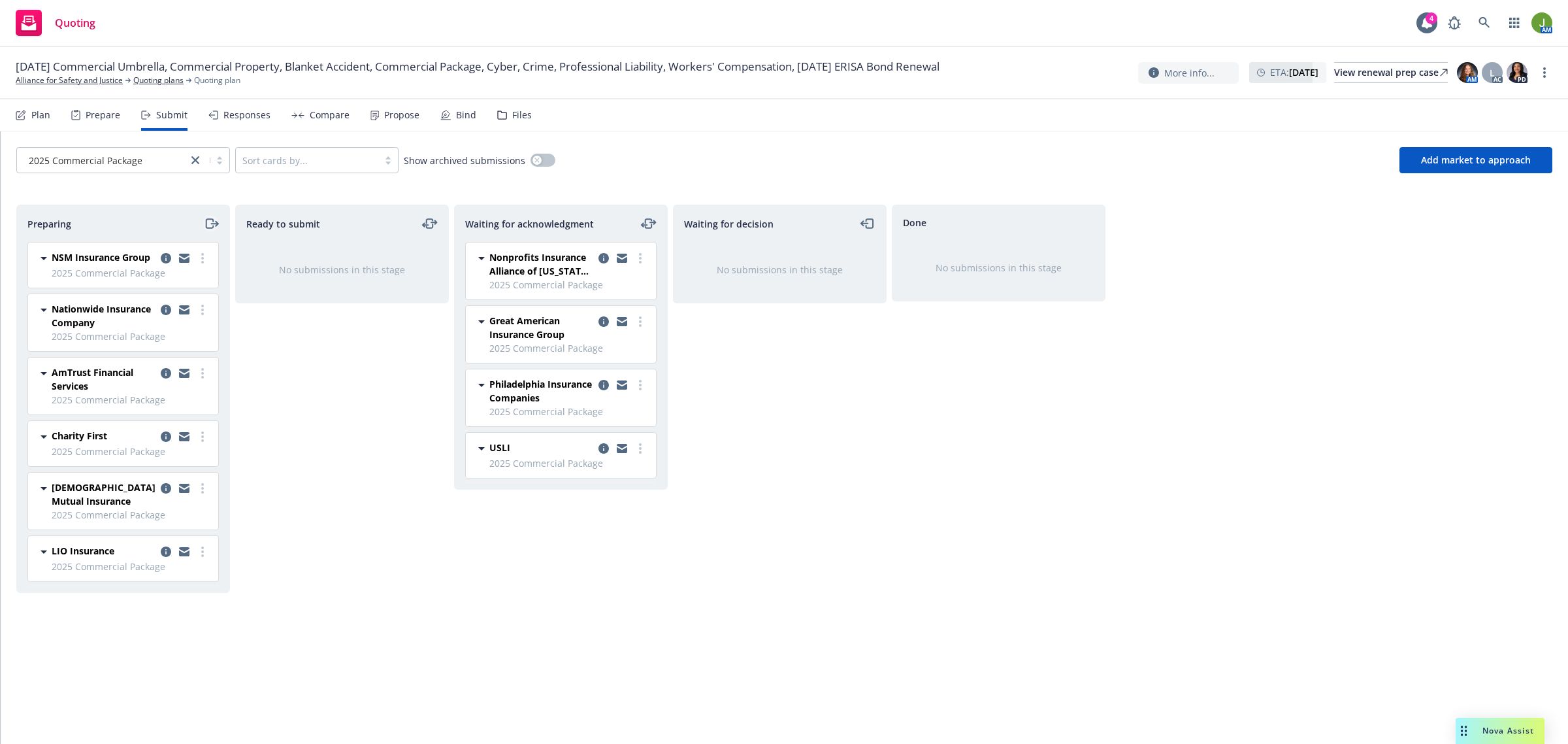
click at [204, 225] on icon "moveRight" at bounding box center [211, 224] width 15 height 16
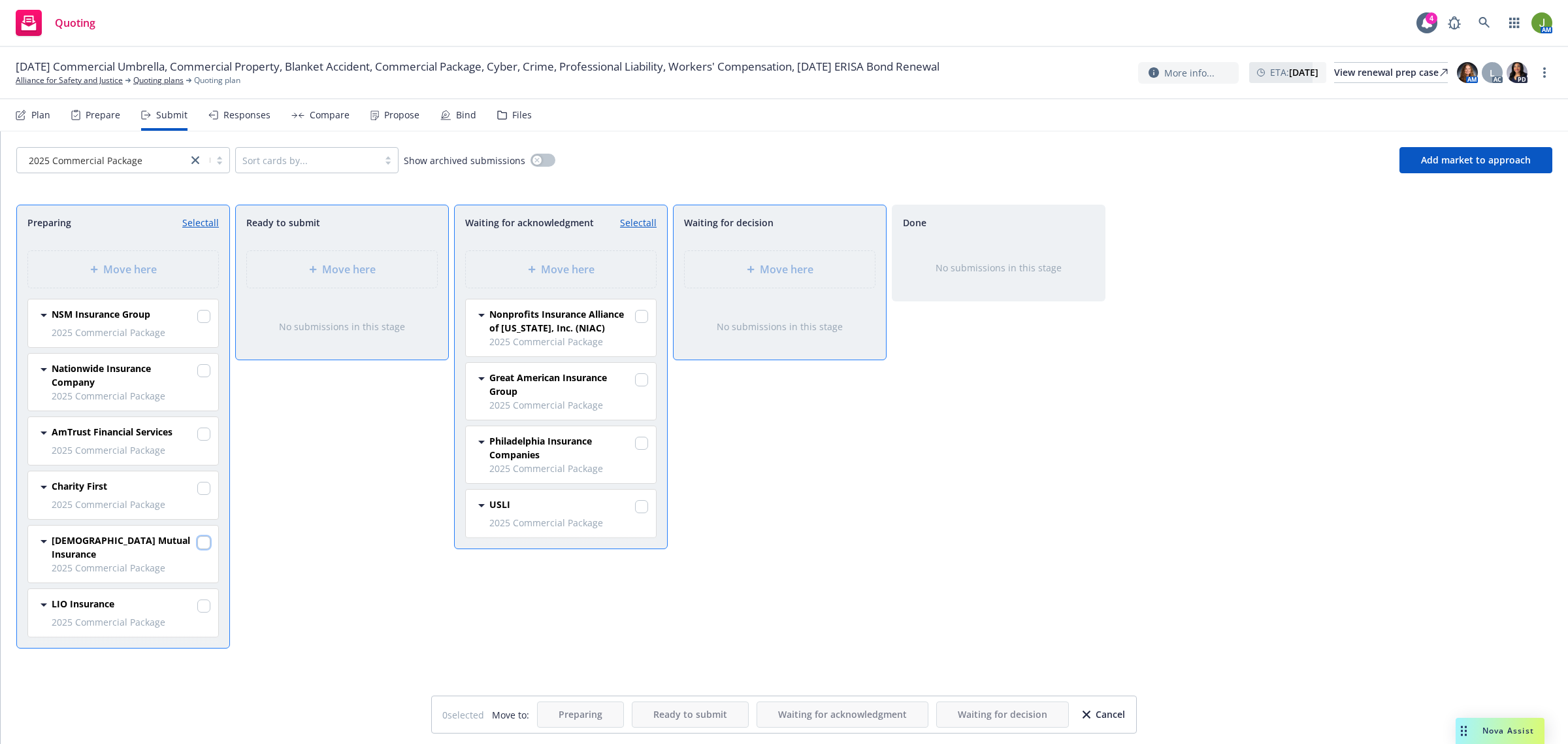
click at [203, 544] on input "checkbox" at bounding box center [204, 543] width 13 height 13
checkbox input "true"
click at [204, 433] on input "checkbox" at bounding box center [204, 434] width 13 height 13
checkbox input "true"
click at [530, 264] on div "Move here" at bounding box center [561, 269] width 169 height 16
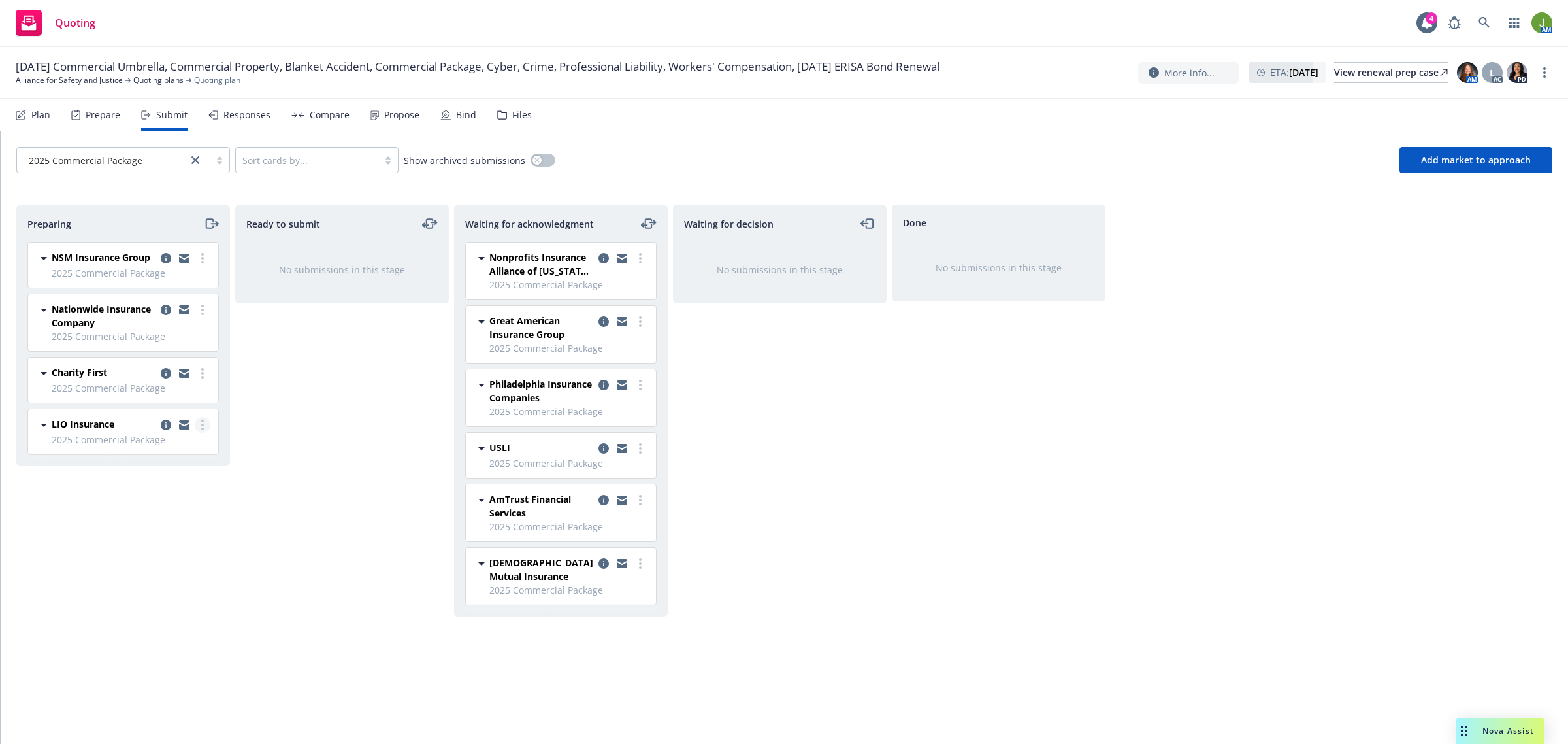
click at [204, 426] on link "more" at bounding box center [203, 425] width 16 height 16
click at [159, 613] on span "Copy logging email" at bounding box center [135, 611] width 114 height 13
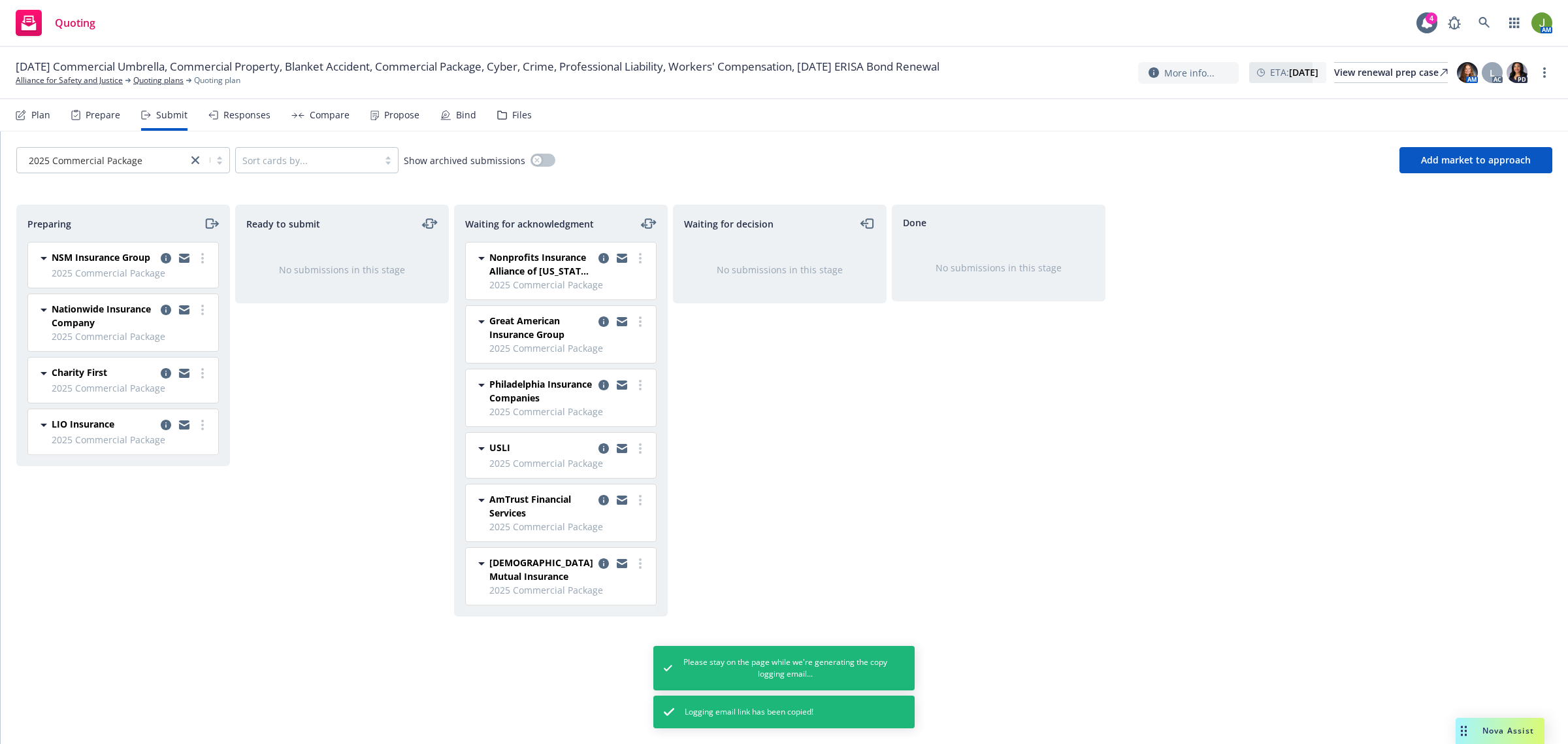
click at [197, 222] on div "Preparing" at bounding box center [123, 224] width 192 height 16
click at [212, 221] on icon "moveRight" at bounding box center [209, 223] width 7 height 9
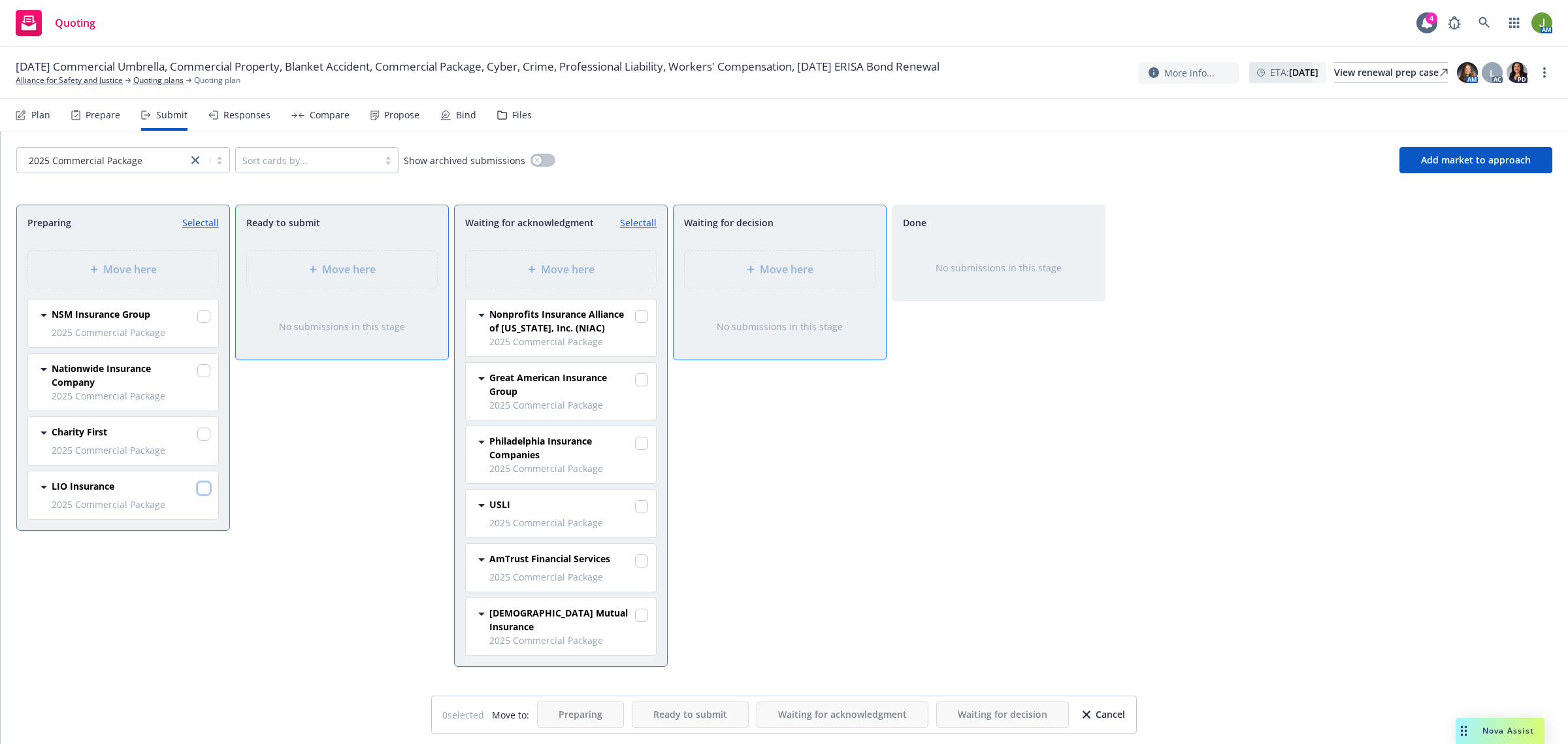
click at [197, 494] on input "checkbox" at bounding box center [204, 488] width 13 height 13
checkbox input "true"
click at [562, 273] on span "Move here" at bounding box center [567, 269] width 54 height 16
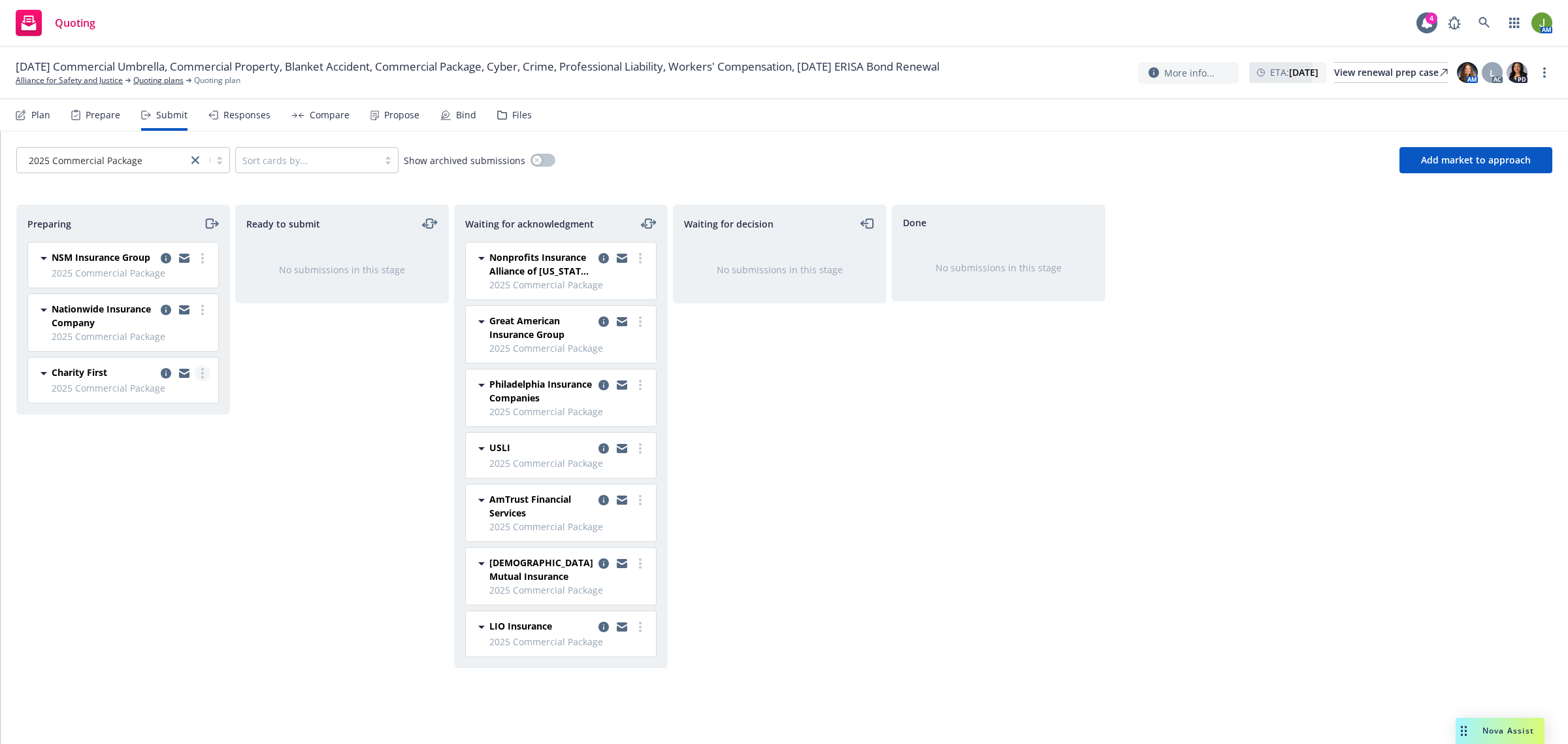
click at [203, 375] on circle "more" at bounding box center [202, 373] width 2 height 2
click at [169, 555] on span "Copy logging email" at bounding box center [135, 558] width 114 height 13
click at [216, 217] on icon "moveRight" at bounding box center [211, 224] width 15 height 16
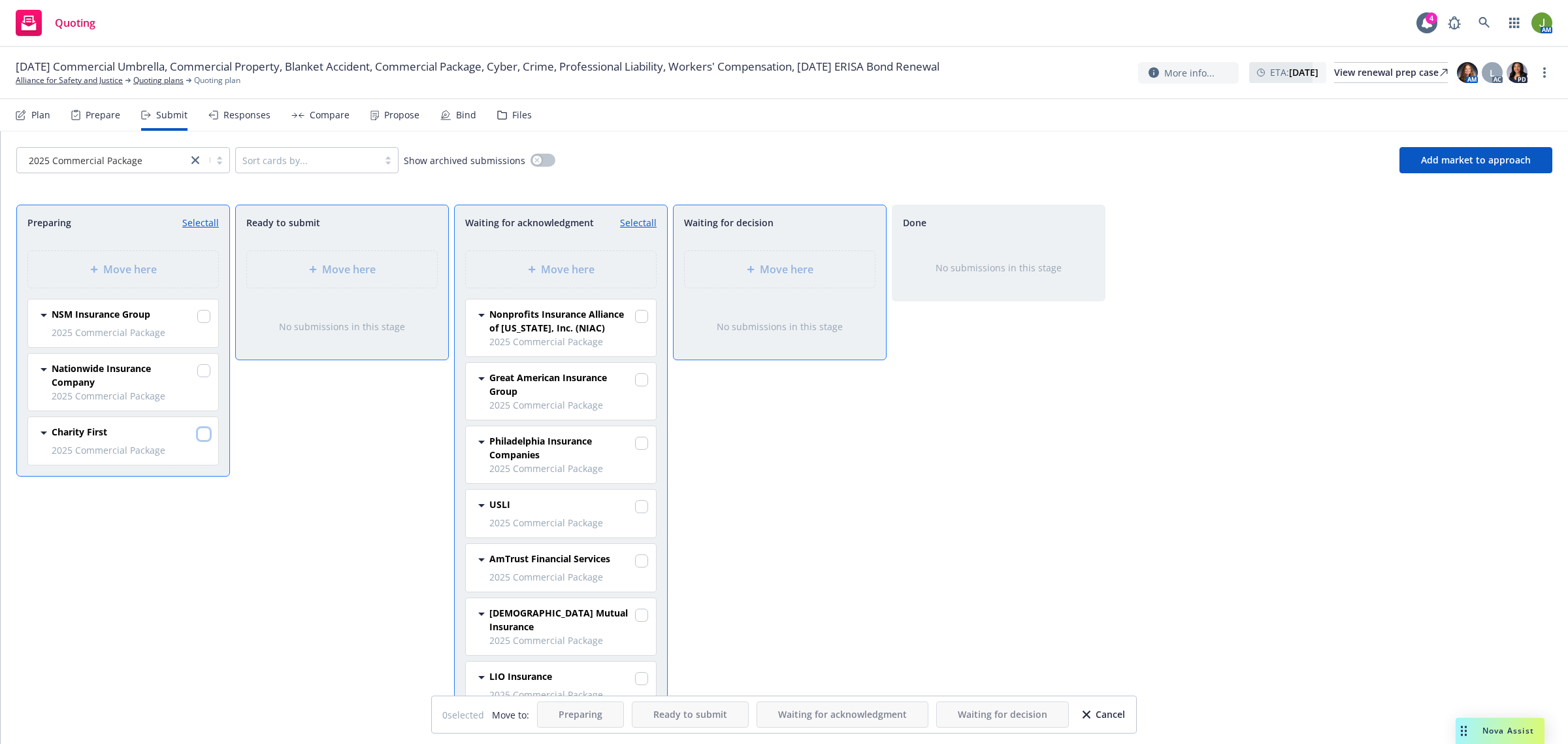
click at [206, 433] on input "checkbox" at bounding box center [204, 434] width 13 height 13
checkbox input "true"
click at [475, 276] on div "Move here" at bounding box center [561, 269] width 190 height 37
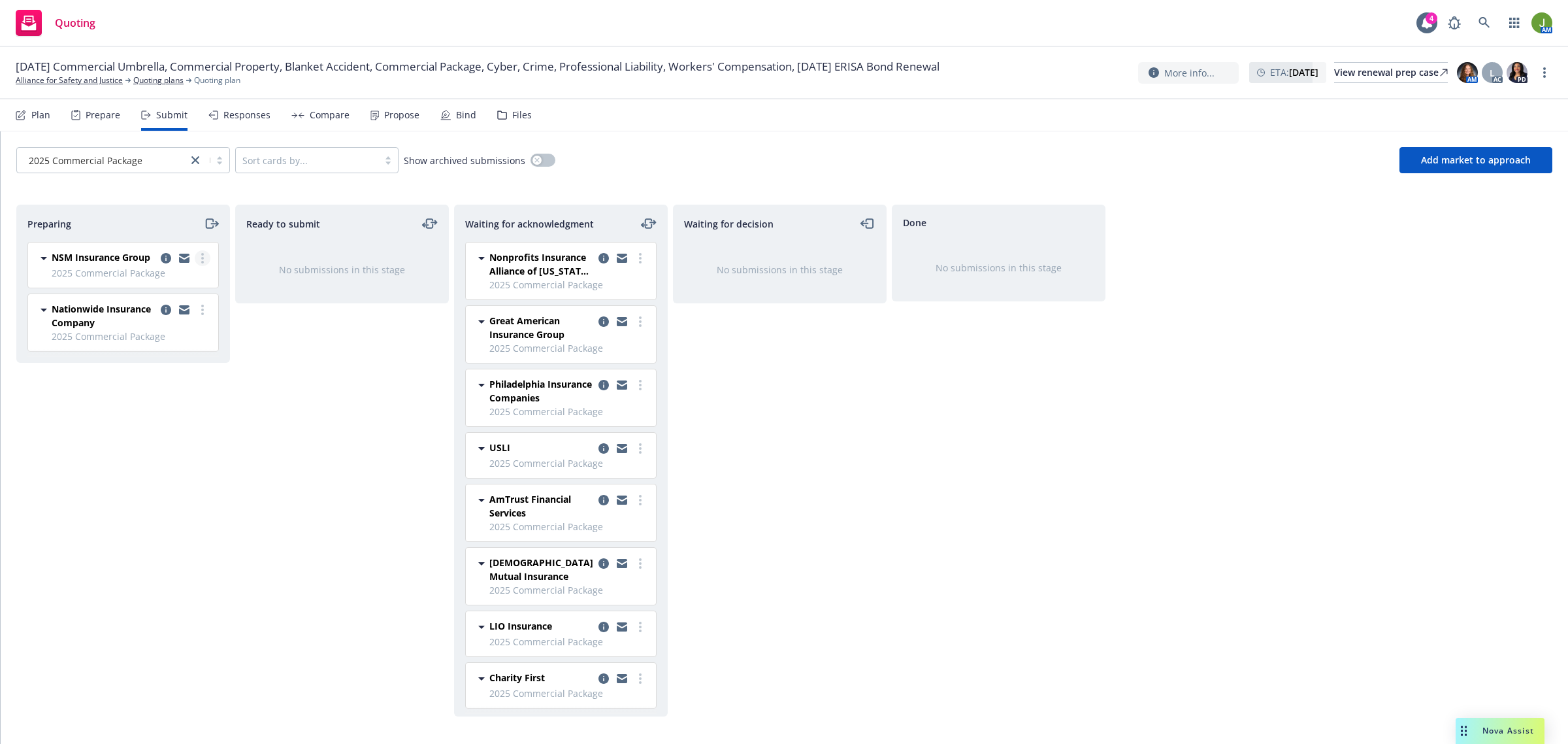
click at [207, 257] on link "more" at bounding box center [203, 258] width 16 height 16
click at [158, 436] on link "Copy logging email" at bounding box center [144, 442] width 131 height 26
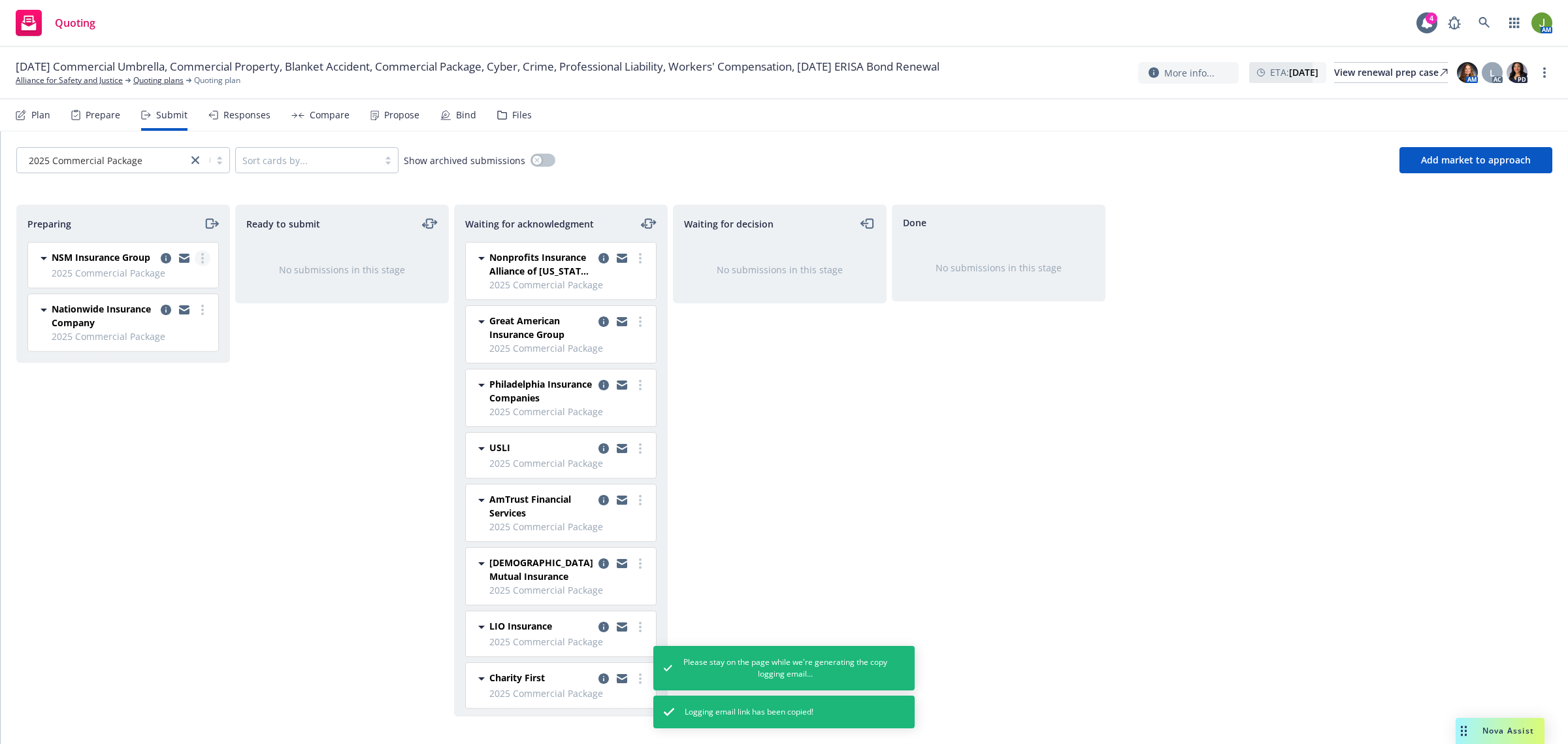
click at [204, 263] on link "more" at bounding box center [203, 258] width 16 height 16
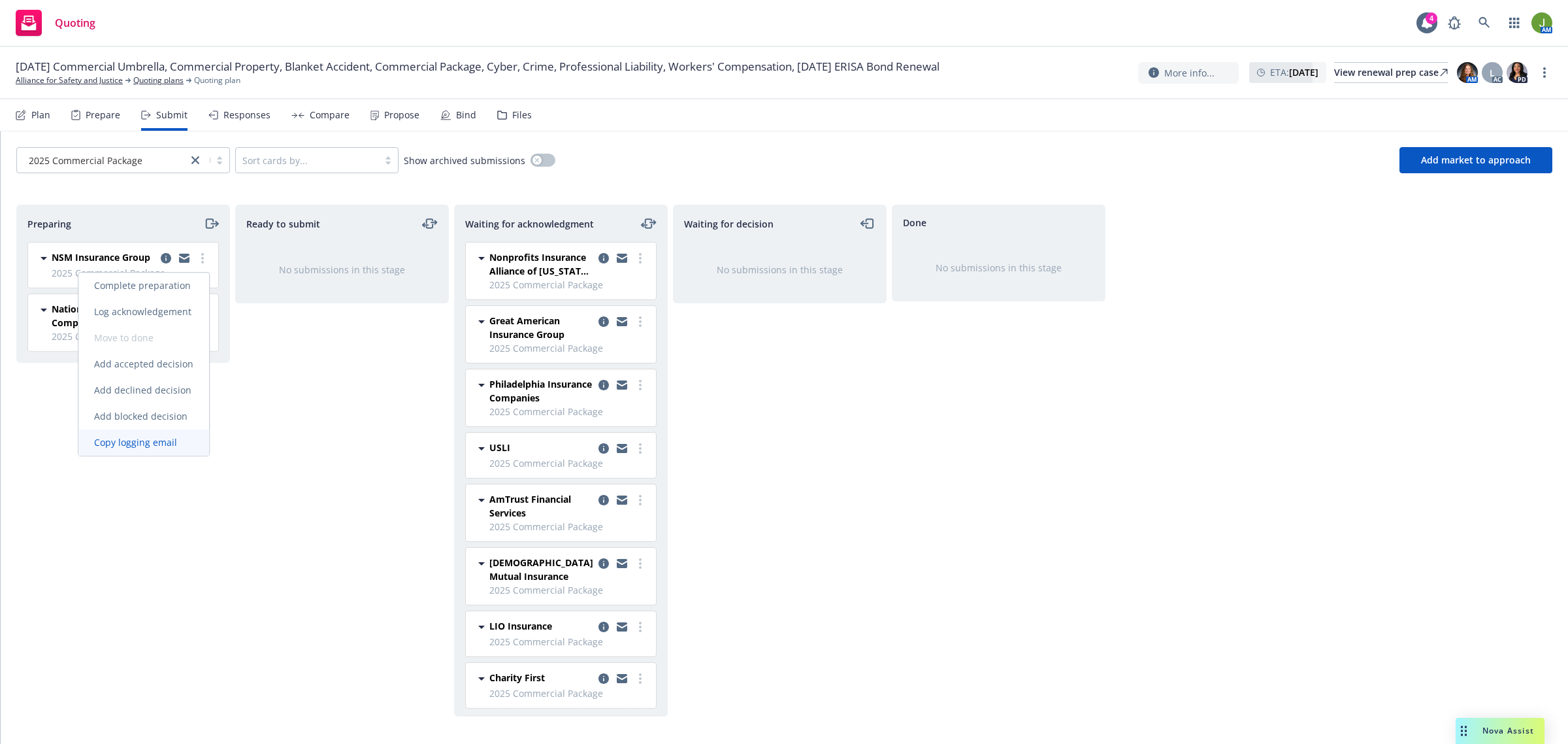
click at [165, 438] on span "Copy logging email" at bounding box center [135, 443] width 114 height 13
click at [204, 305] on link "more" at bounding box center [203, 310] width 16 height 16
click at [167, 483] on link "Copy logging email" at bounding box center [144, 494] width 131 height 26
click at [209, 217] on icon "moveRight" at bounding box center [211, 224] width 15 height 16
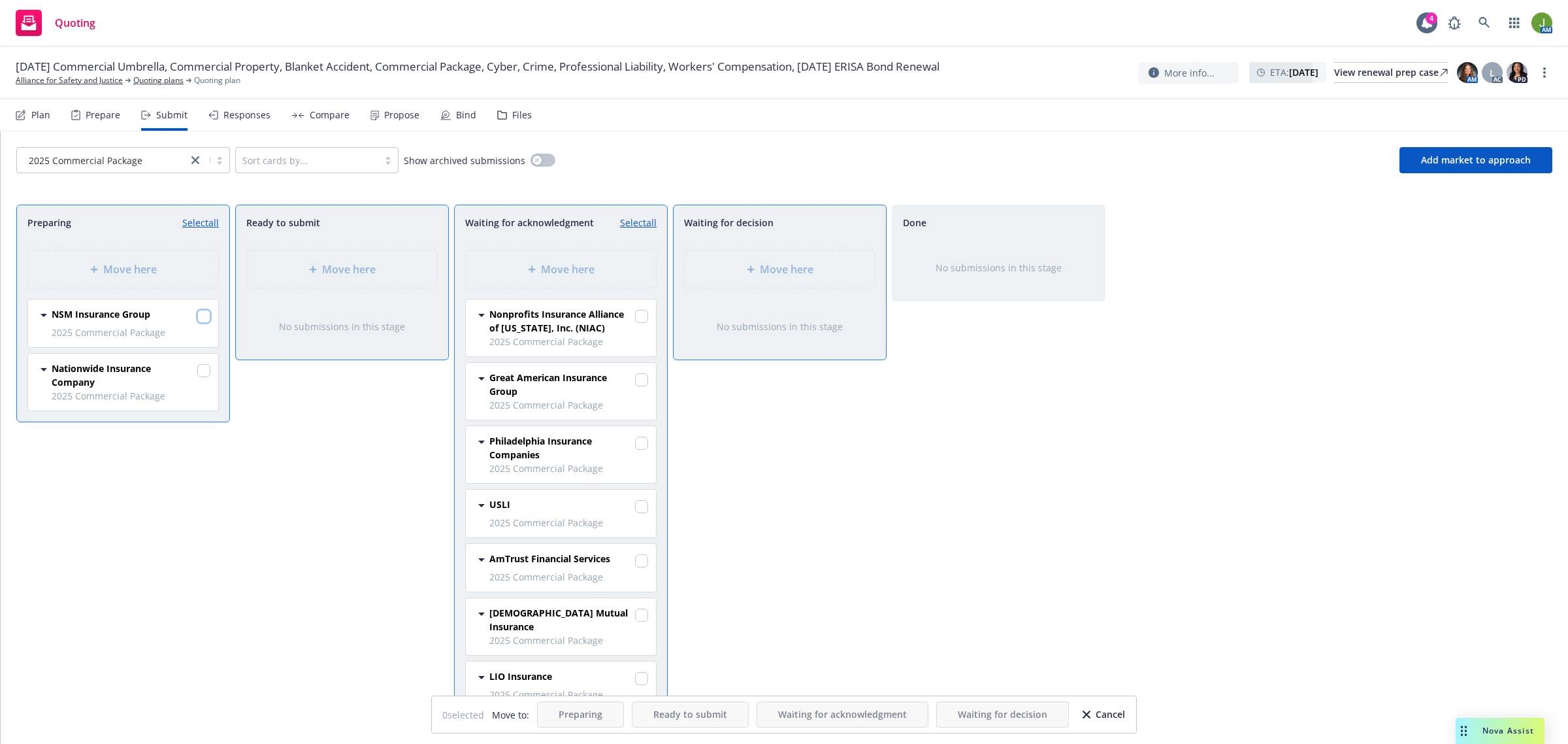
click at [208, 318] on input "checkbox" at bounding box center [204, 316] width 13 height 13
checkbox input "true"
click at [206, 370] on input "checkbox" at bounding box center [204, 371] width 13 height 13
checkbox input "true"
click at [593, 265] on span "Move here" at bounding box center [567, 269] width 54 height 16
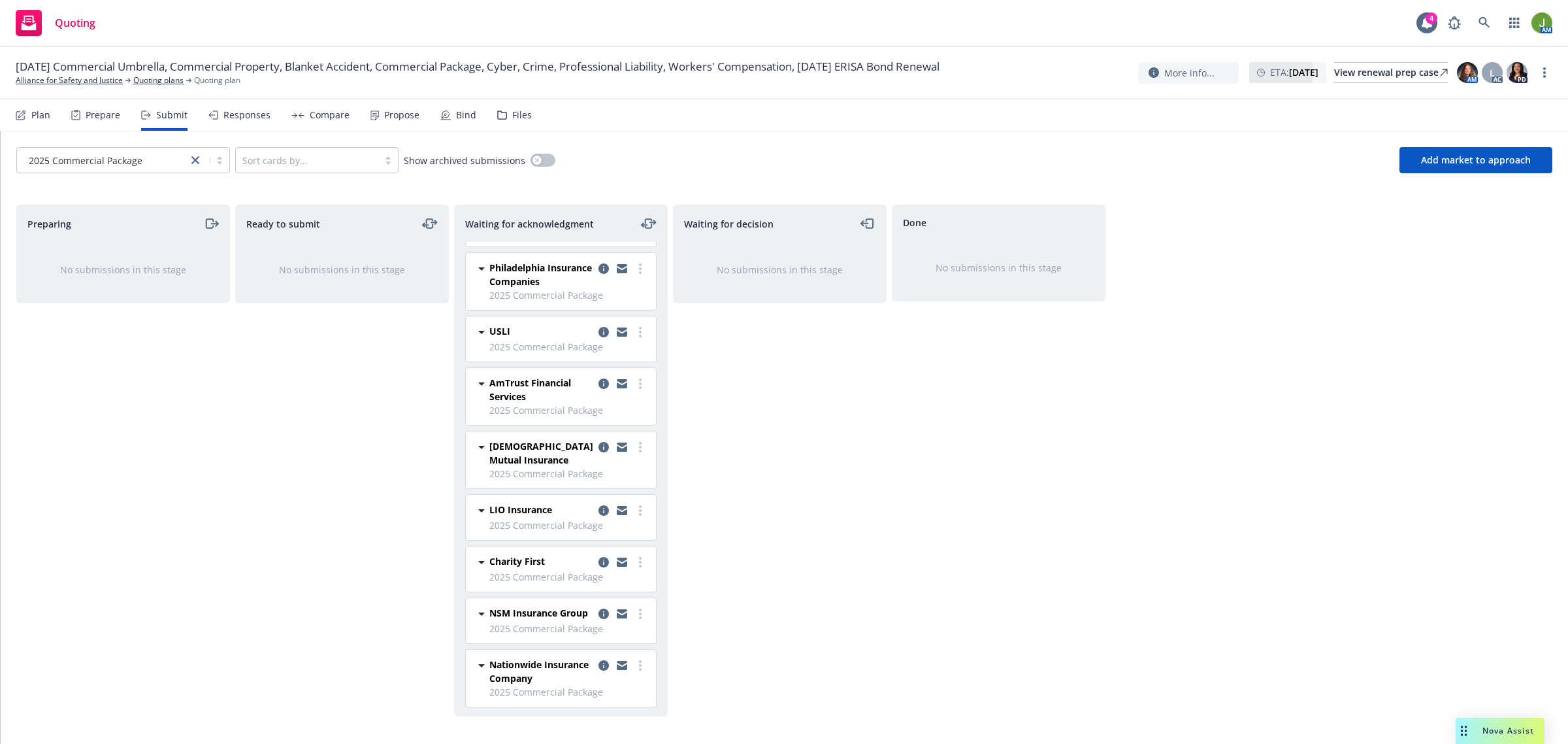
scroll to position [133, 0]
click at [598, 664] on icon "copy logging email" at bounding box center [603, 663] width 10 height 10
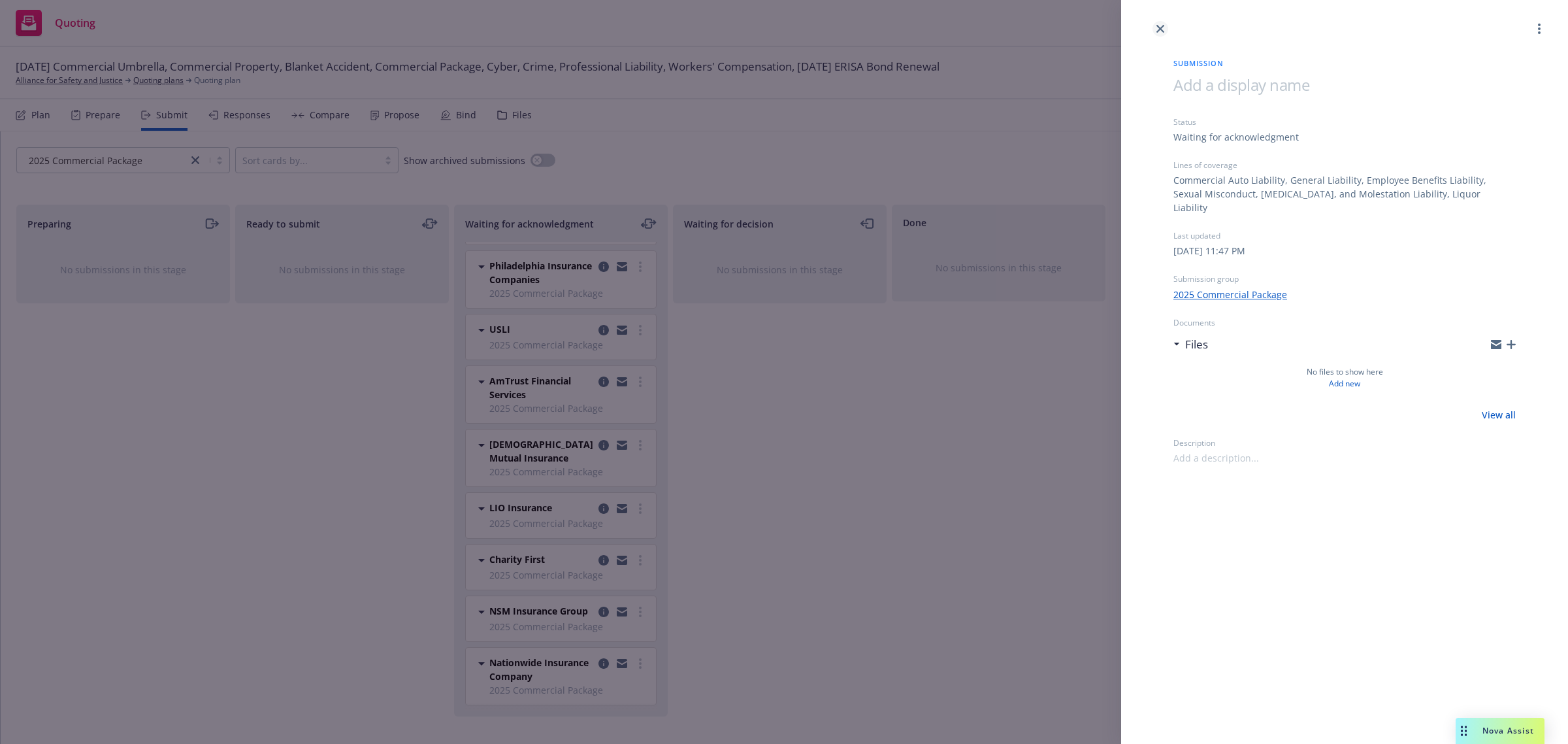
click at [1158, 25] on icon "close" at bounding box center [1161, 29] width 8 height 8
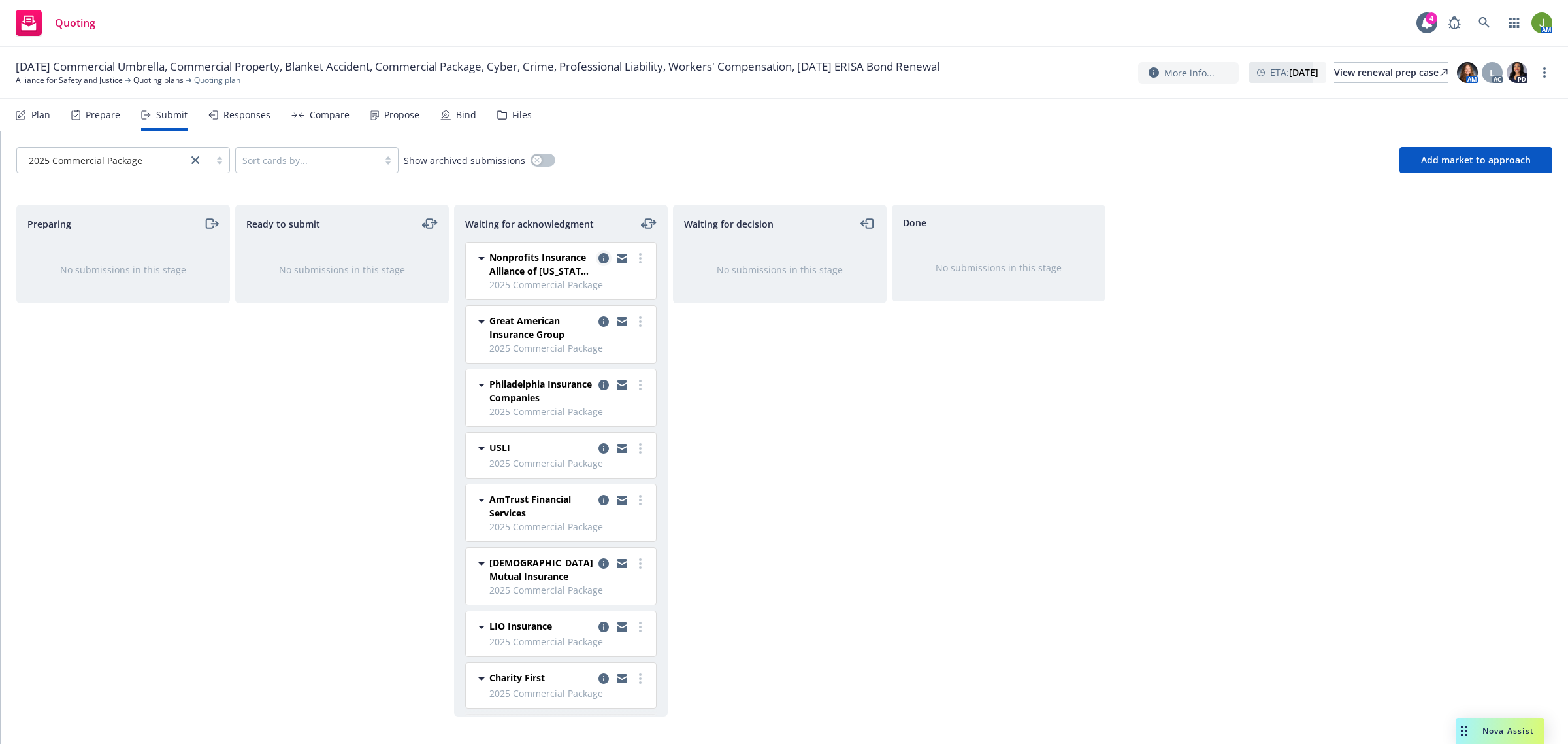
click at [598, 261] on icon "copy logging email" at bounding box center [603, 258] width 10 height 10
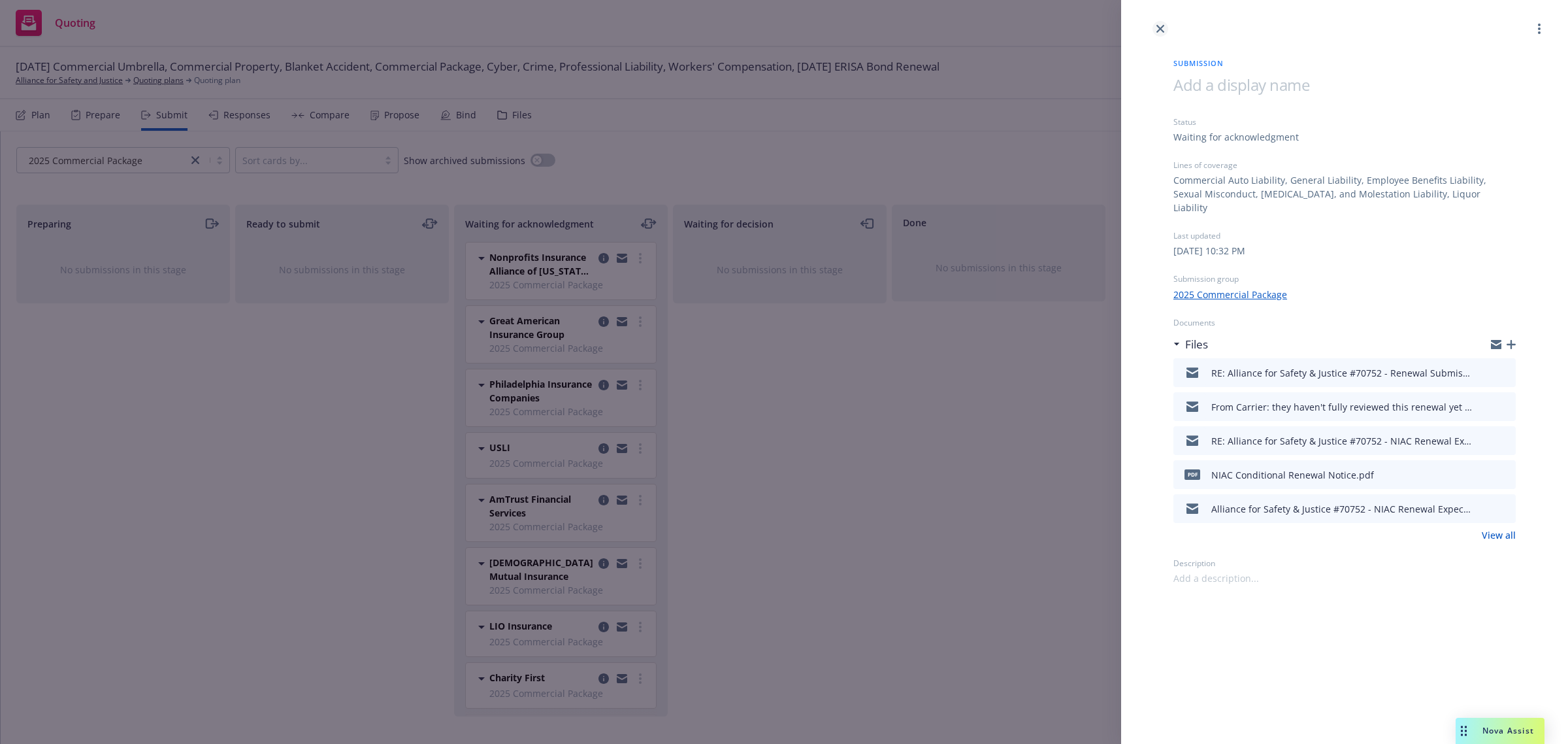
click at [1155, 30] on link "close" at bounding box center [1161, 29] width 16 height 16
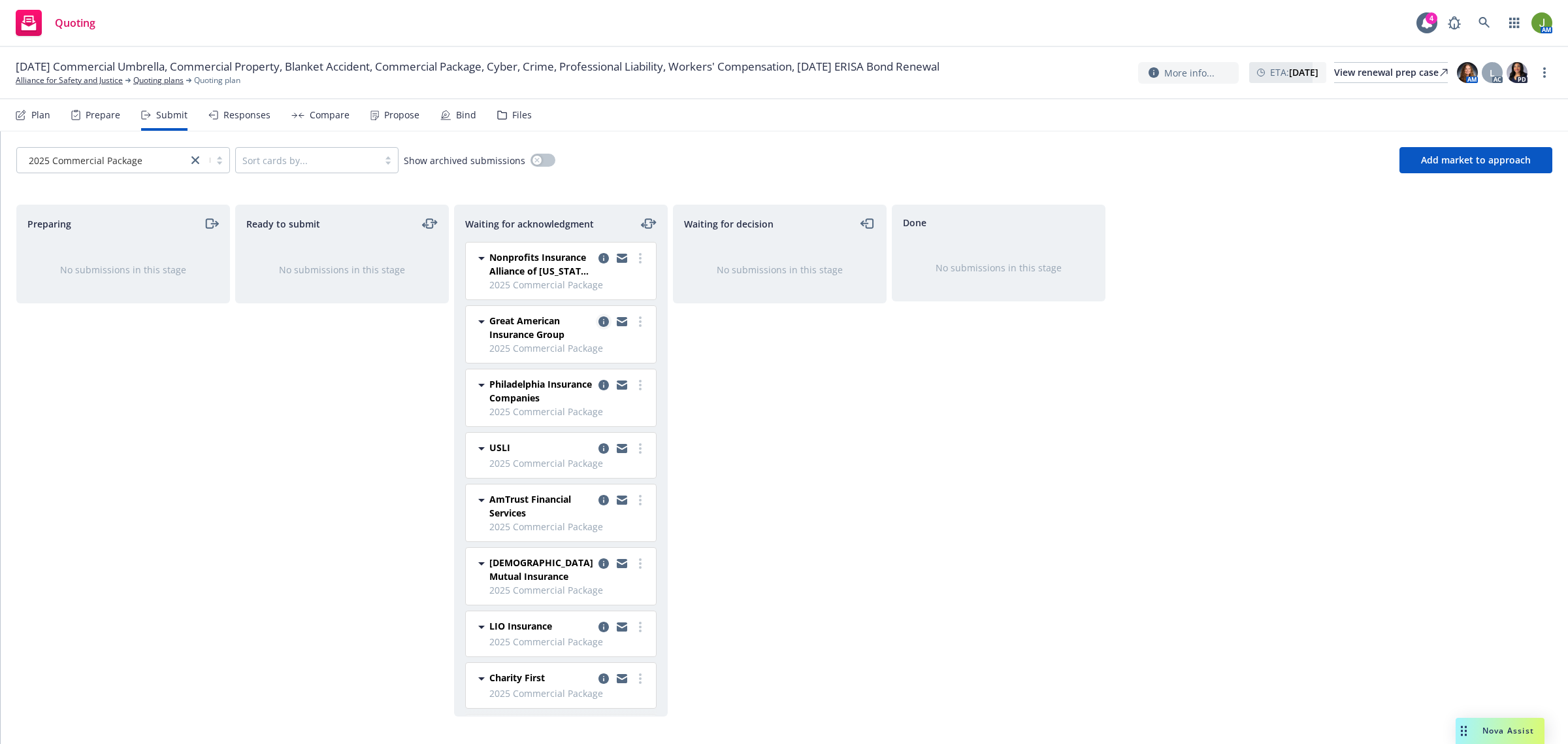
click at [598, 318] on icon "copy logging email" at bounding box center [603, 321] width 10 height 10
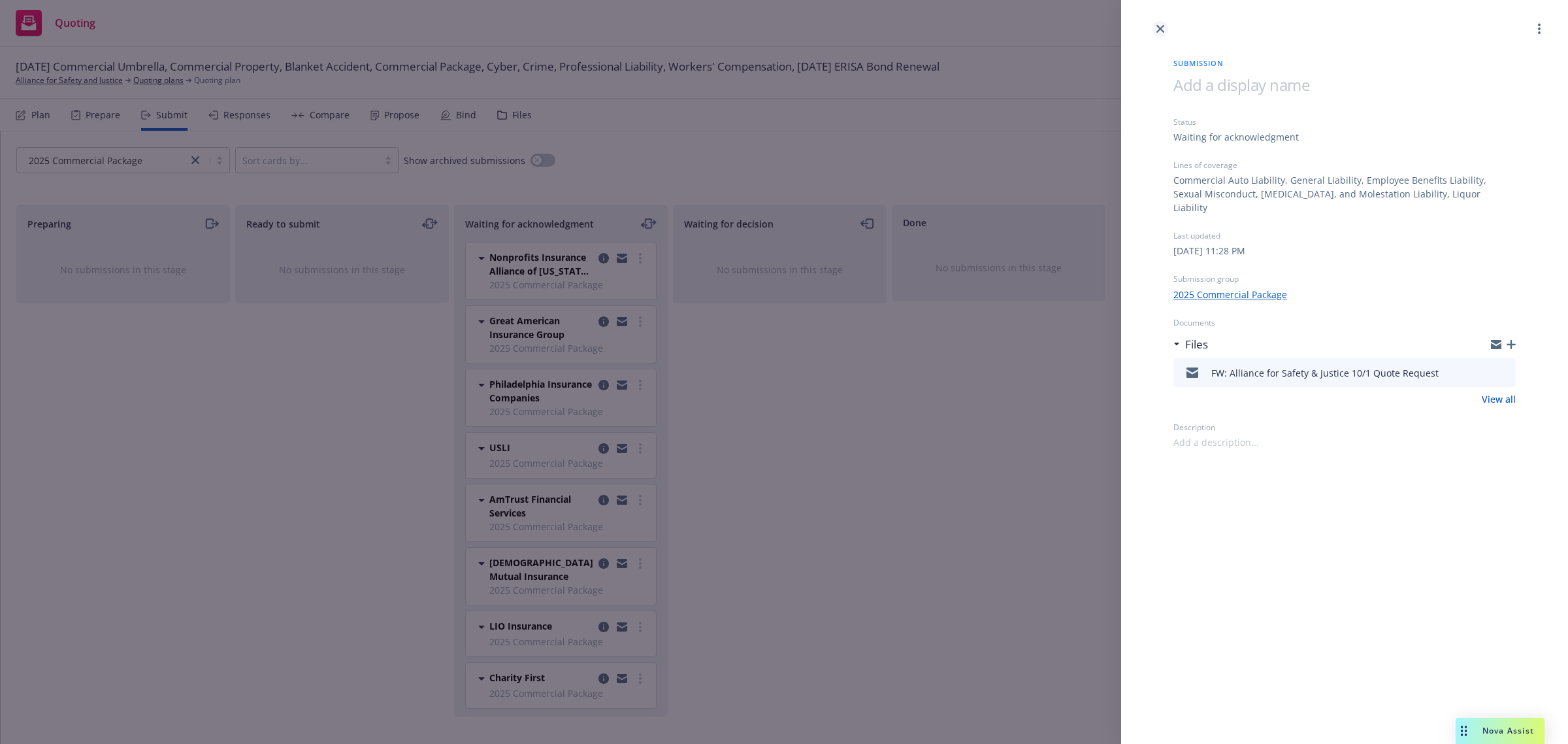
click at [1161, 23] on link "close" at bounding box center [1161, 29] width 16 height 16
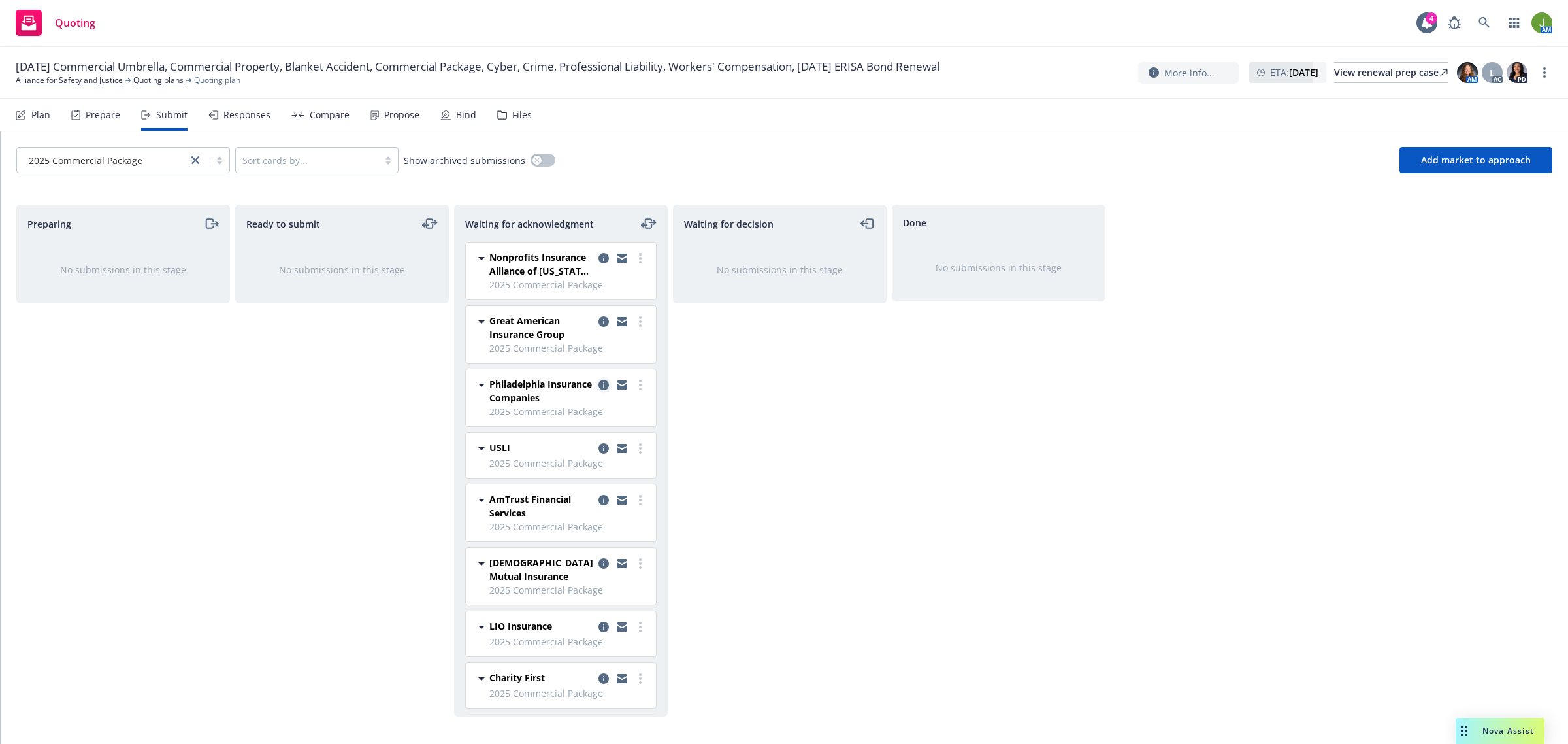
click at [598, 387] on icon "copy logging email" at bounding box center [603, 384] width 10 height 10
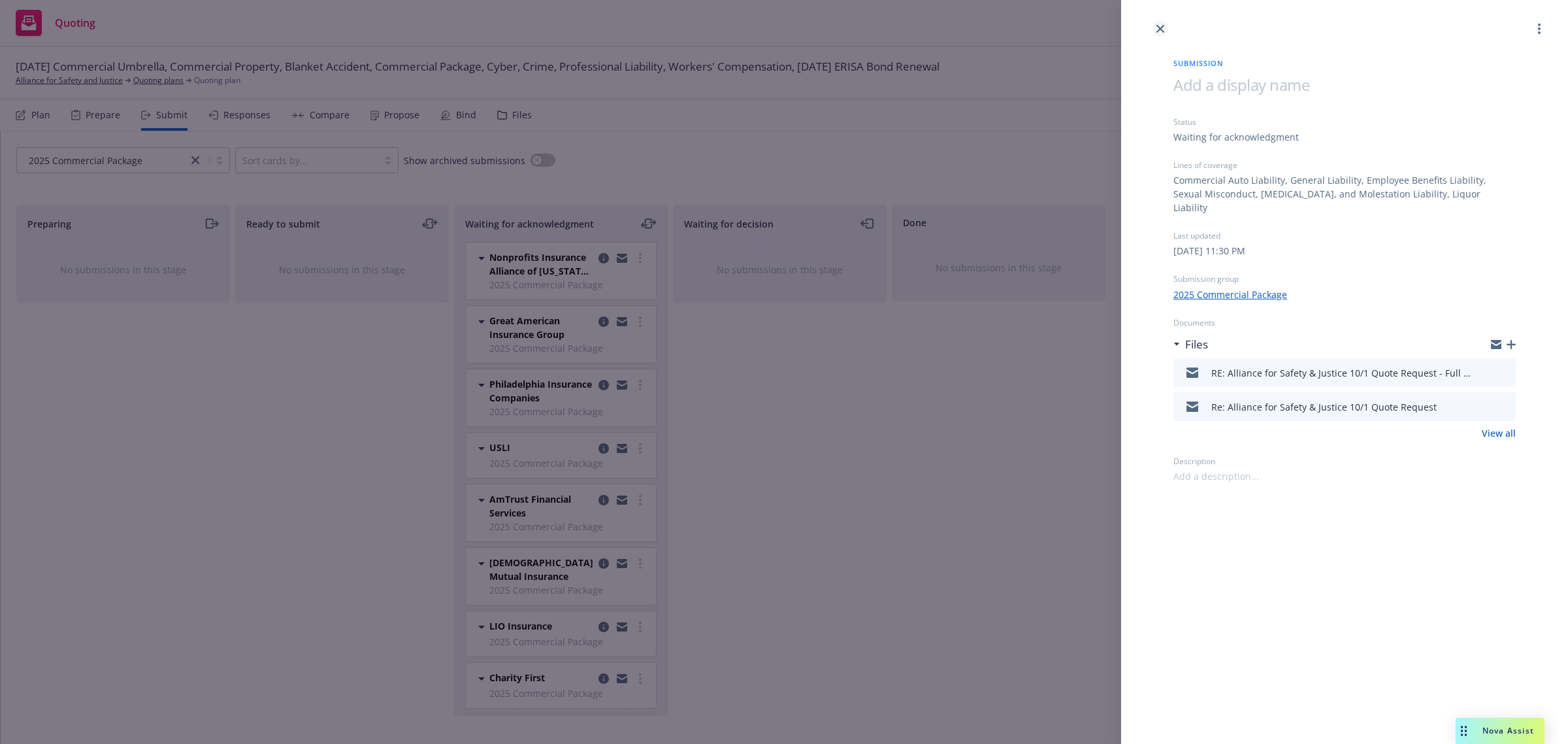
click at [1163, 27] on icon "close" at bounding box center [1161, 29] width 8 height 8
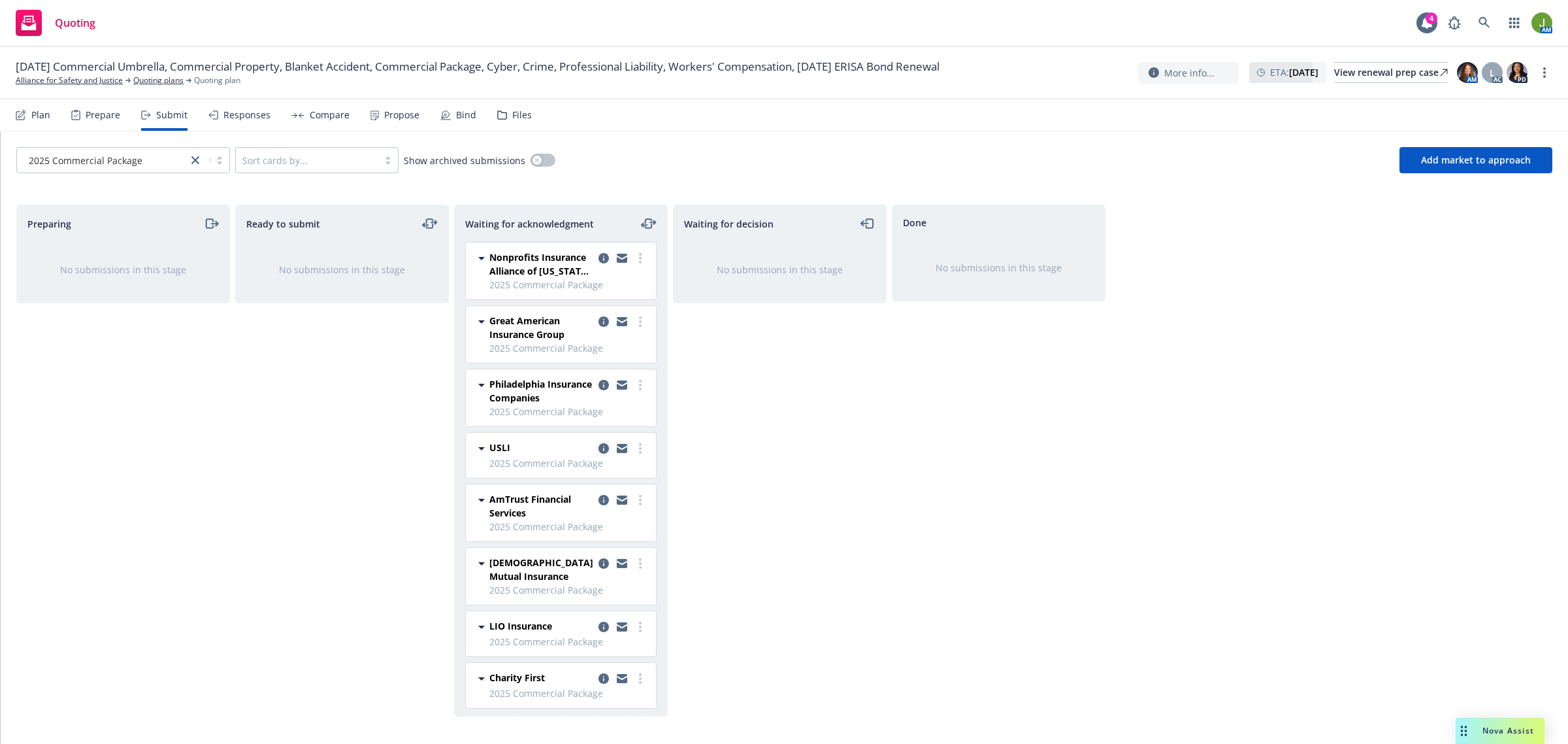
click at [598, 451] on icon "copy logging email" at bounding box center [603, 448] width 10 height 10
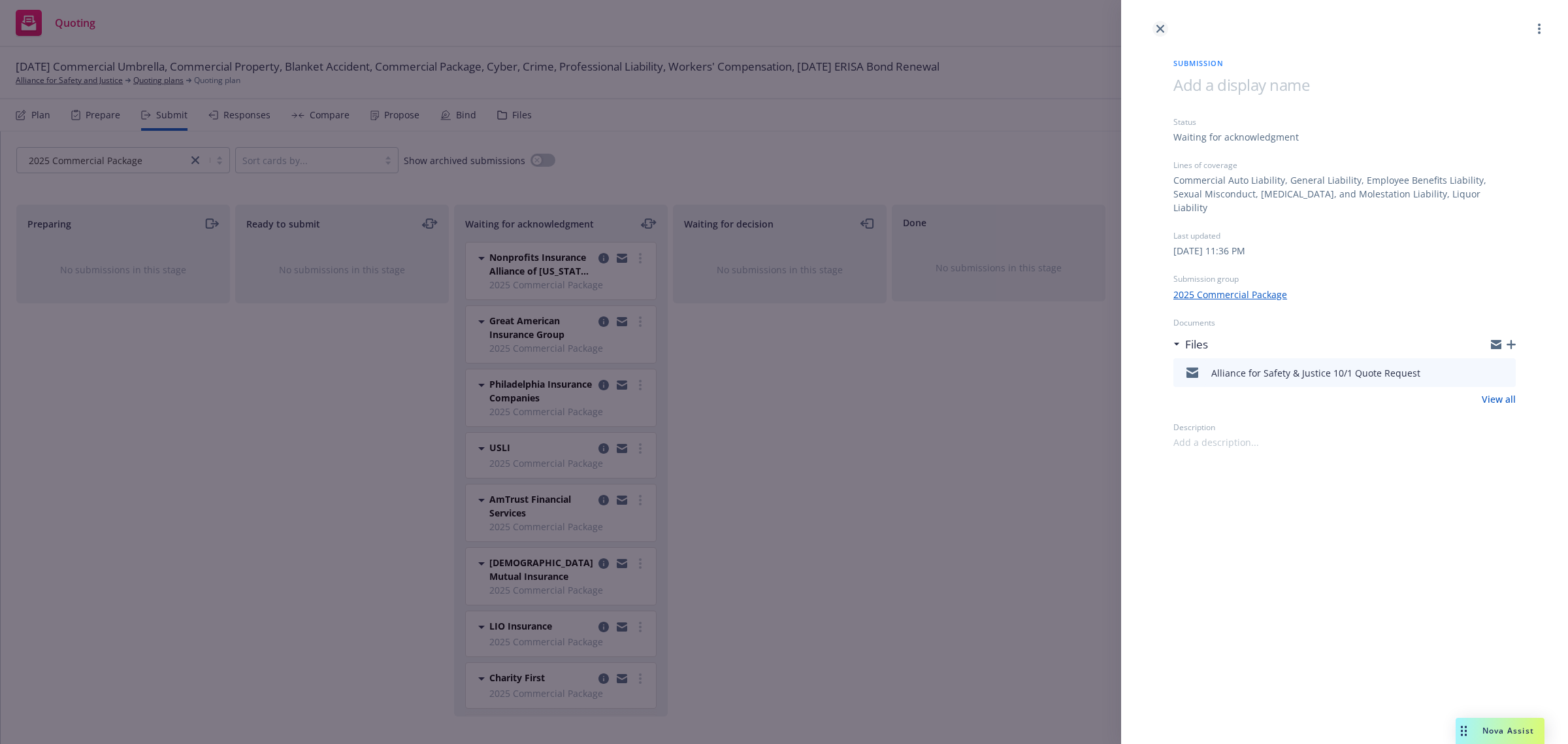
click at [1155, 27] on link "close" at bounding box center [1161, 29] width 16 height 16
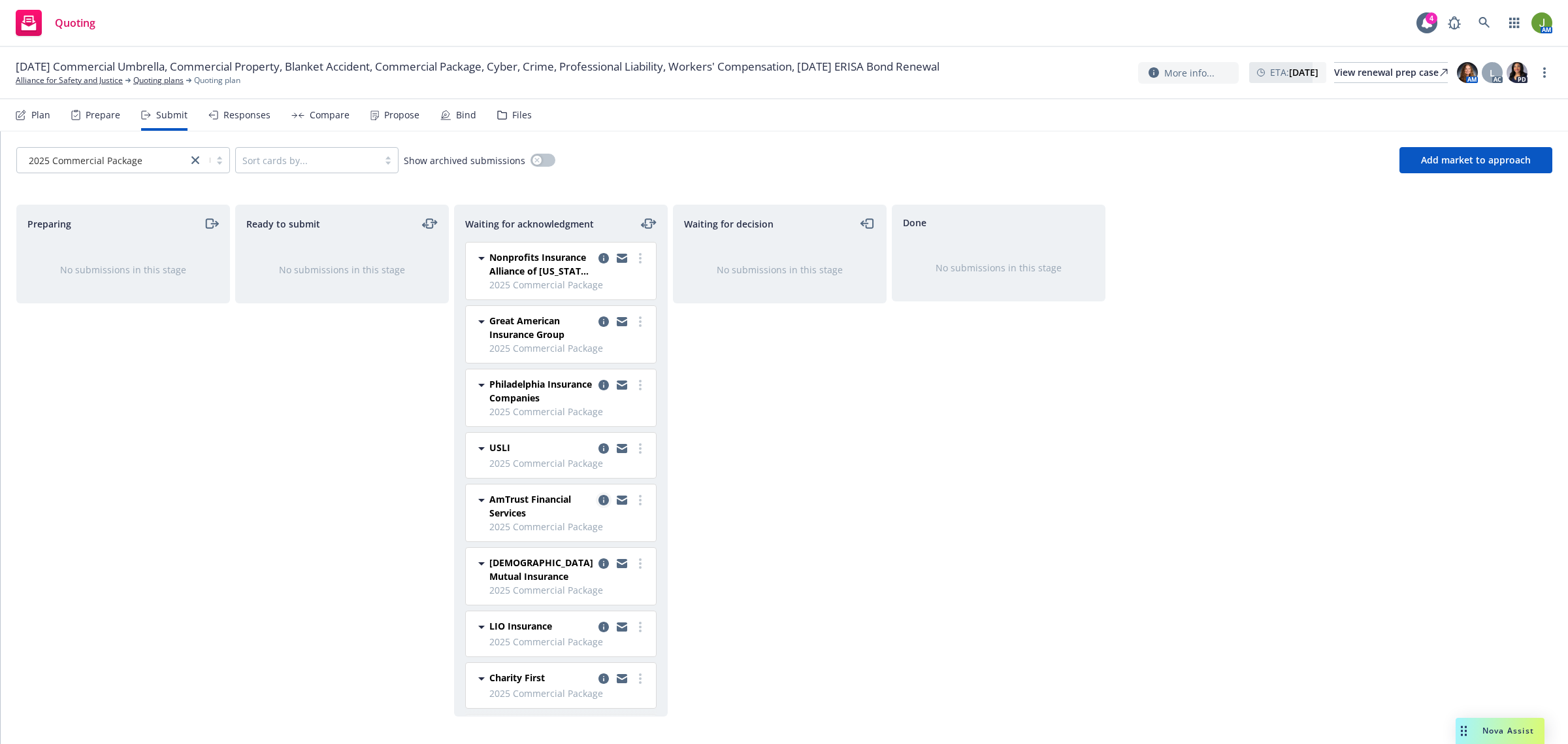
click at [598, 501] on icon "copy logging email" at bounding box center [603, 499] width 10 height 10
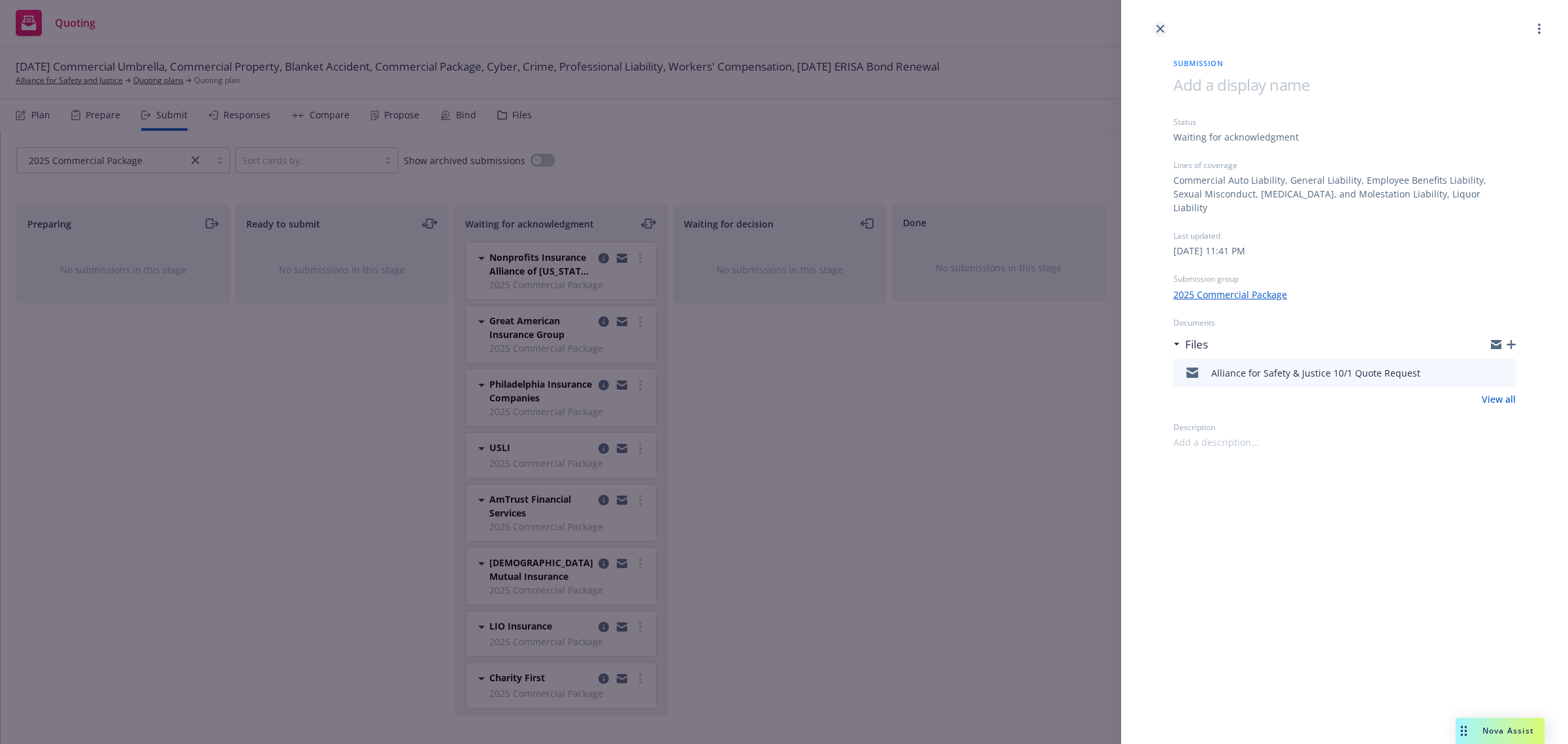
click at [1161, 26] on icon "close" at bounding box center [1161, 29] width 8 height 8
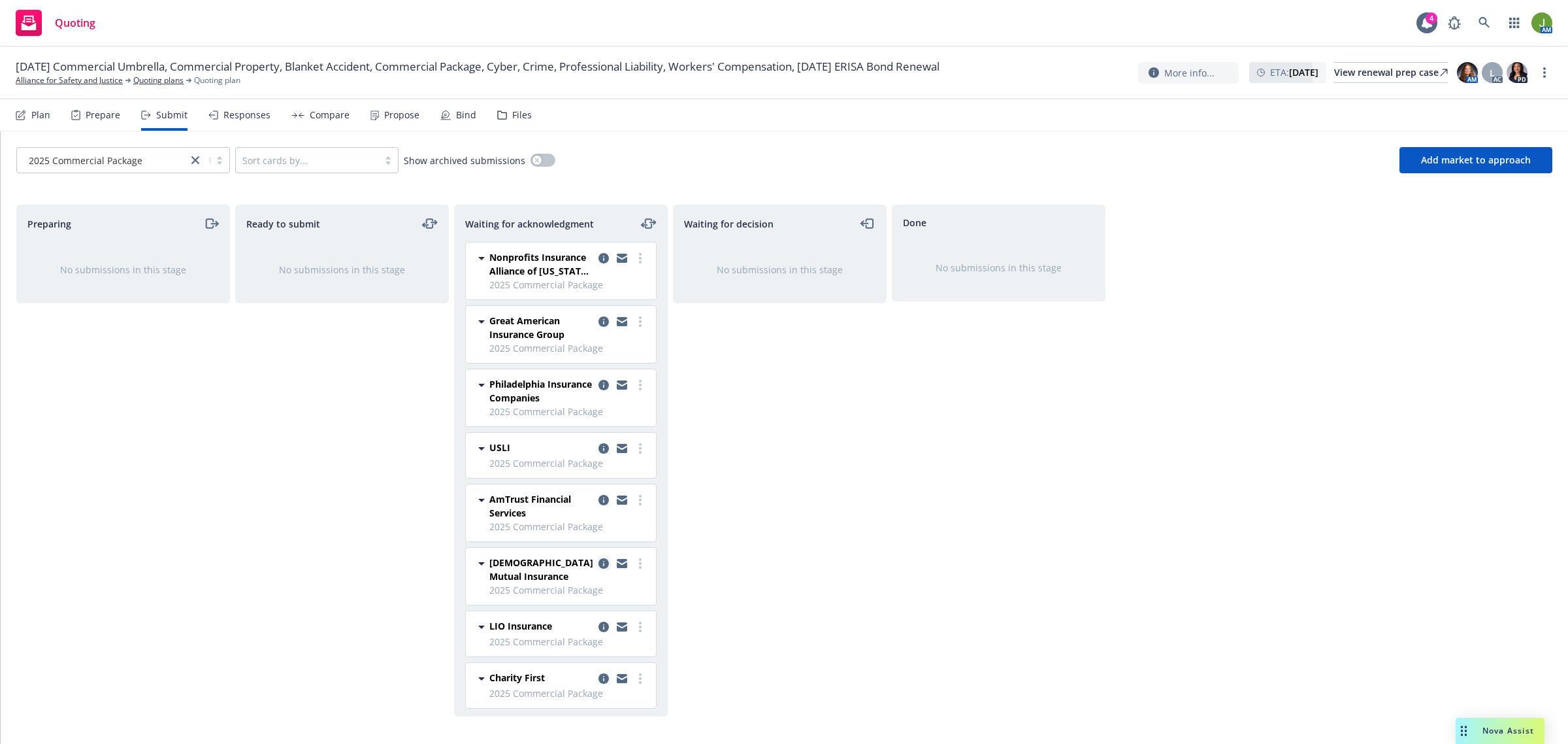
click at [598, 566] on icon "copy logging email" at bounding box center [603, 563] width 10 height 10
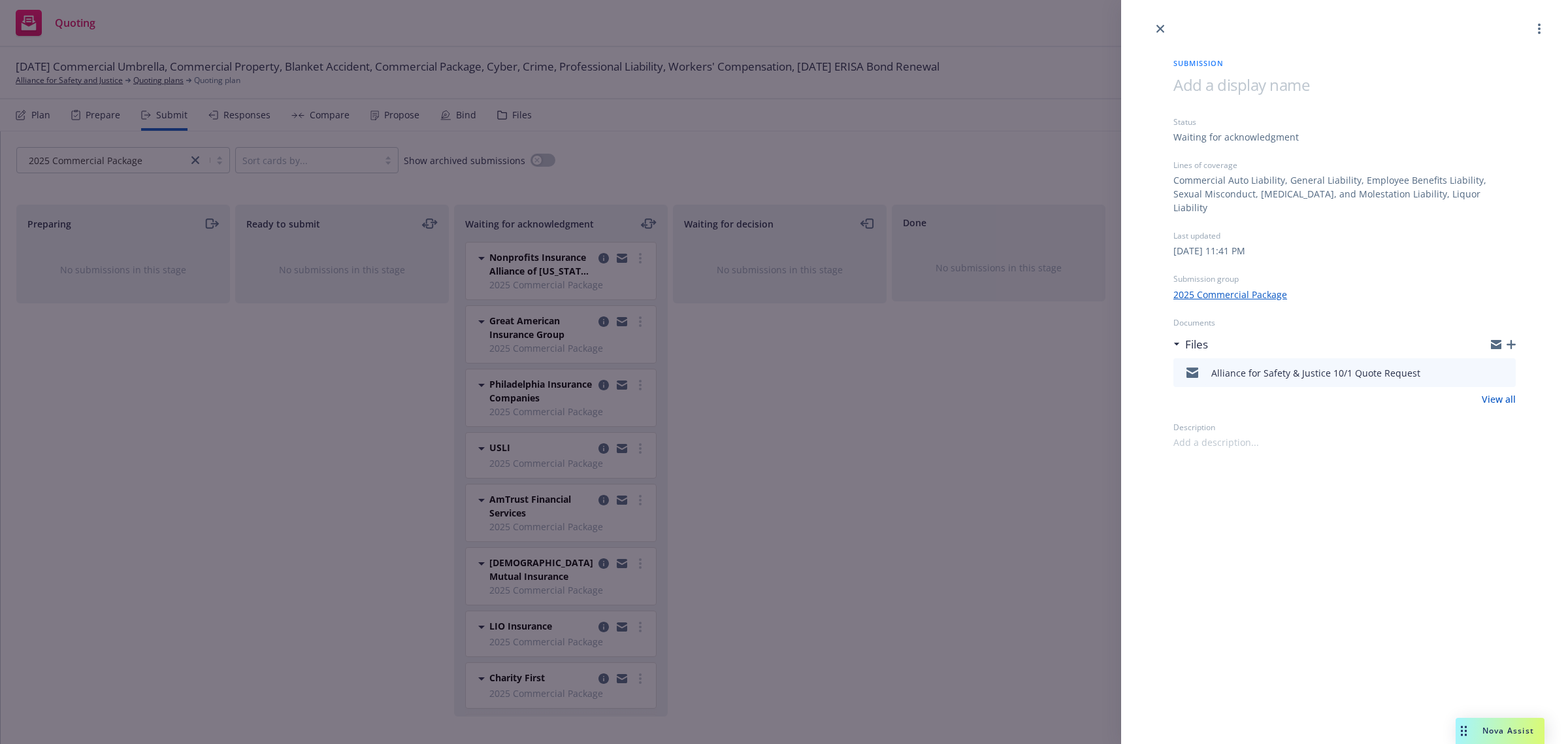
click at [1152, 30] on div at bounding box center [1345, 18] width 447 height 37
click at [1160, 27] on icon "close" at bounding box center [1161, 29] width 8 height 8
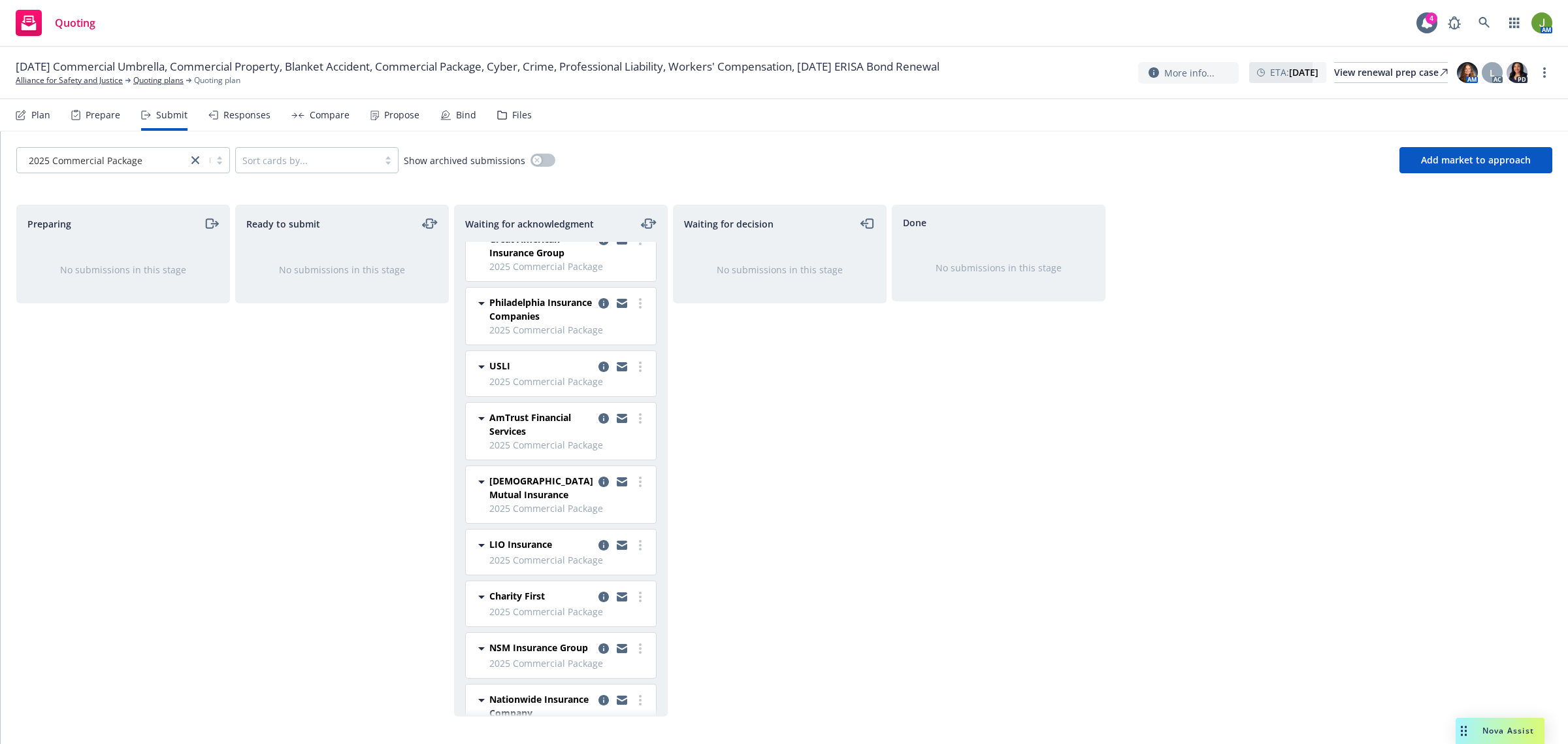
scroll to position [133, 0]
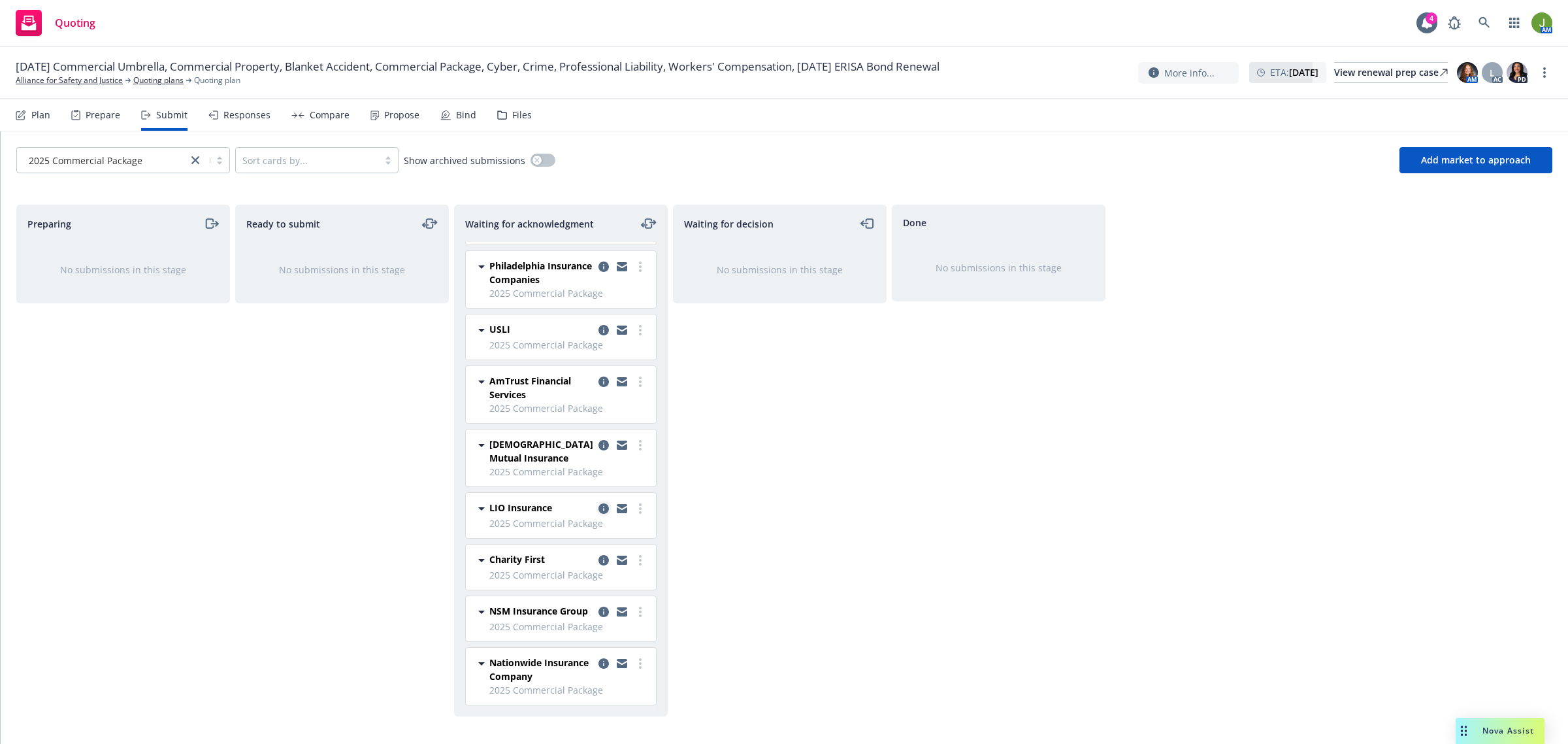
click at [598, 503] on icon "copy logging email" at bounding box center [603, 508] width 10 height 10
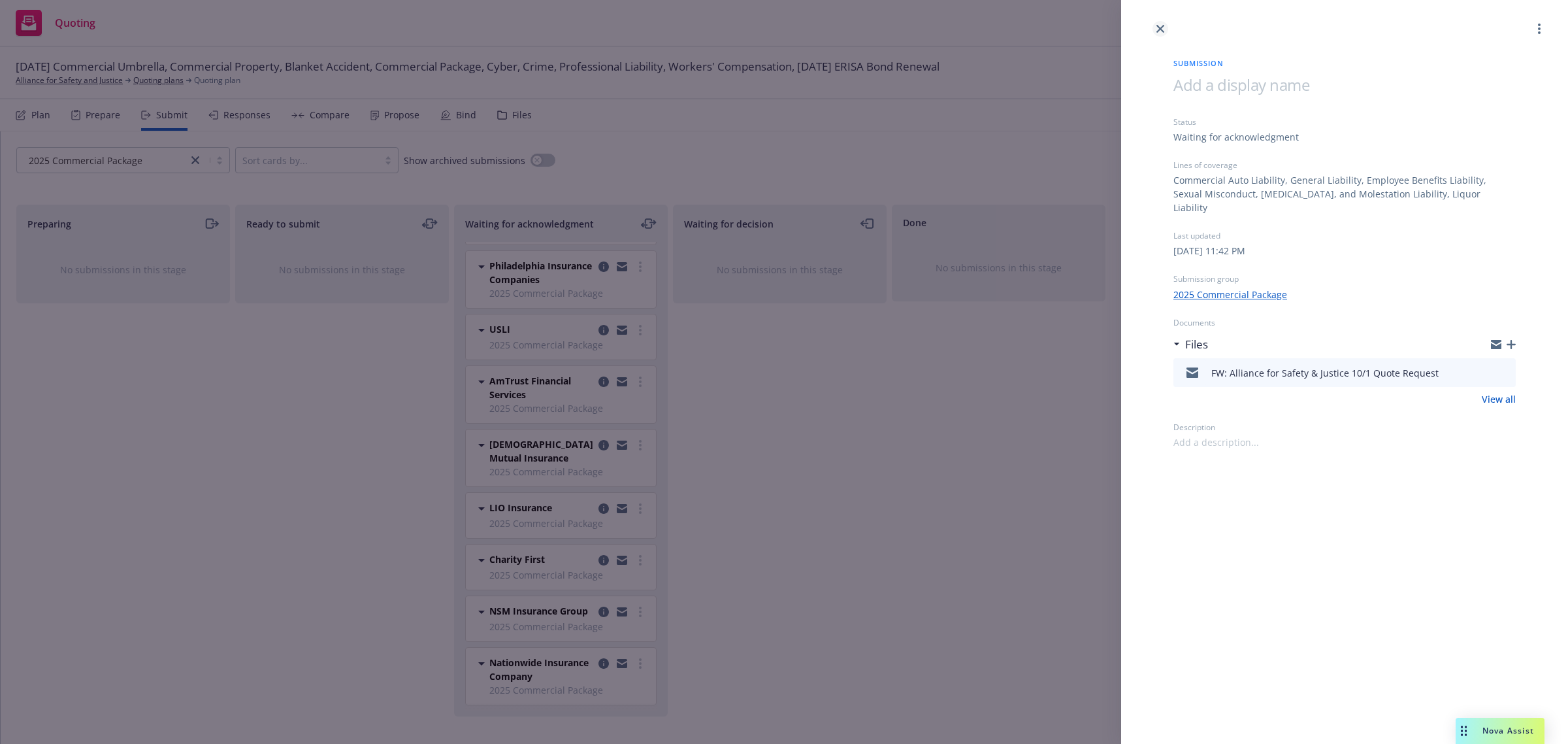
click at [1160, 31] on icon "close" at bounding box center [1161, 29] width 8 height 8
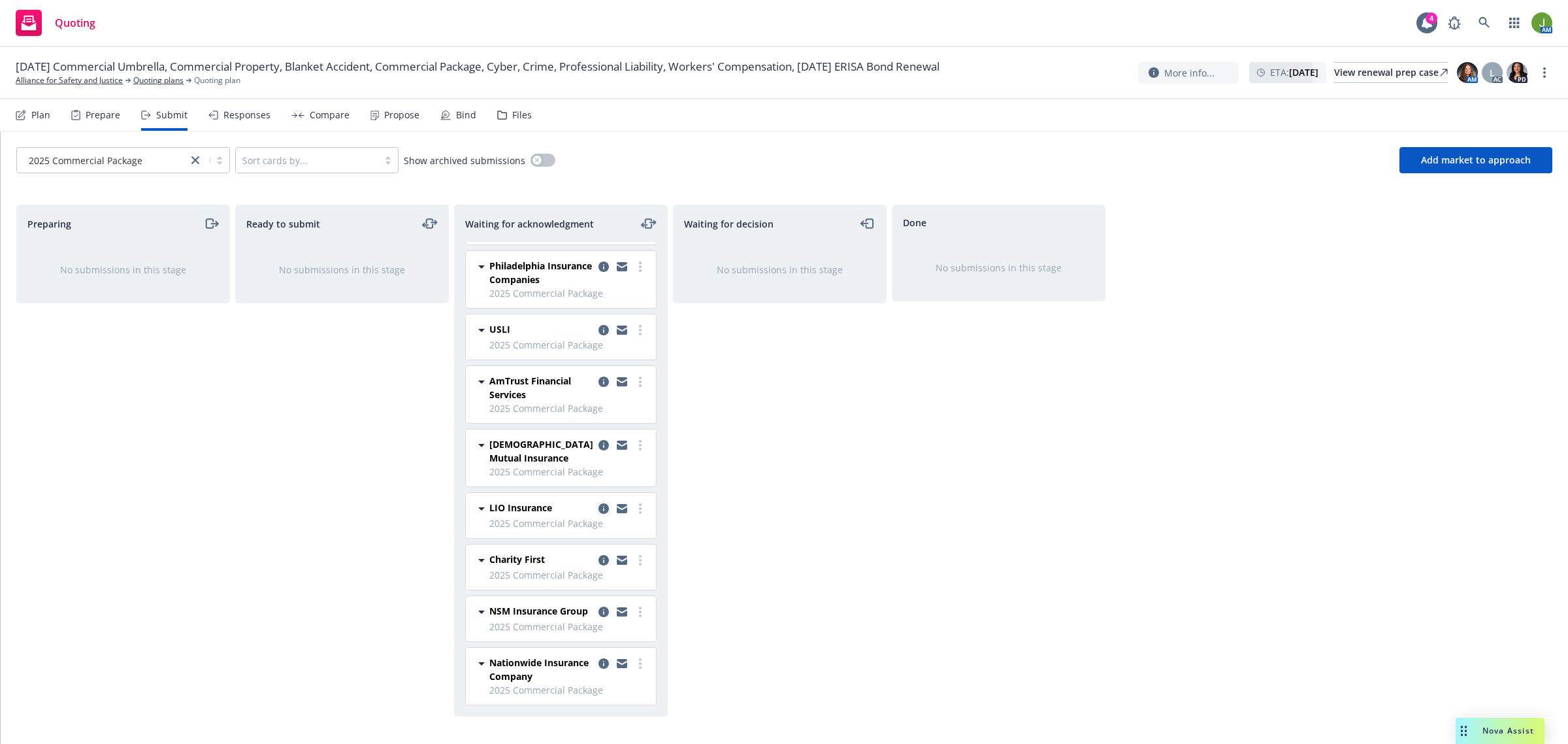
click at [598, 503] on icon "copy logging email" at bounding box center [603, 508] width 10 height 10
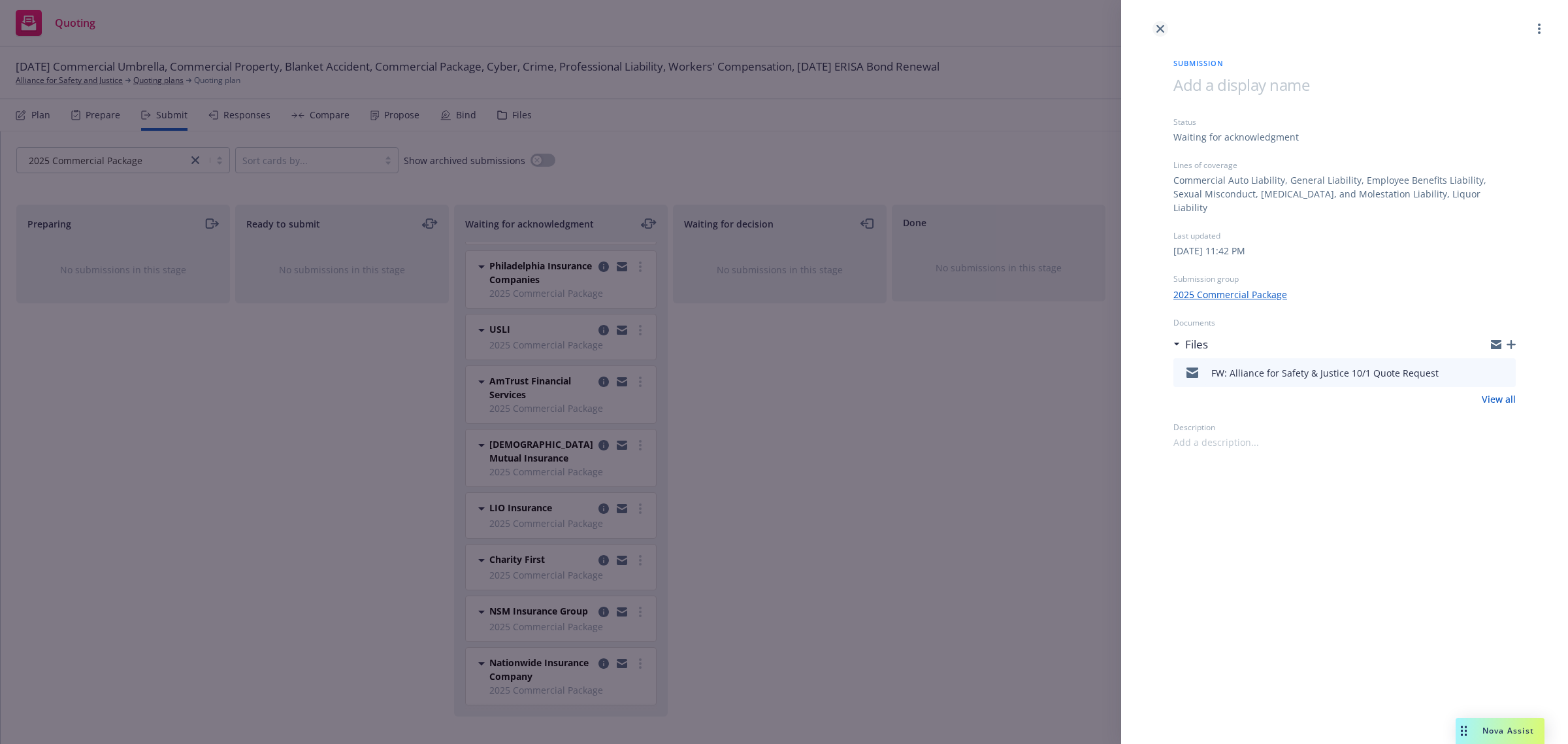
click at [1161, 26] on icon "close" at bounding box center [1161, 29] width 8 height 8
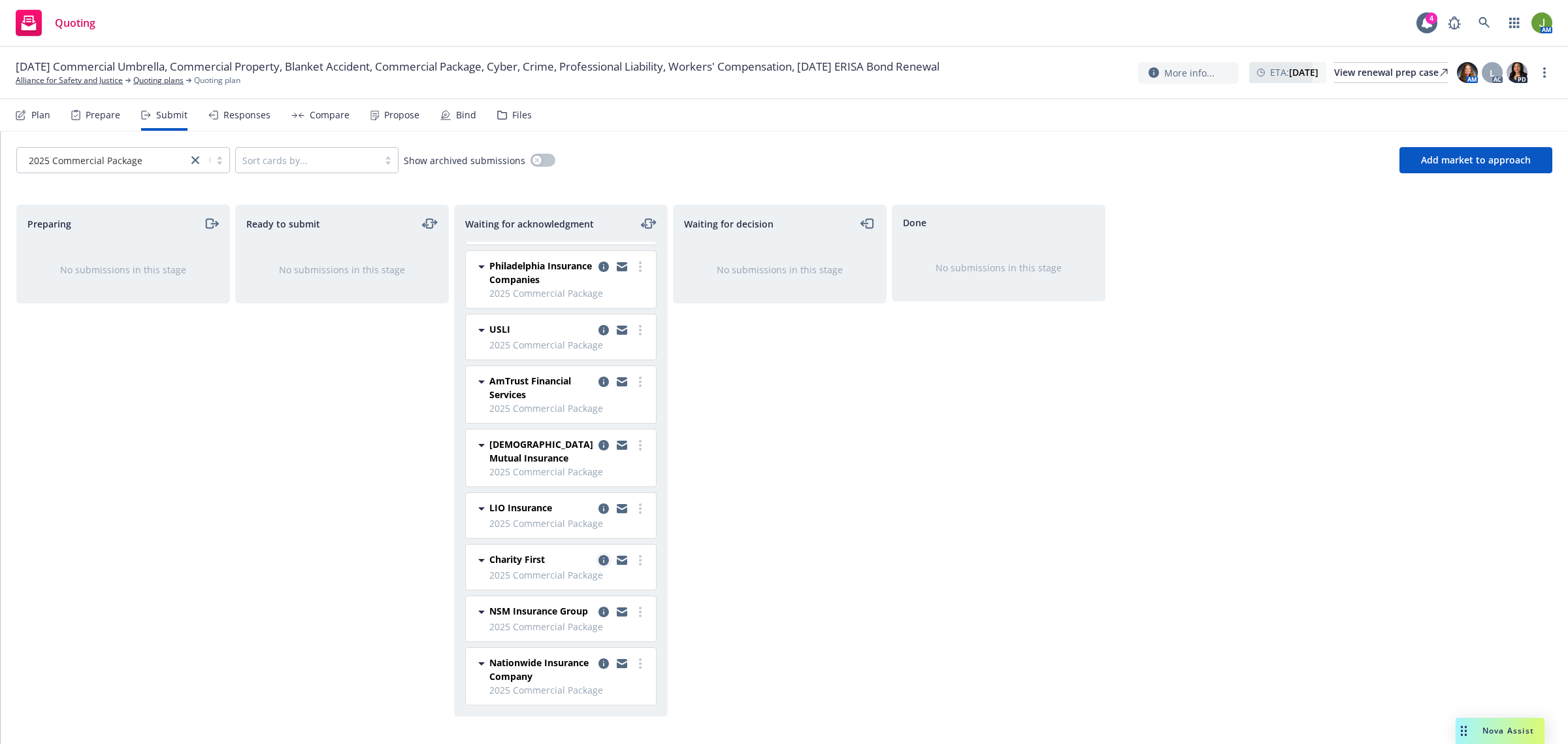
click at [598, 555] on icon "copy logging email" at bounding box center [603, 560] width 10 height 10
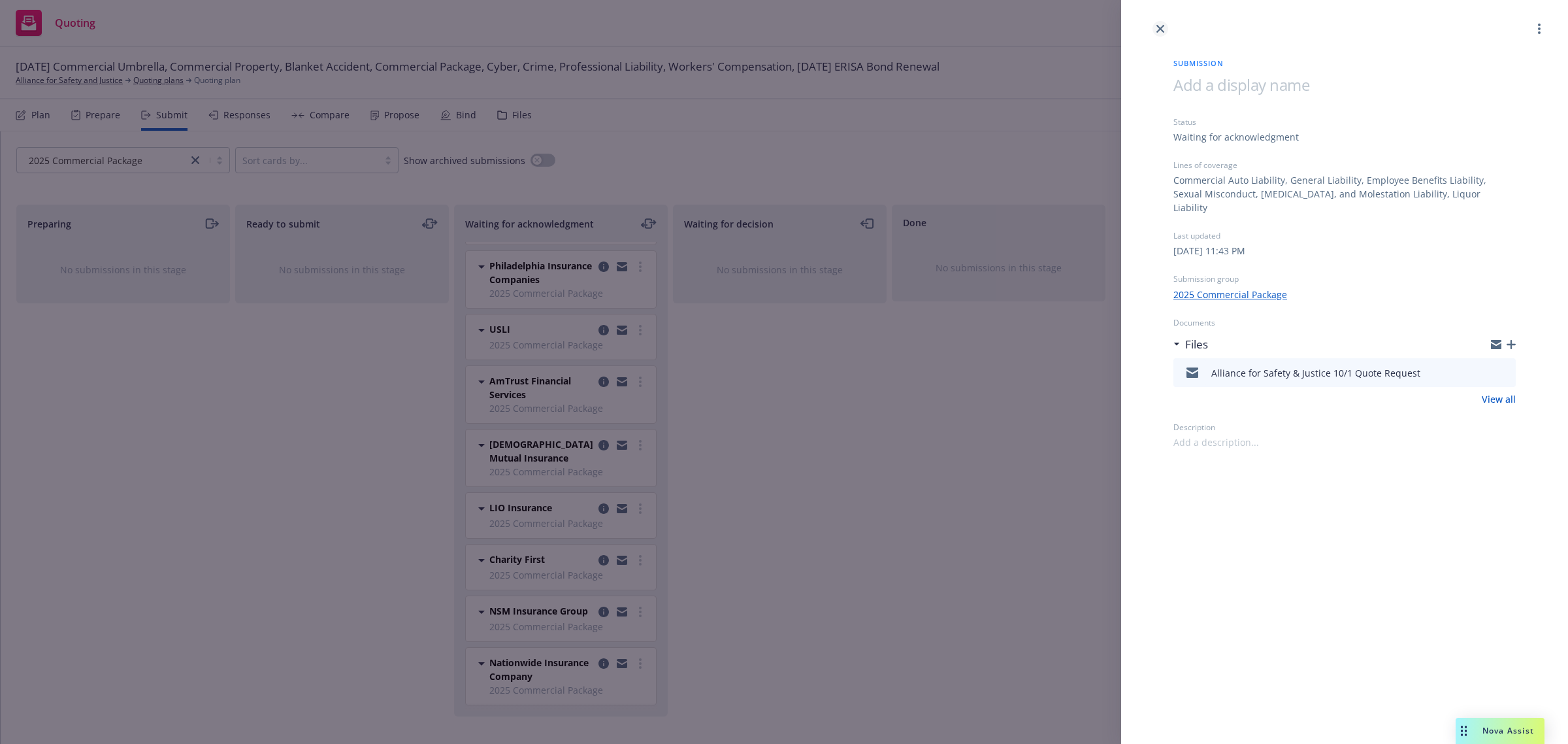
click at [1162, 33] on link "close" at bounding box center [1161, 29] width 16 height 16
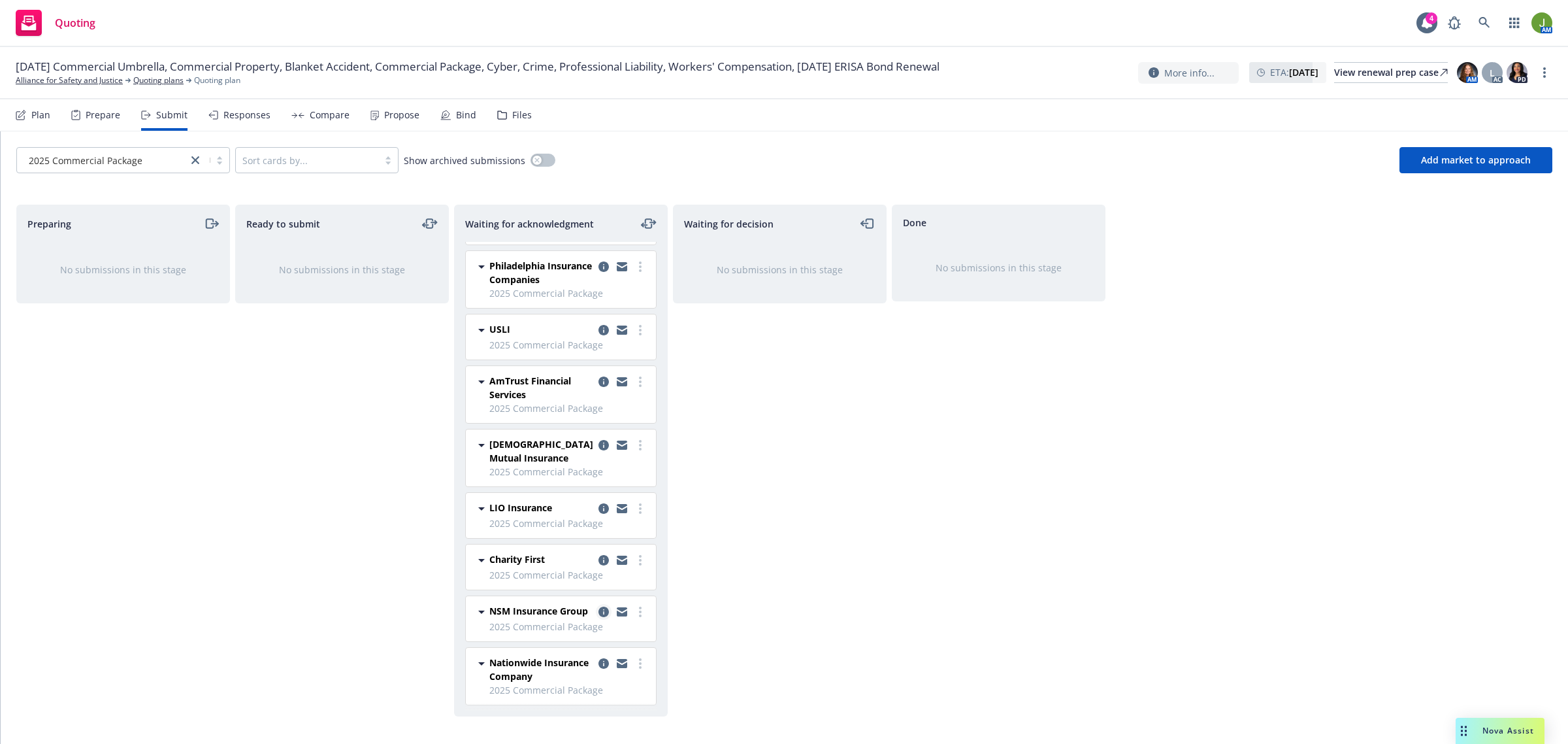
click at [598, 607] on icon "copy logging email" at bounding box center [603, 611] width 10 height 10
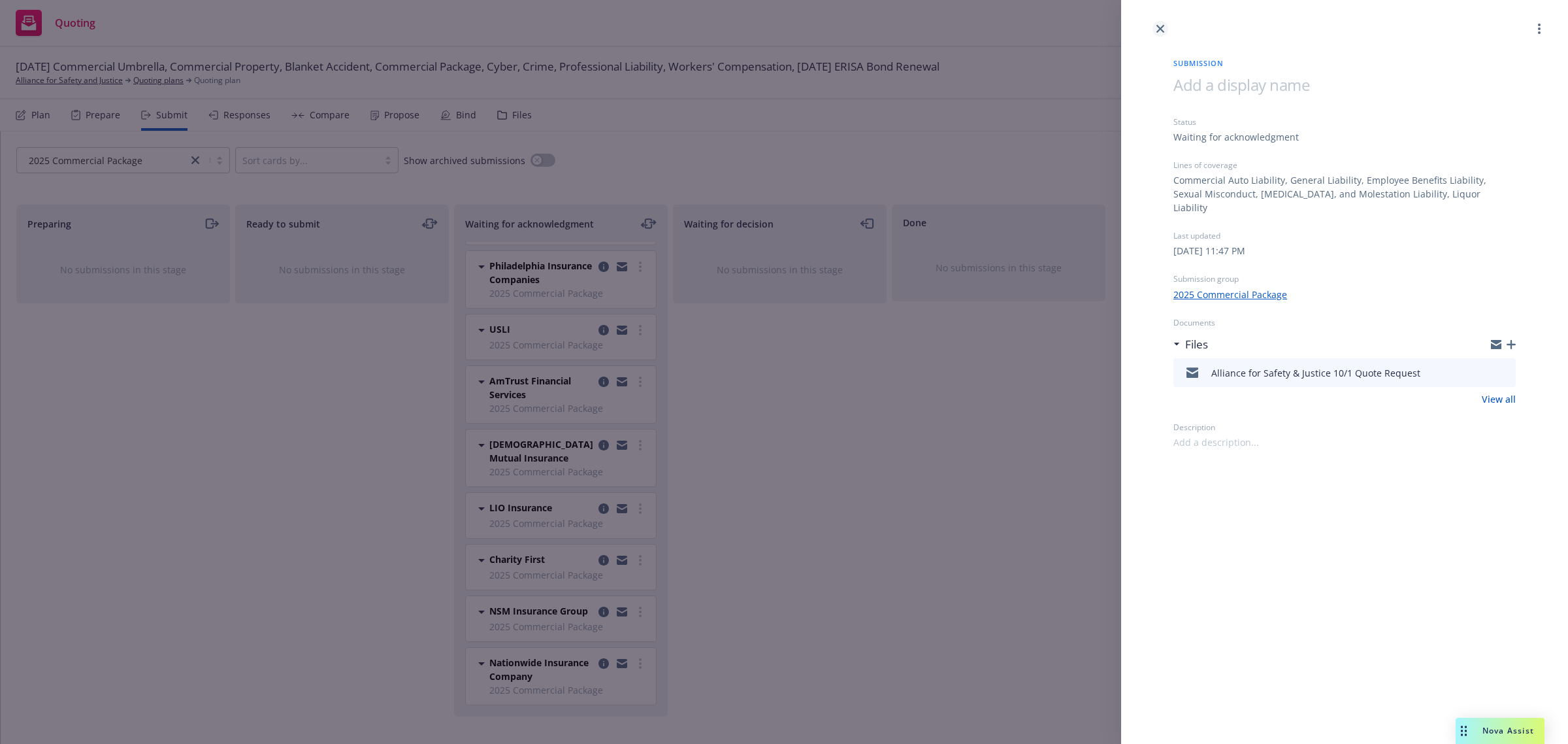
click at [1157, 31] on icon "close" at bounding box center [1161, 29] width 8 height 8
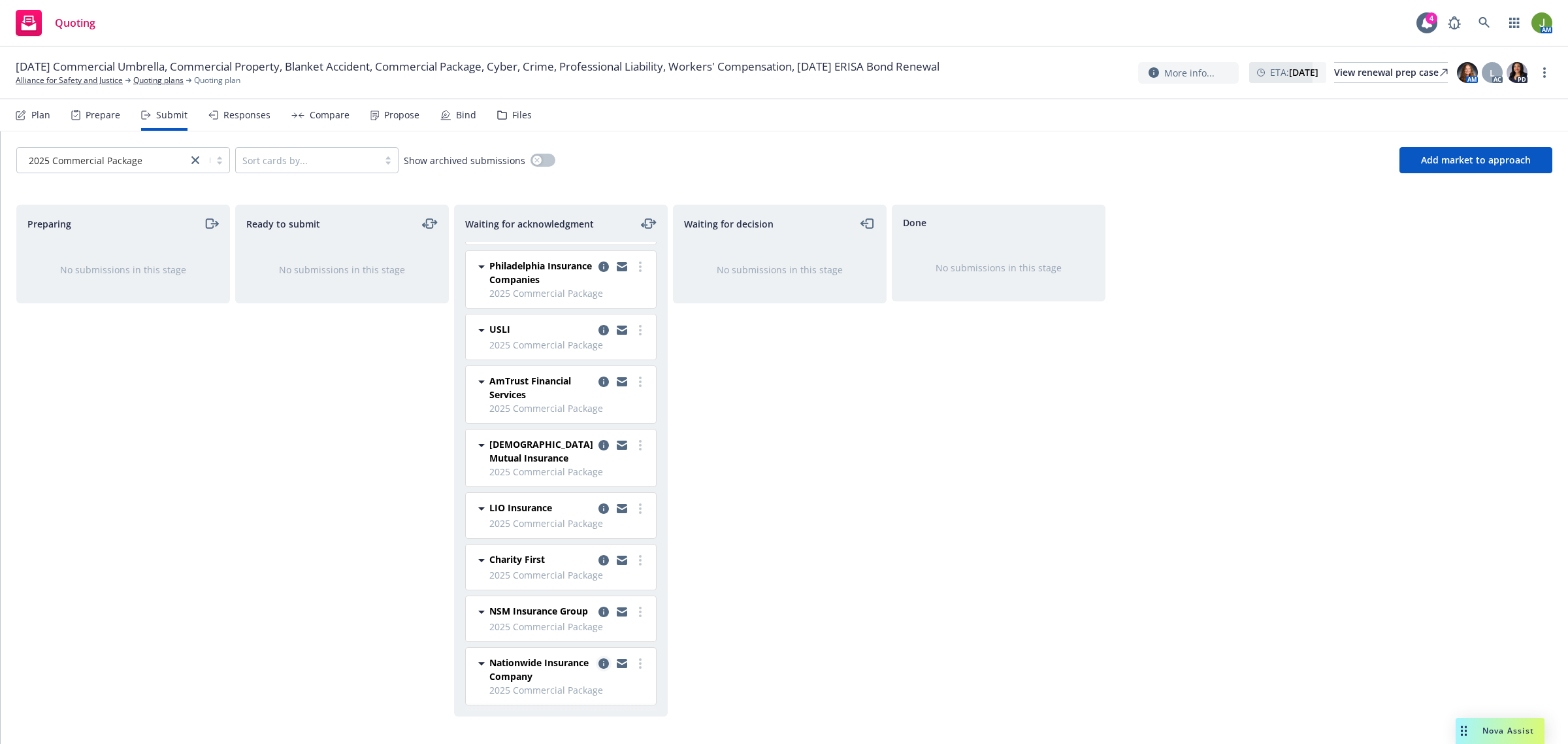
click at [598, 662] on icon "copy logging email" at bounding box center [603, 663] width 10 height 10
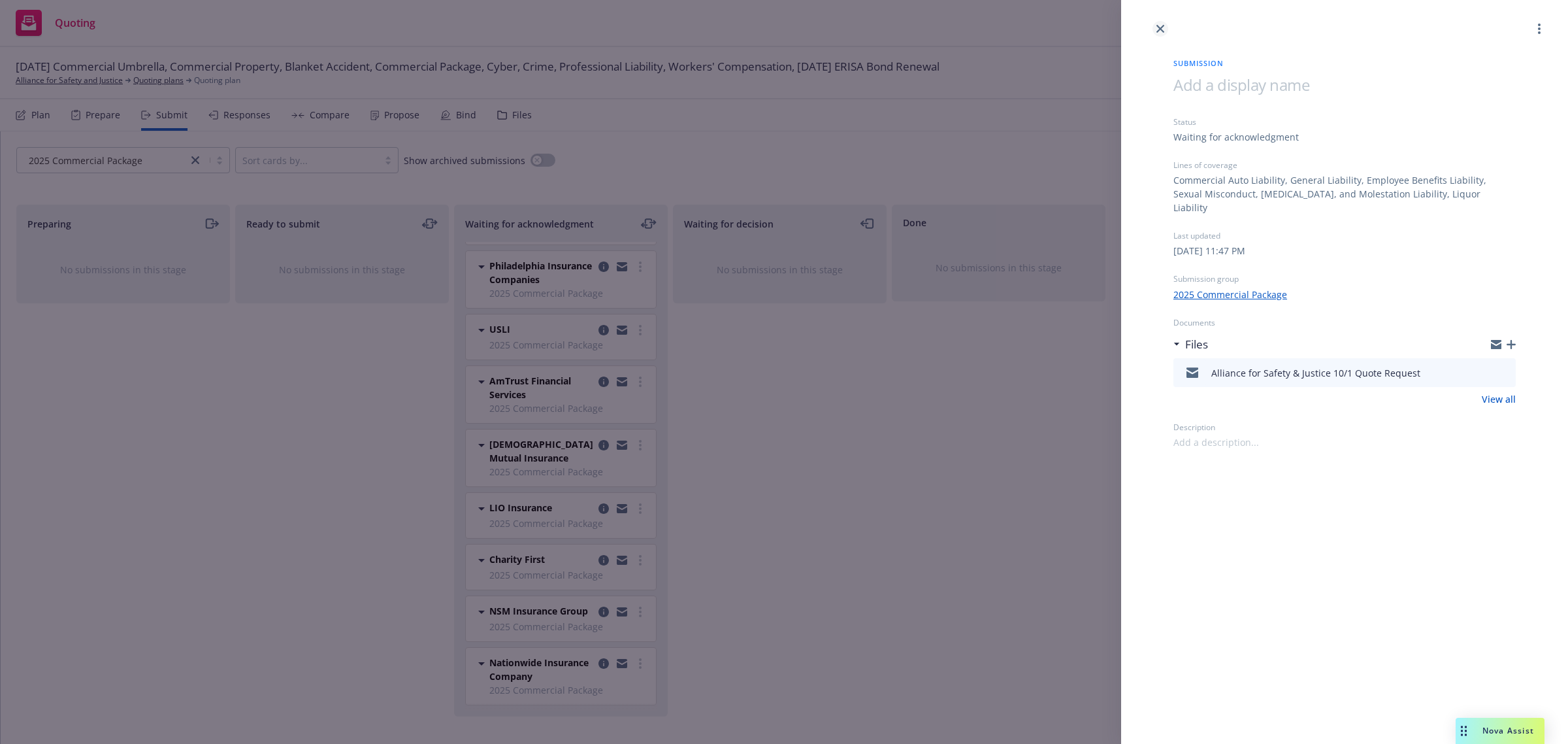
click at [1165, 30] on link "close" at bounding box center [1161, 29] width 16 height 16
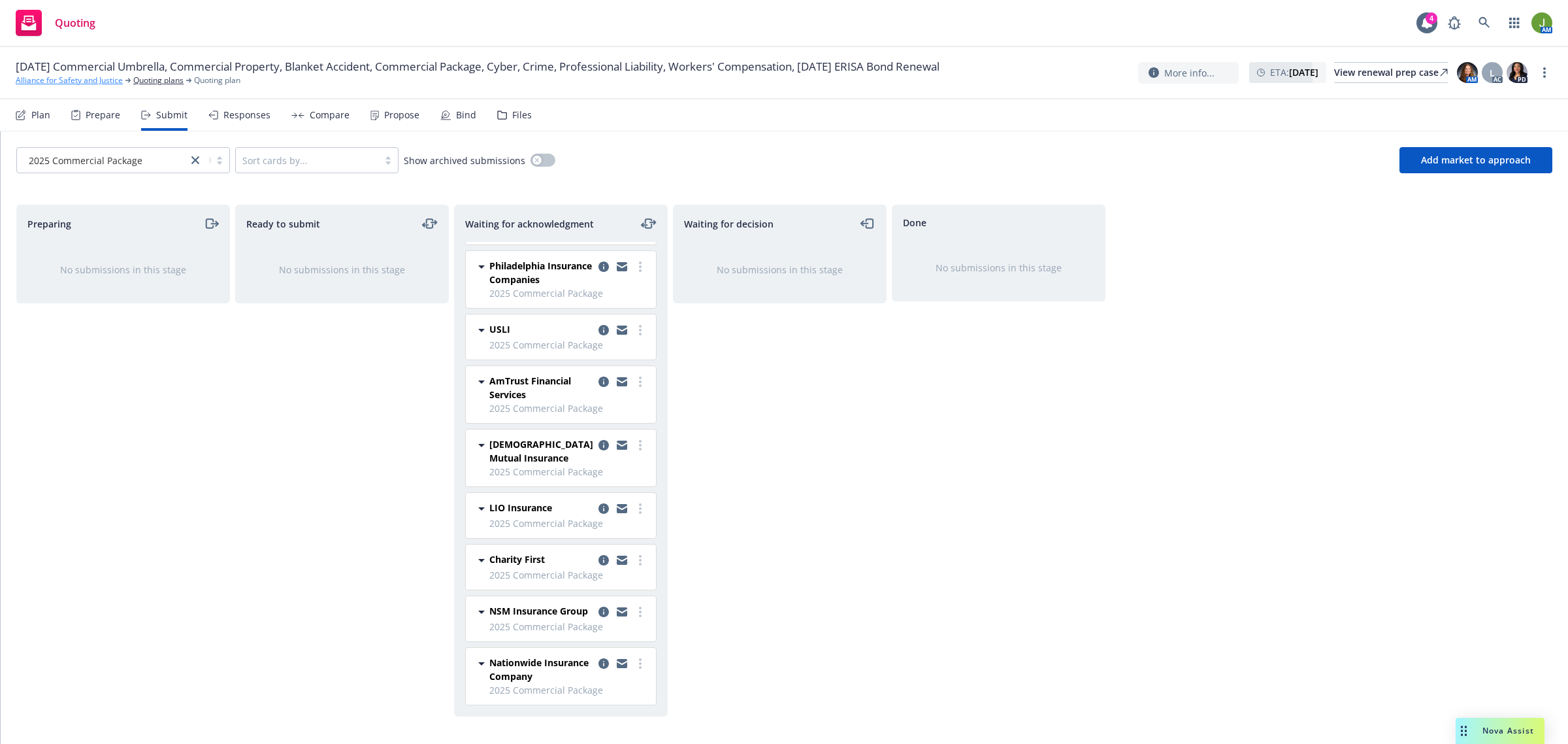
click at [95, 78] on link "Alliance for Safety and Justice" at bounding box center [69, 80] width 107 height 12
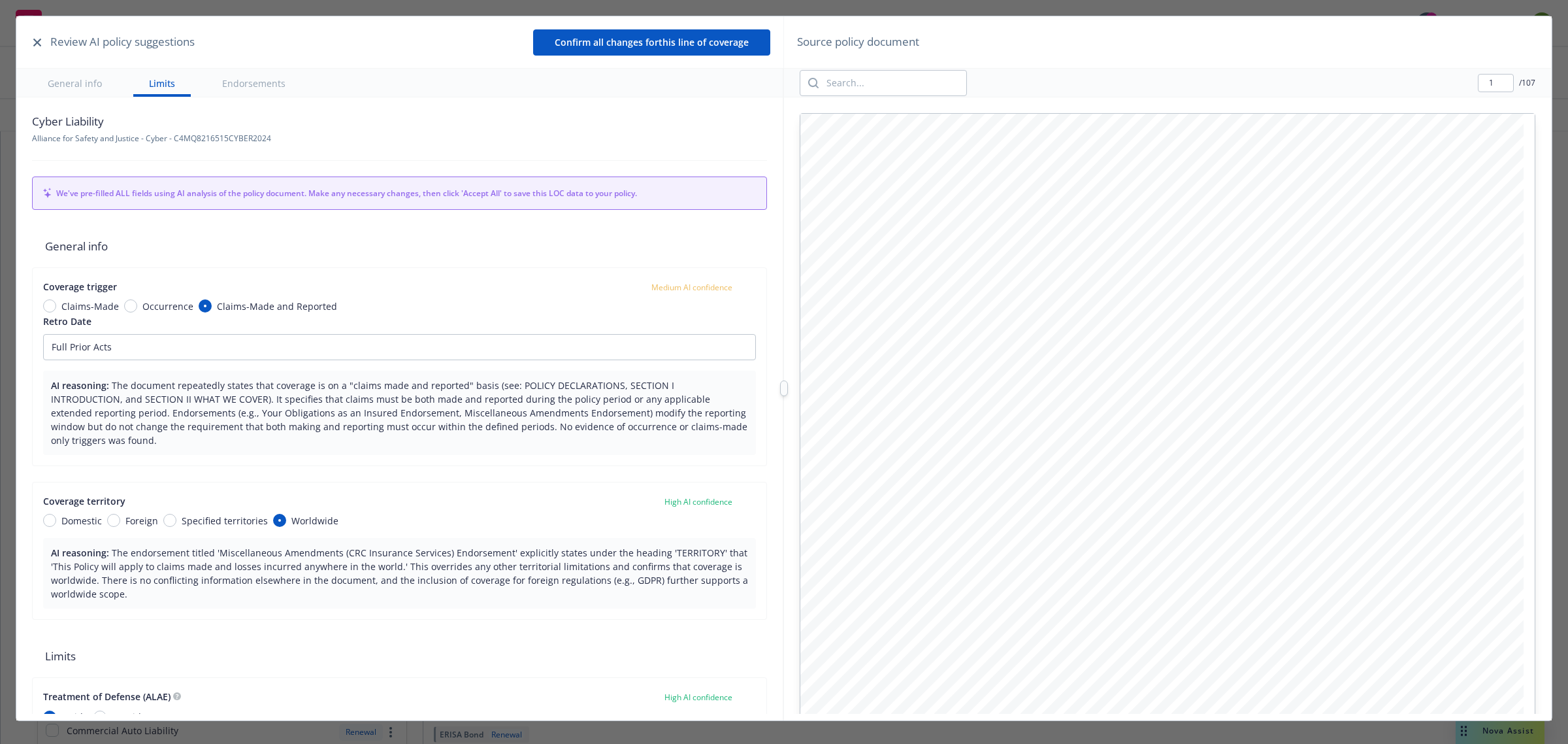
click at [43, 37] on button "button" at bounding box center [38, 42] width 16 height 16
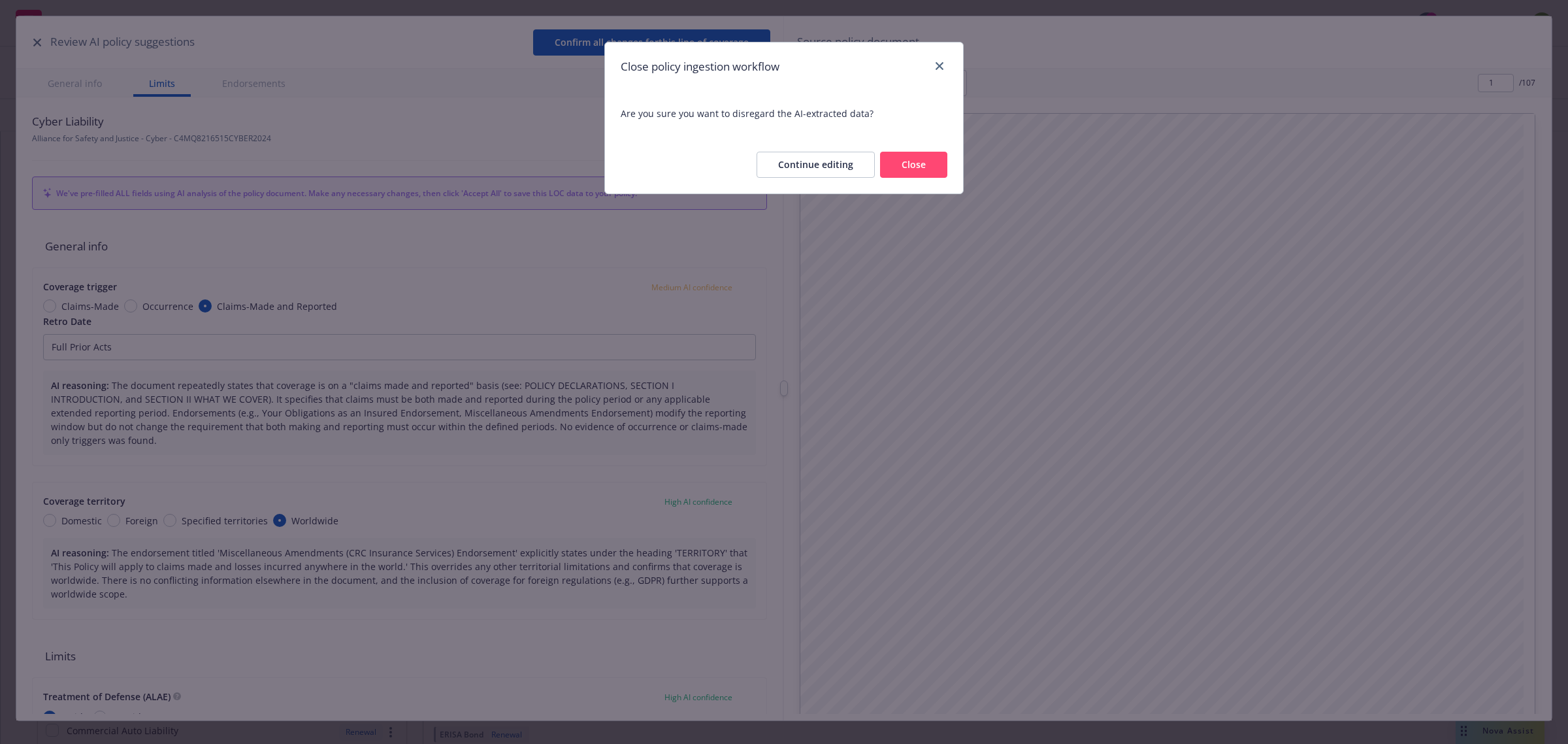
click at [916, 159] on button "Close" at bounding box center [914, 165] width 67 height 26
